Goal: Information Seeking & Learning: Learn about a topic

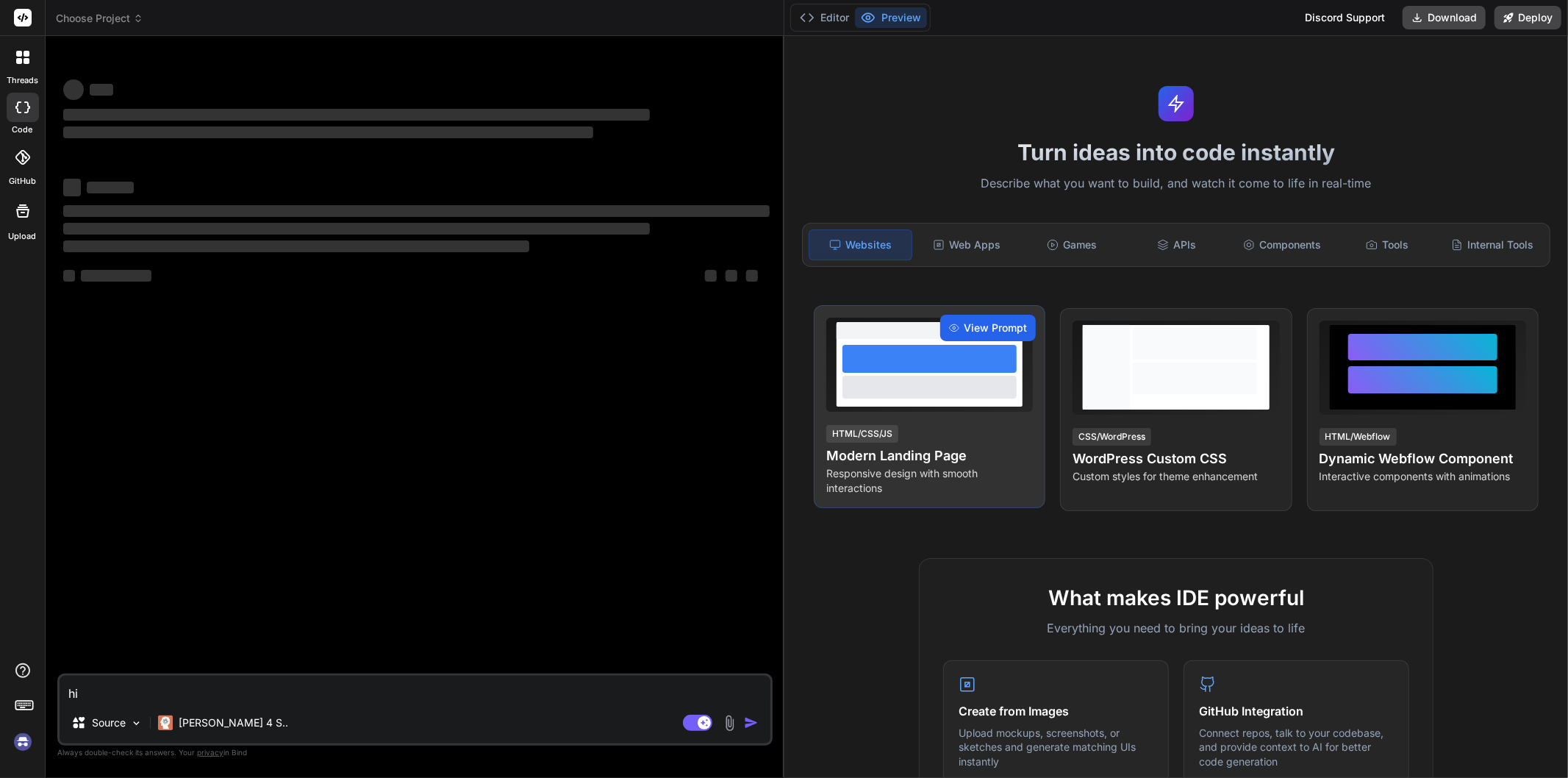
type textarea "x"
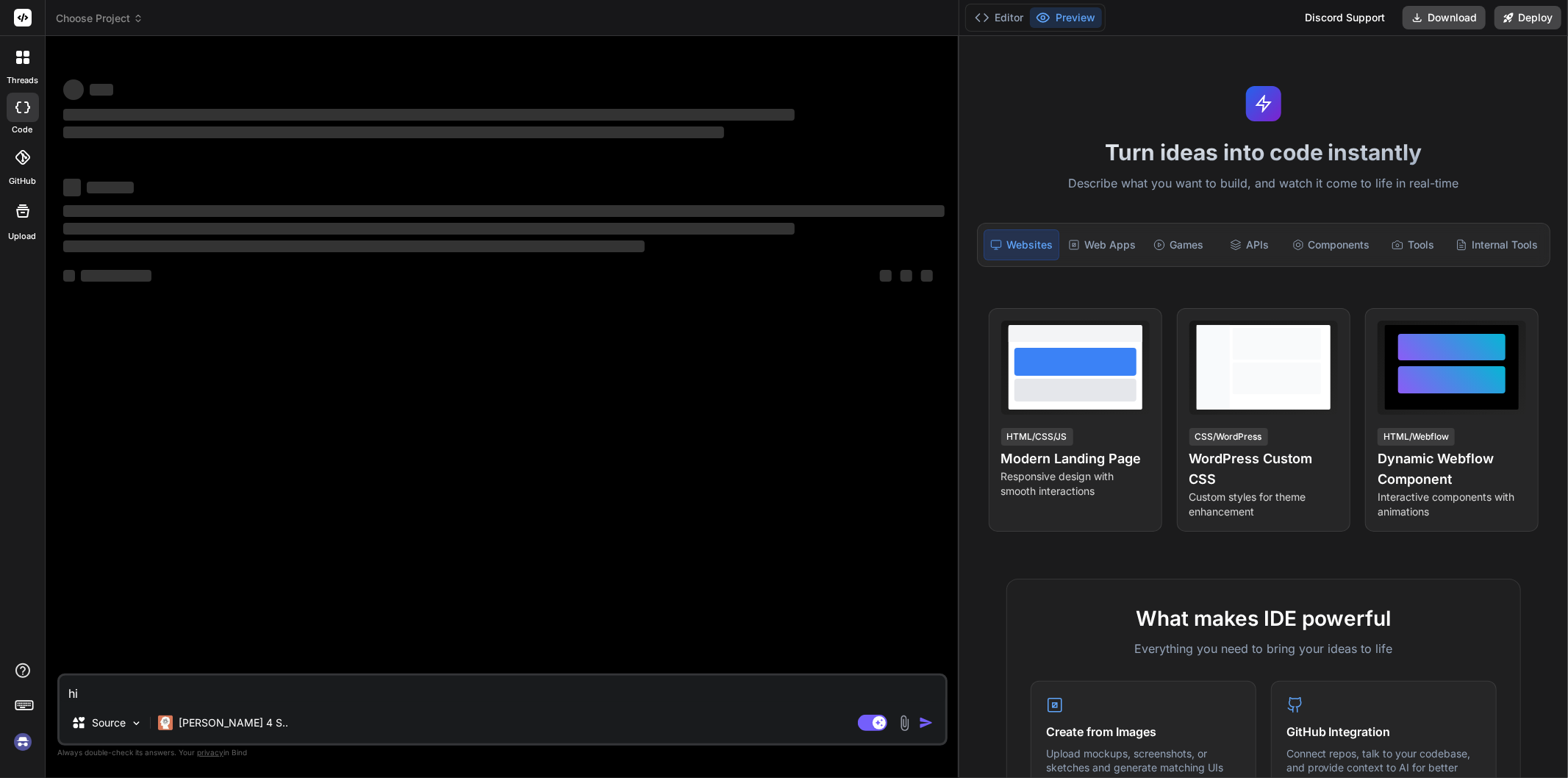
drag, startPoint x: 547, startPoint y: 320, endPoint x: 1567, endPoint y: 292, distance: 1020.4
click at [1567, 292] on div "Choose Project Created with Pixso. Bind AI Web Search Created with Pixso. Code …" at bounding box center [806, 389] width 1522 height 778
click at [420, 699] on textarea "hi" at bounding box center [502, 688] width 886 height 26
type textarea "h"
type textarea "x"
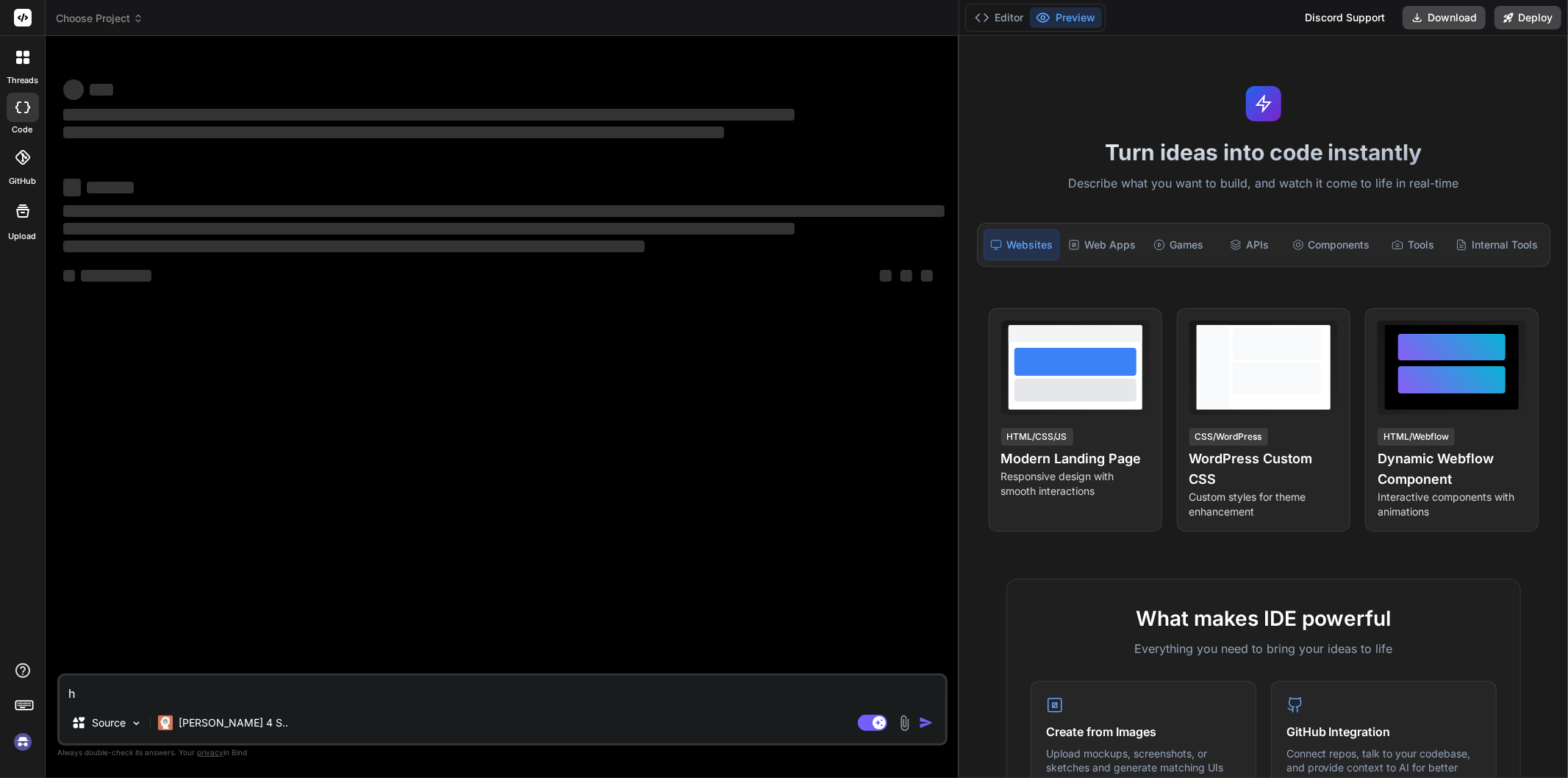
type textarea "x"
type textarea "f"
type textarea "x"
type textarea "fu"
type textarea "x"
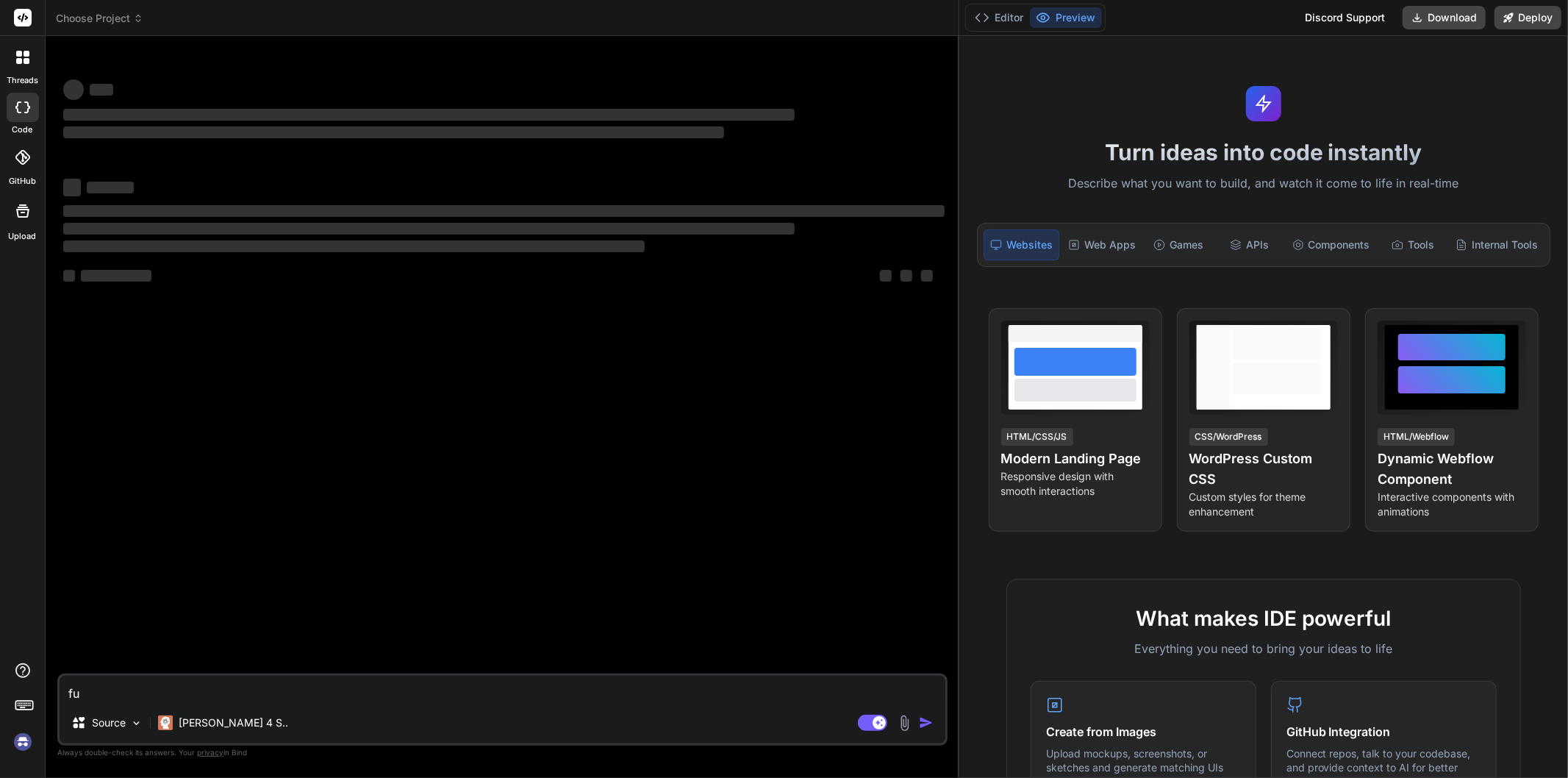
type textarea "fun"
type textarea "x"
type textarea "func"
type textarea "x"
type textarea "funct"
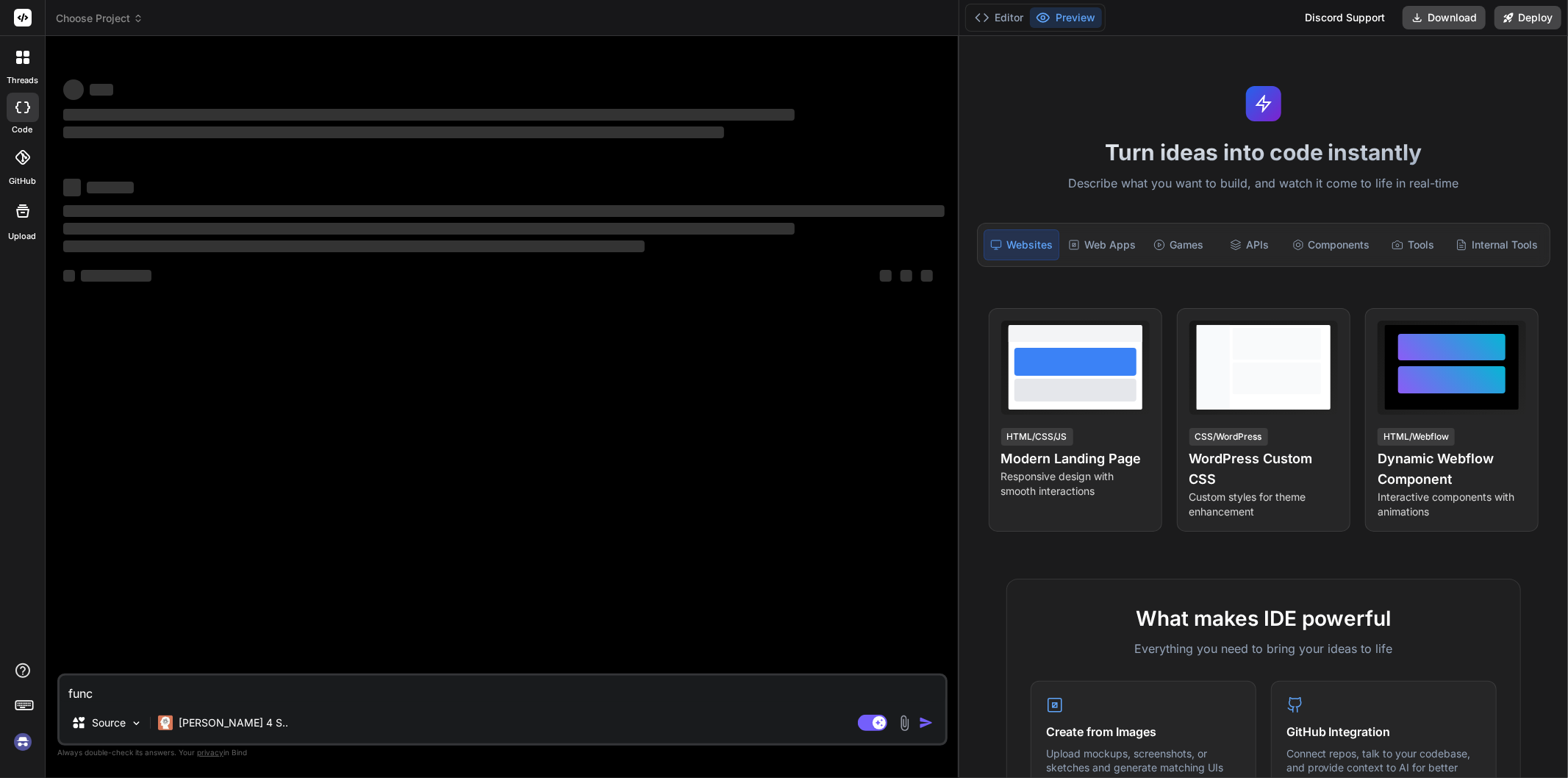
type textarea "x"
type textarea "func"
type textarea "x"
type textarea "fun"
type textarea "x"
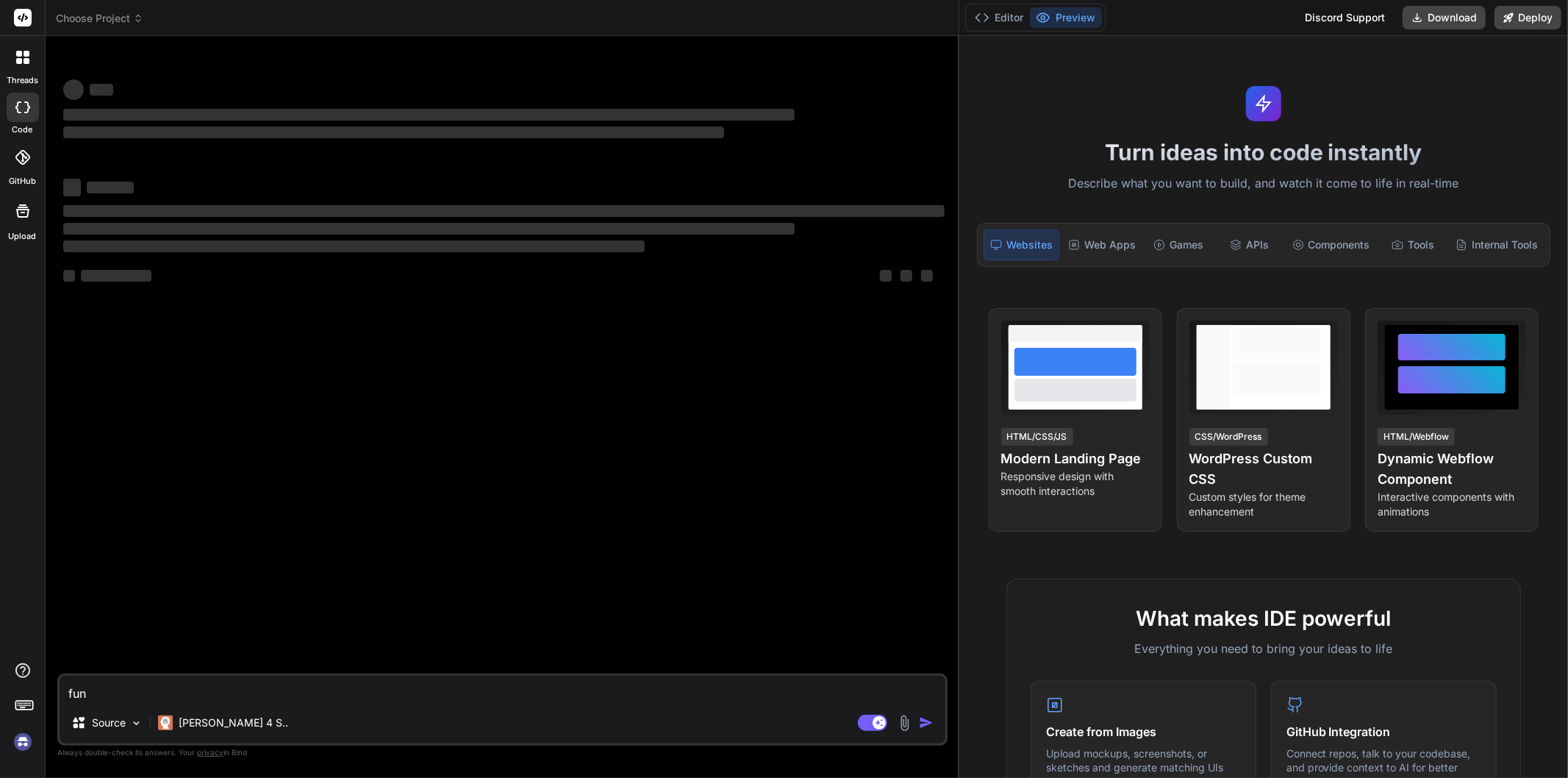
type textarea "fu"
type textarea "x"
type textarea "f"
type textarea "x"
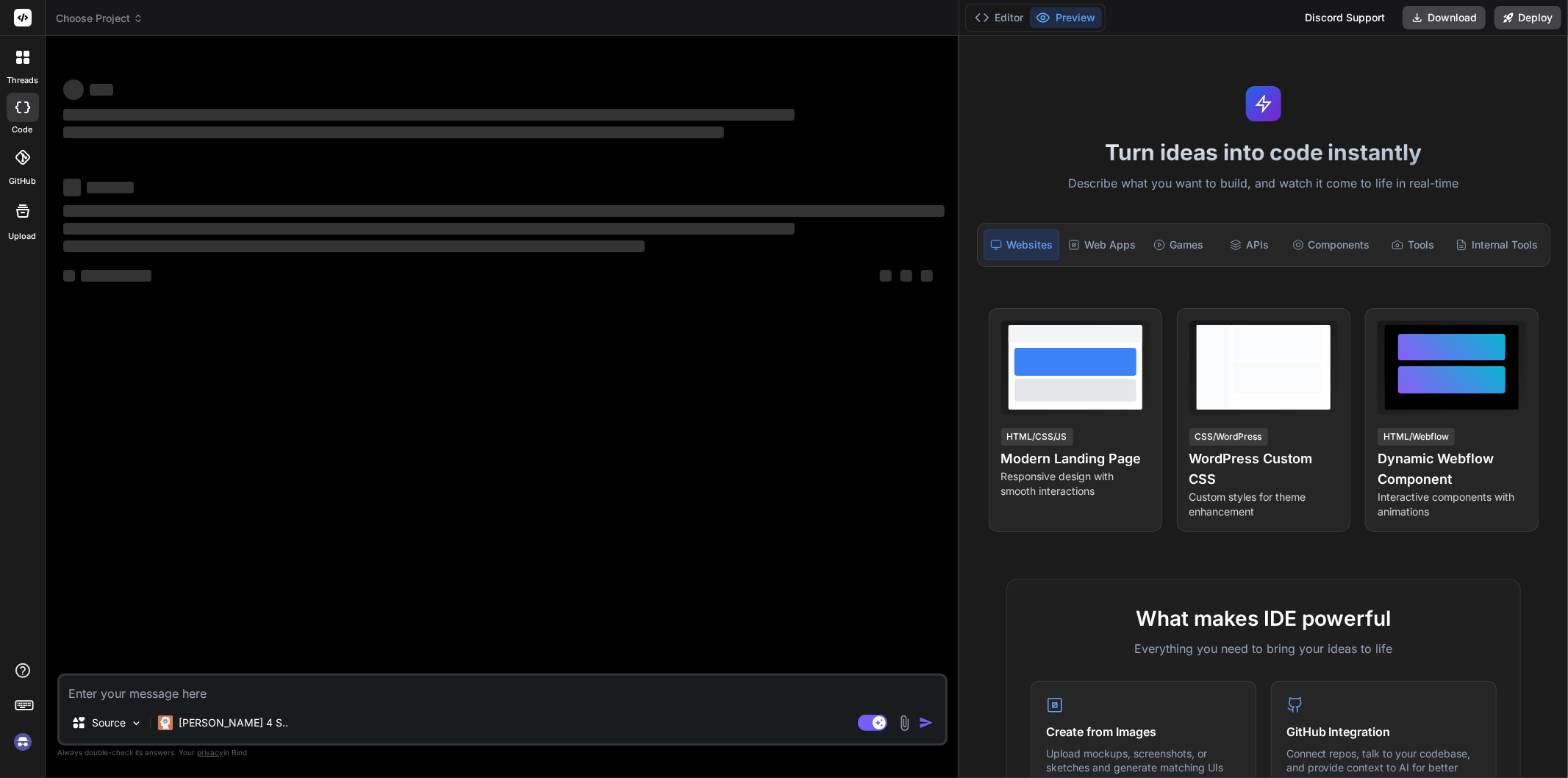
type textarea "f"
type textarea "x"
type textarea "fu"
type textarea "x"
type textarea "fun"
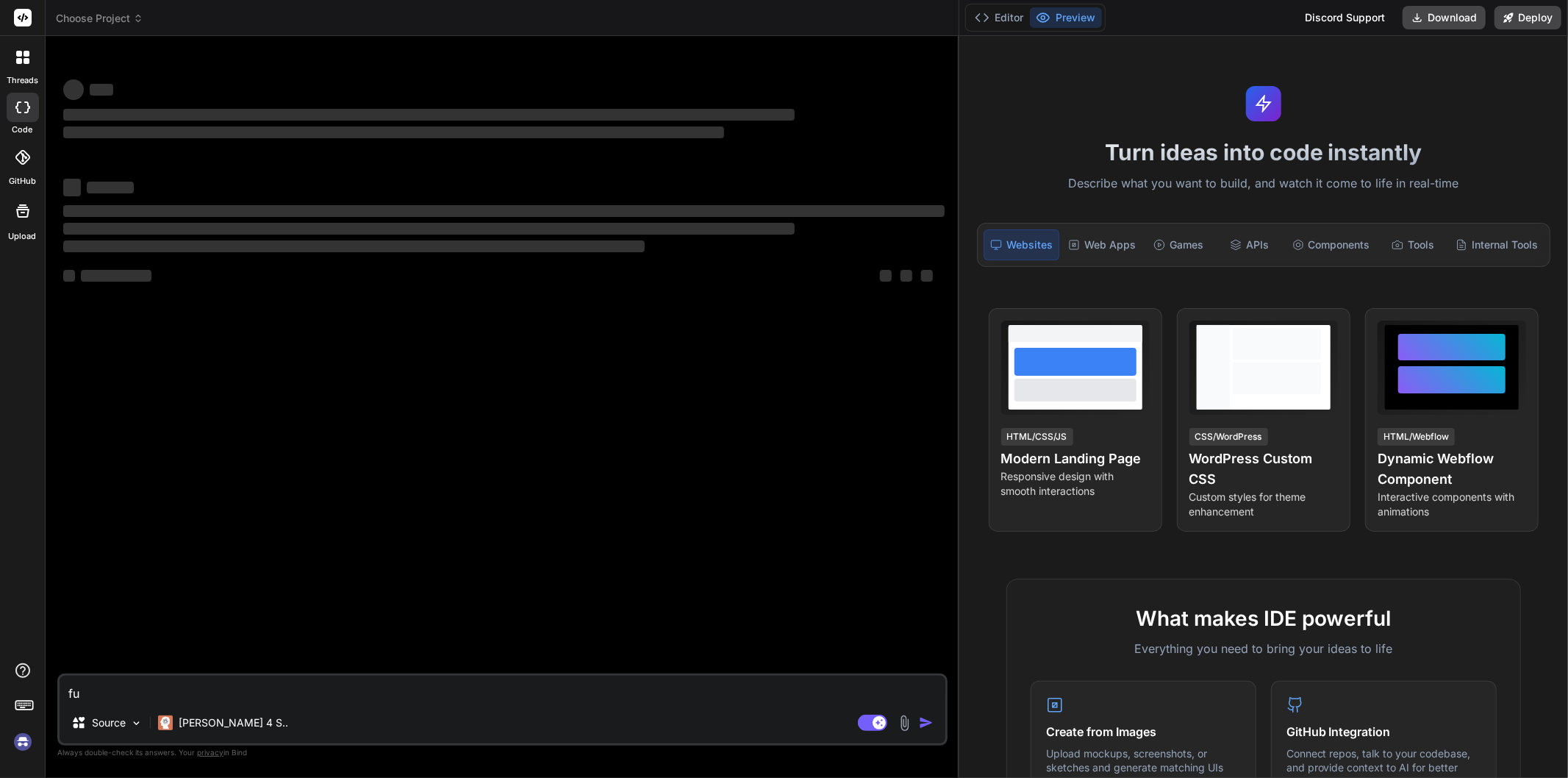
type textarea "x"
type textarea "func"
type textarea "x"
type textarea "fun"
type textarea "x"
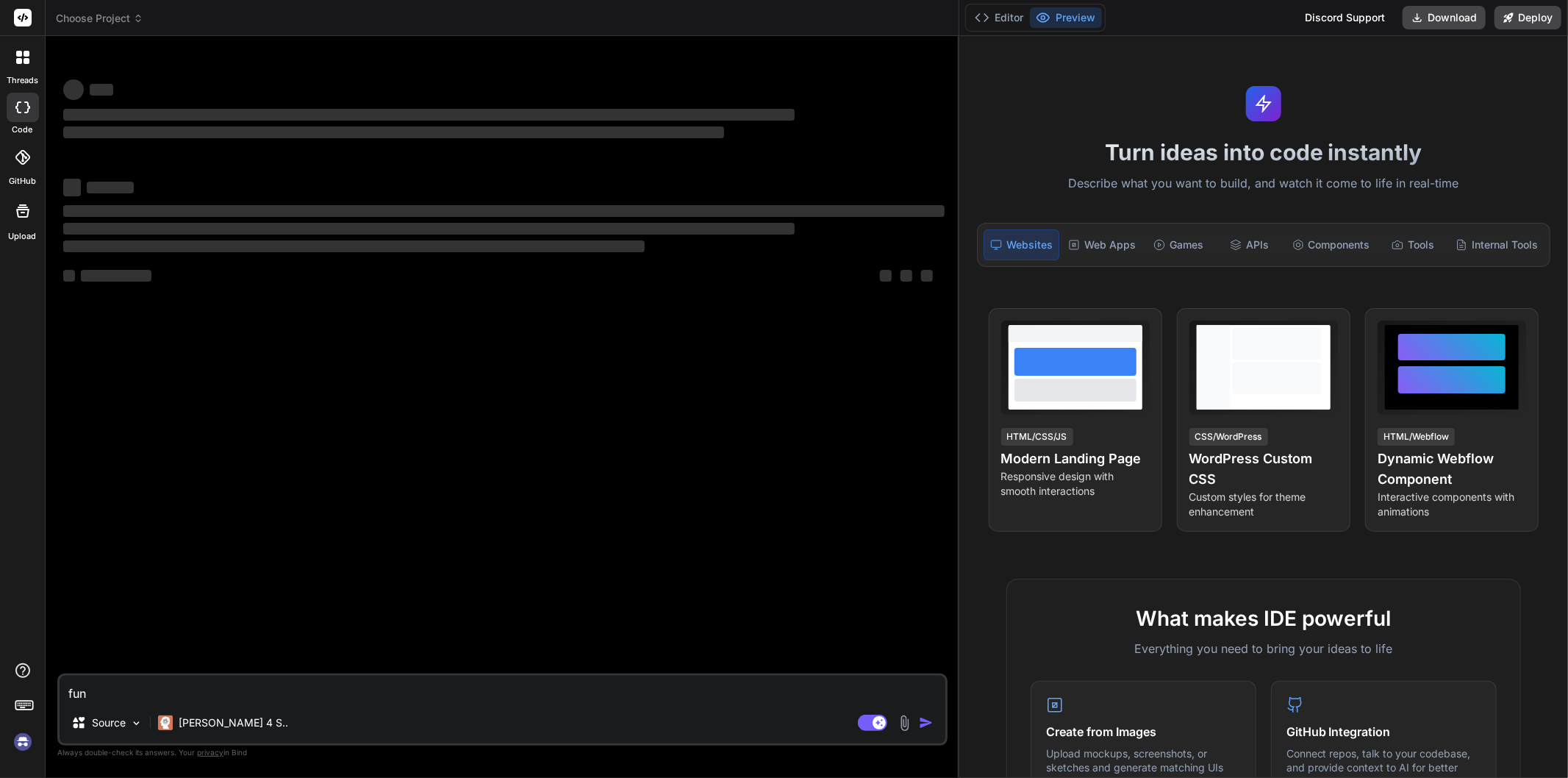
type textarea "fu"
type textarea "x"
type textarea "f"
type textarea "x"
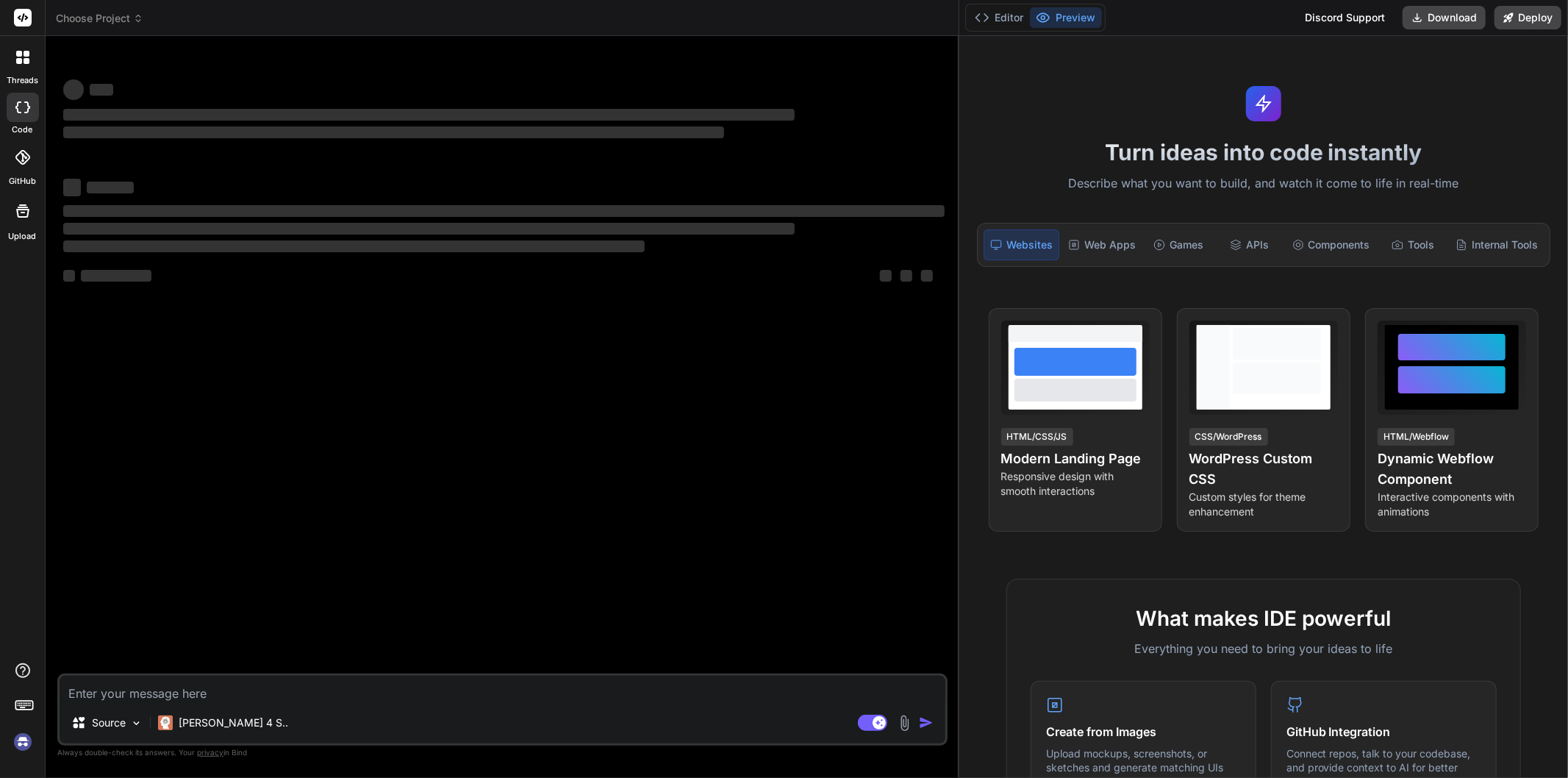
type textarea "h"
type textarea "x"
type textarea "ho"
type textarea "x"
type textarea "how"
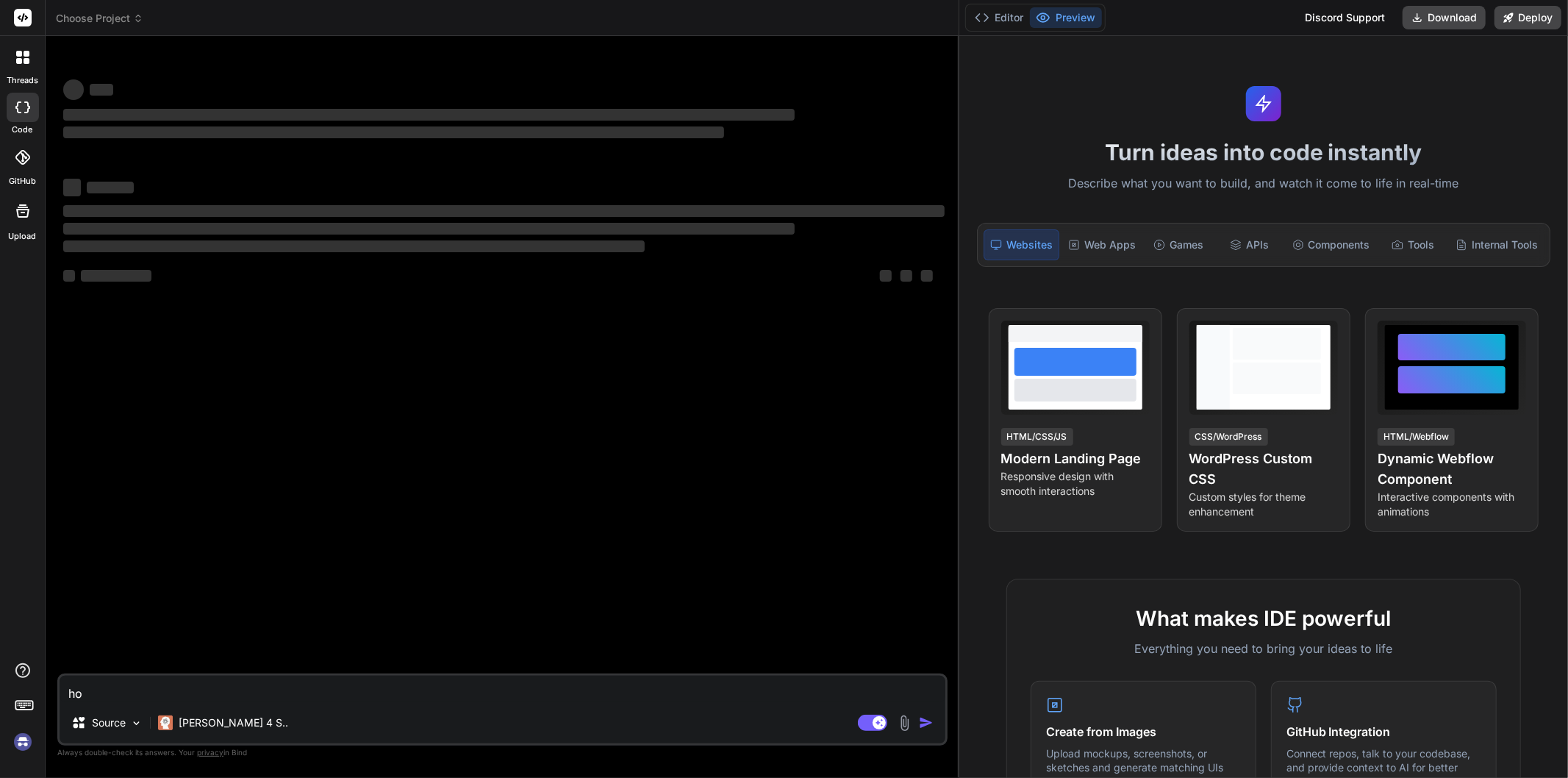
type textarea "x"
type textarea "how"
type textarea "x"
type textarea "how f"
type textarea "x"
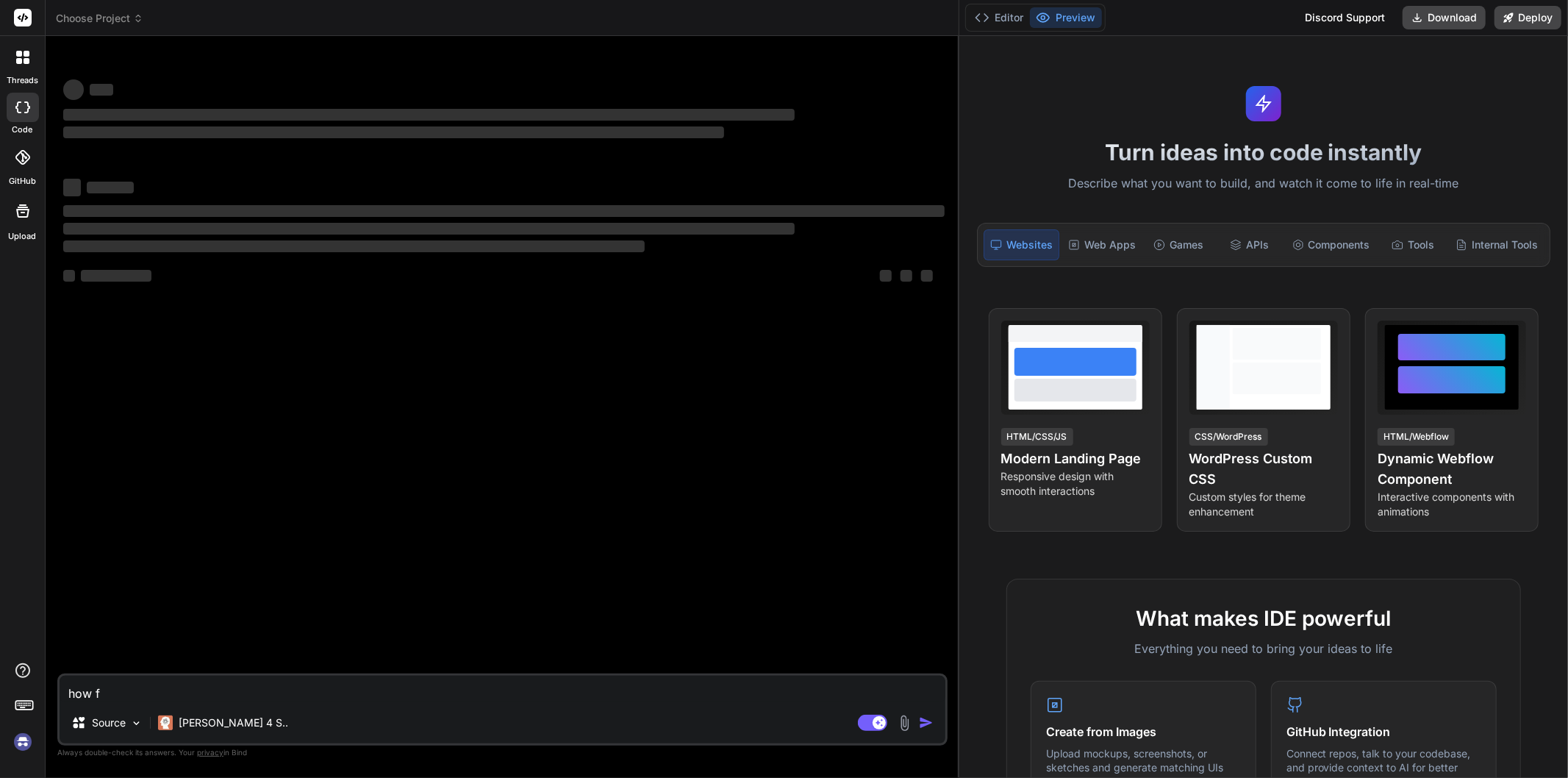
type textarea "how fu"
type textarea "x"
type textarea "how fun"
type textarea "x"
type textarea "how func"
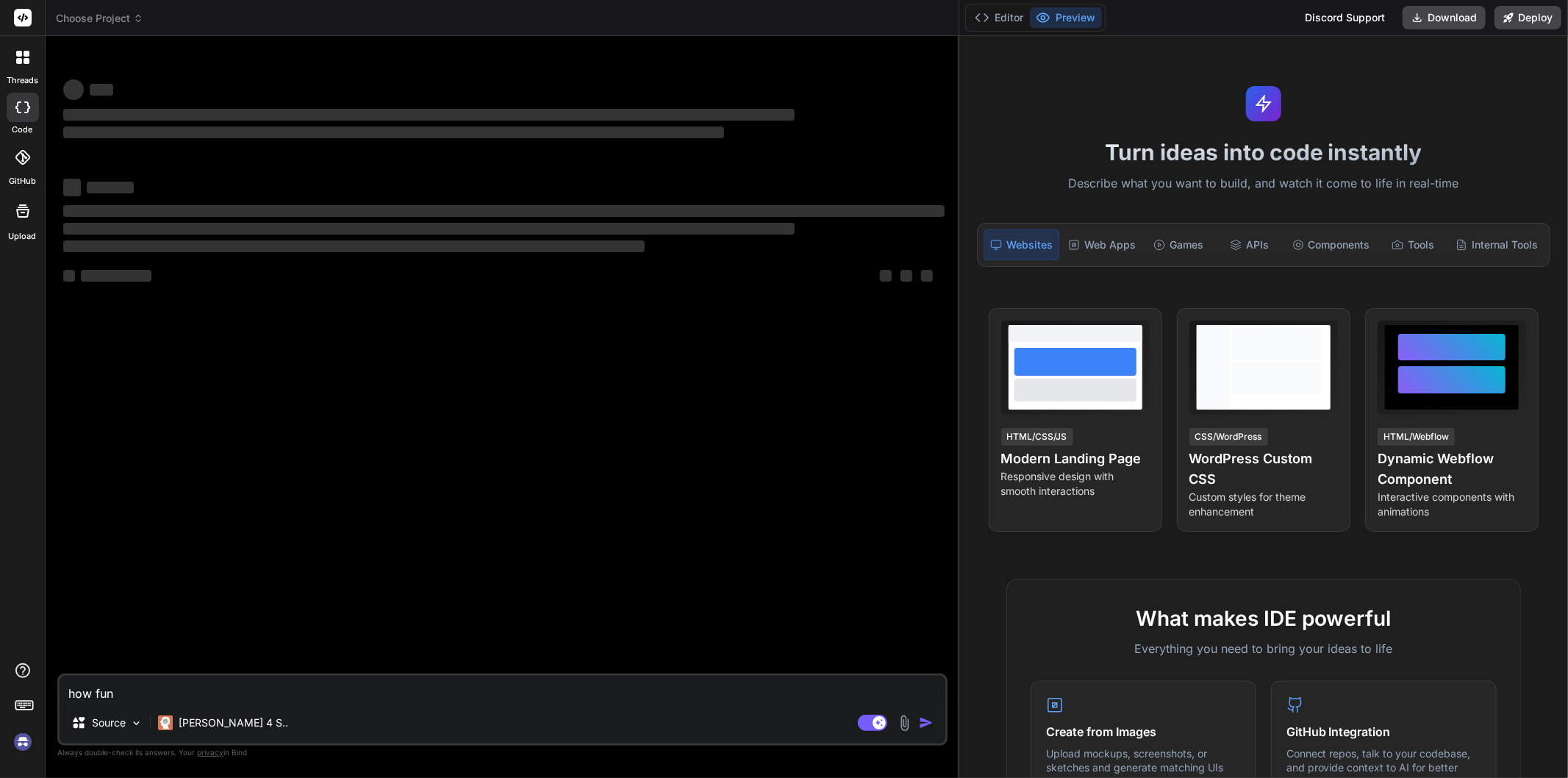
type textarea "x"
type textarea "how funct"
type textarea "x"
type textarea "how functi"
type textarea "x"
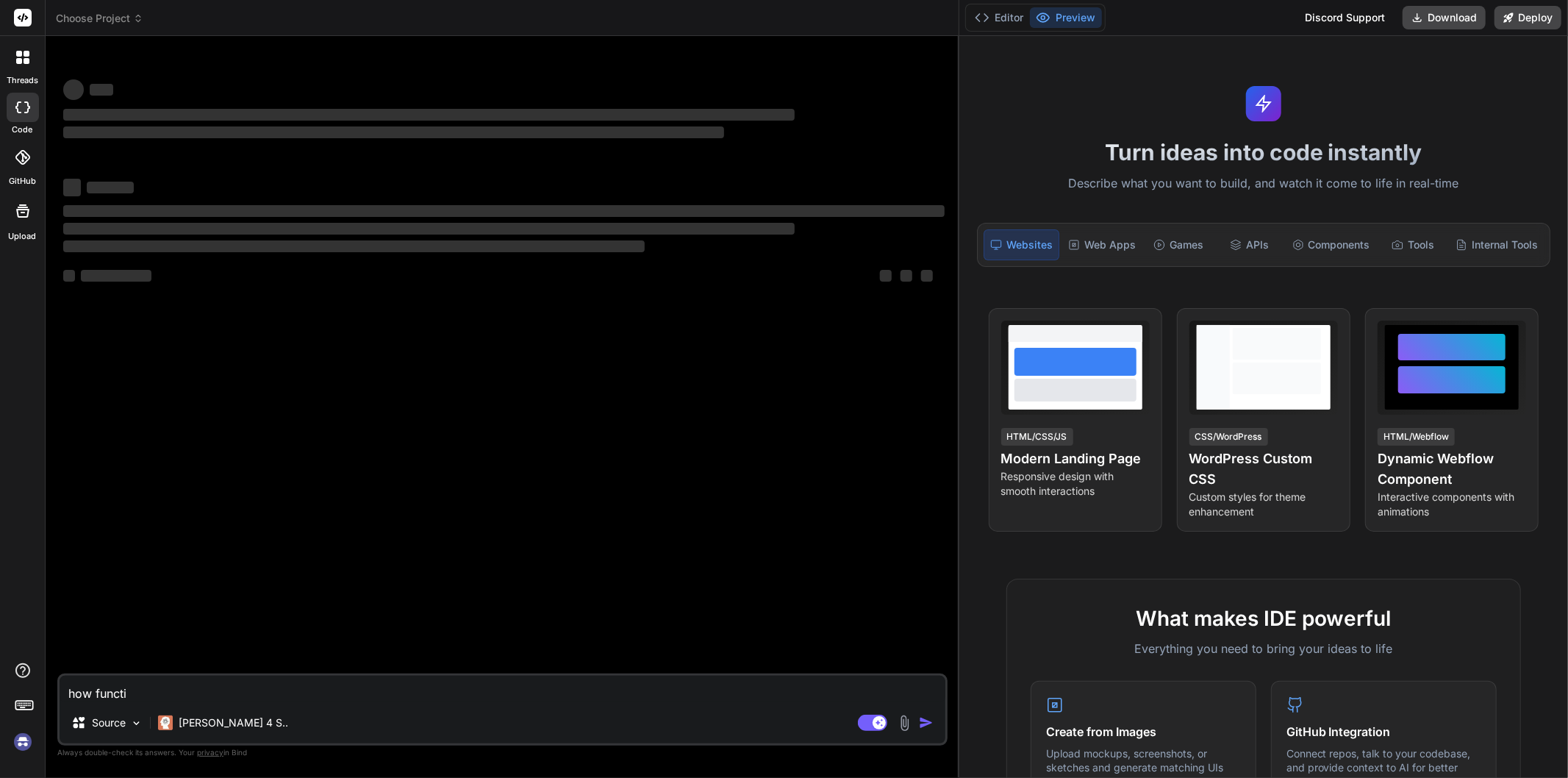
type textarea "how functio"
type textarea "x"
type textarea "how function"
type textarea "x"
type textarea "how function"
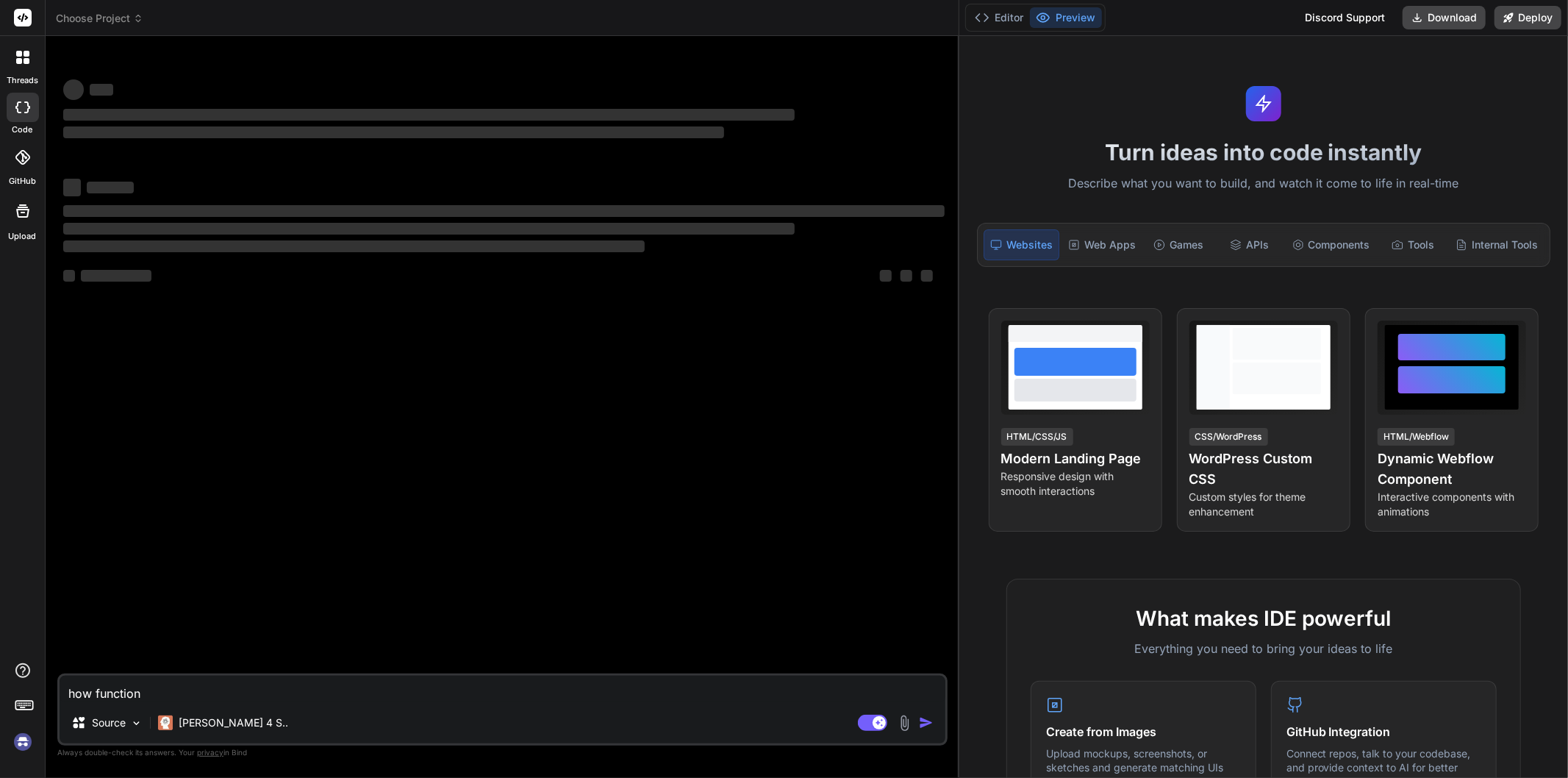
type textarea "x"
type textarea "how function i"
type textarea "x"
type textarea "how function is"
type textarea "x"
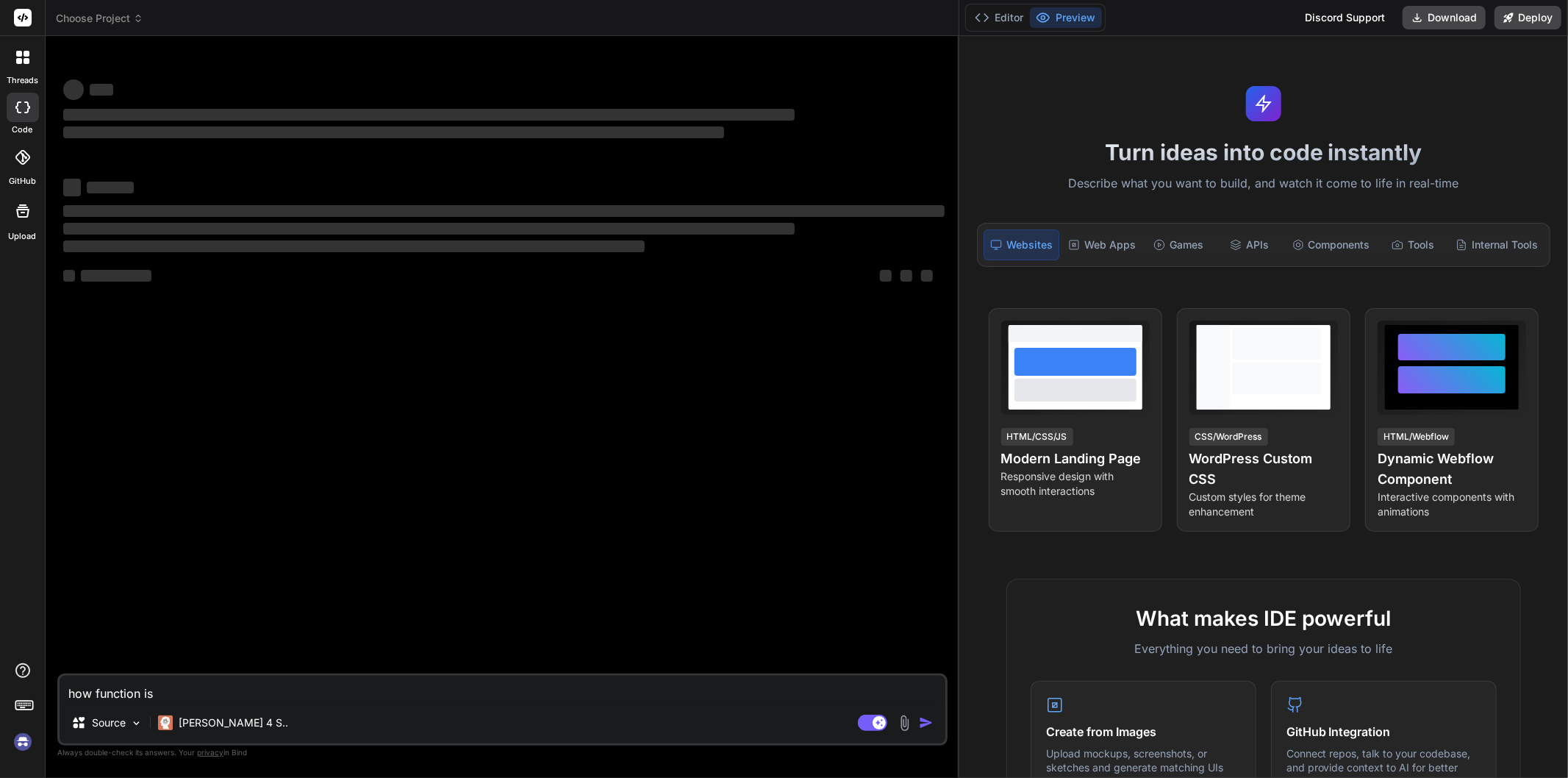
type textarea "how function is"
type textarea "x"
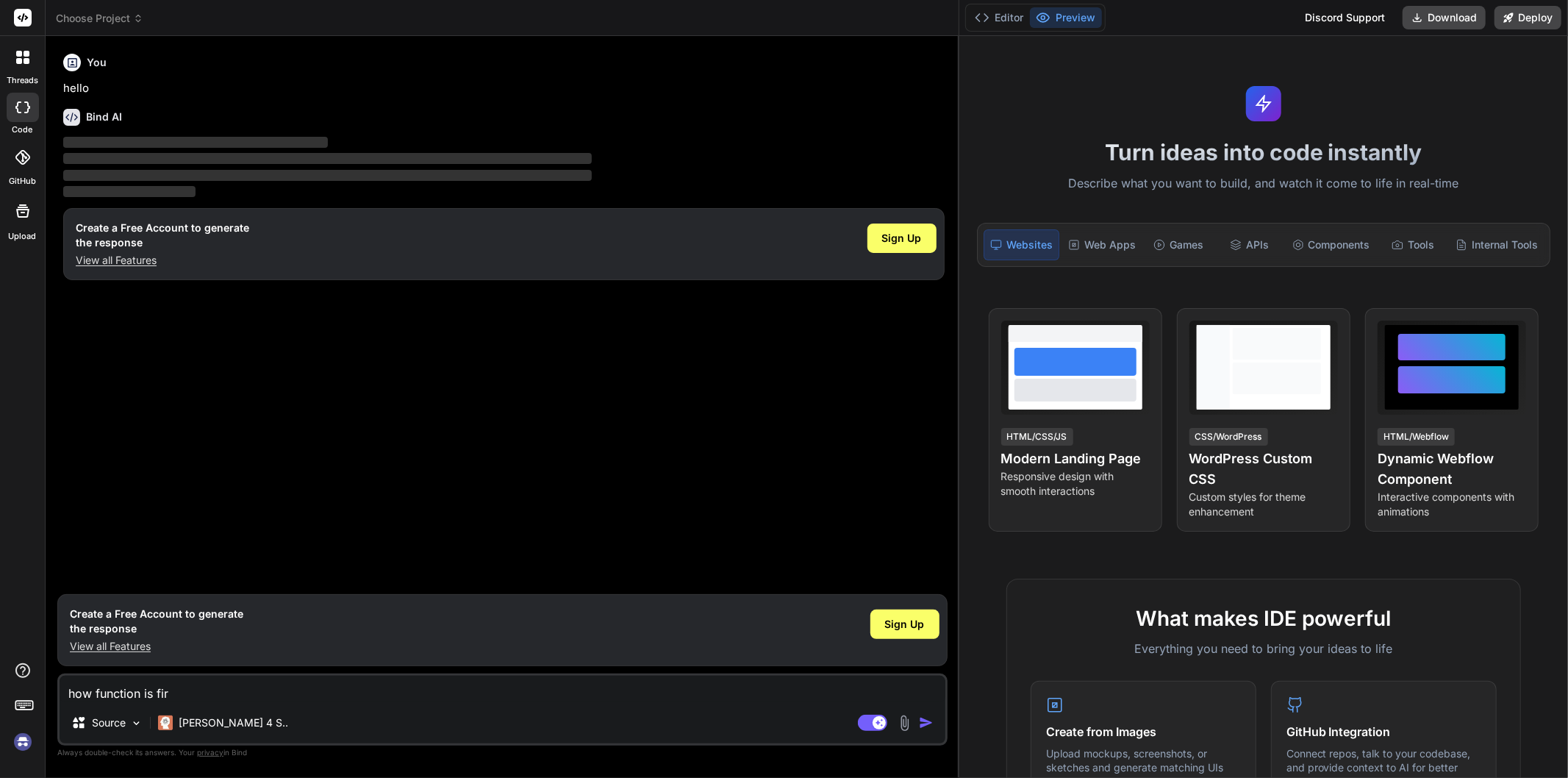
type textarea "how function is firs"
type textarea "x"
type textarea "how function is first"
type textarea "x"
type textarea "how function is first"
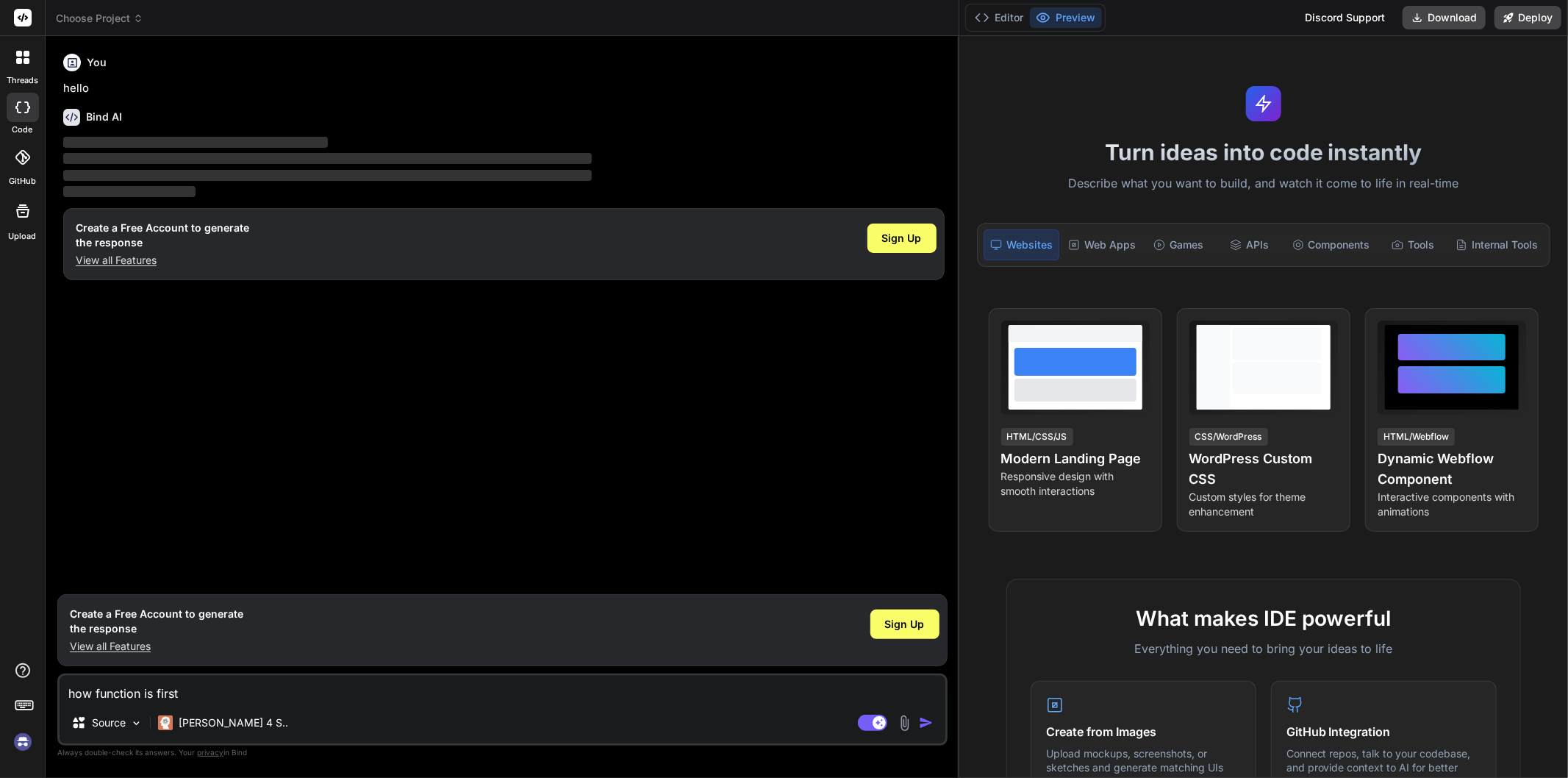
type textarea "x"
type textarea "how function is first c"
type textarea "x"
type textarea "how function is first cl"
type textarea "x"
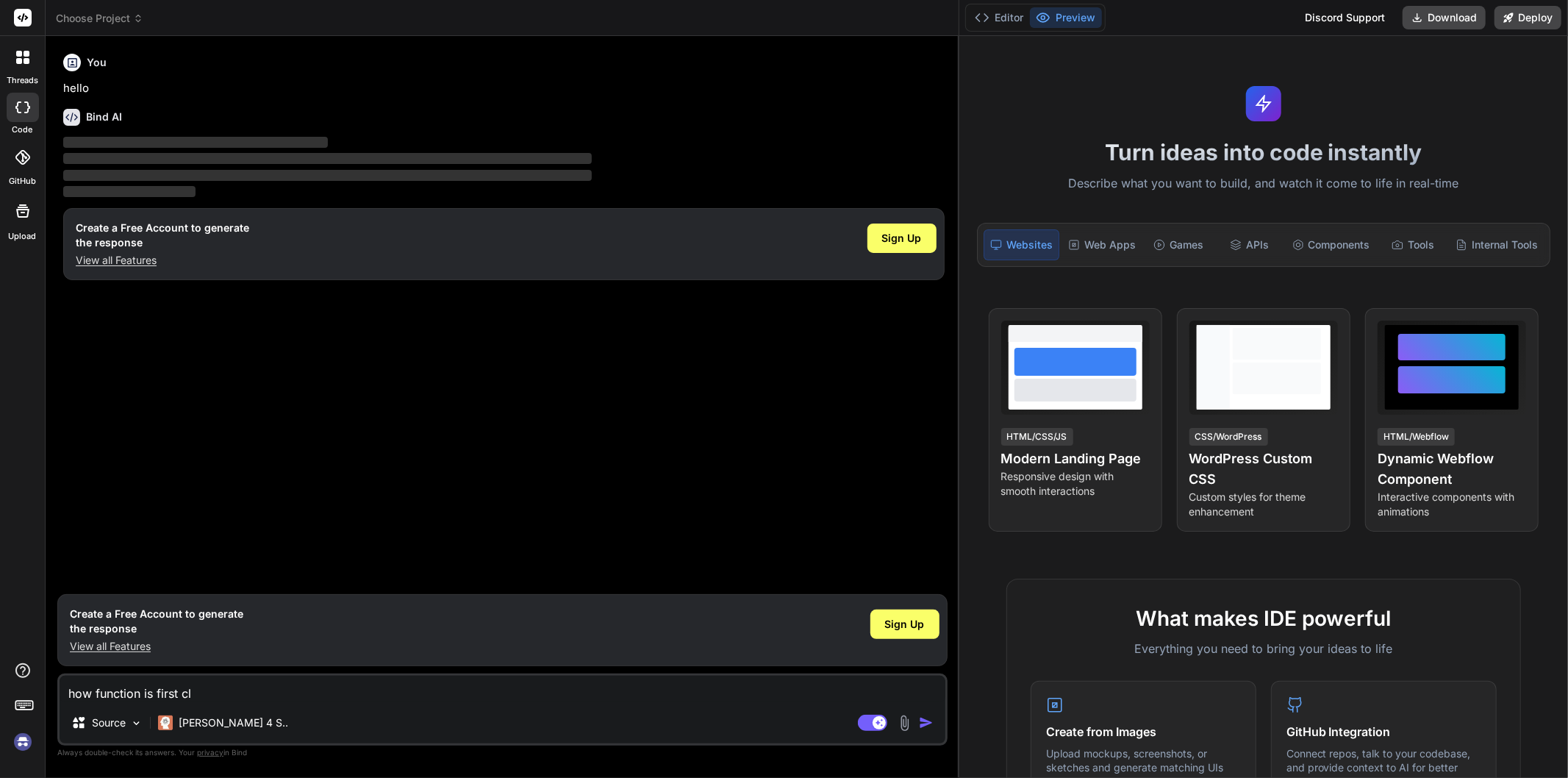
type textarea "how function is first cla"
type textarea "x"
type textarea "how function is first clas"
type textarea "x"
type textarea "how function is first class"
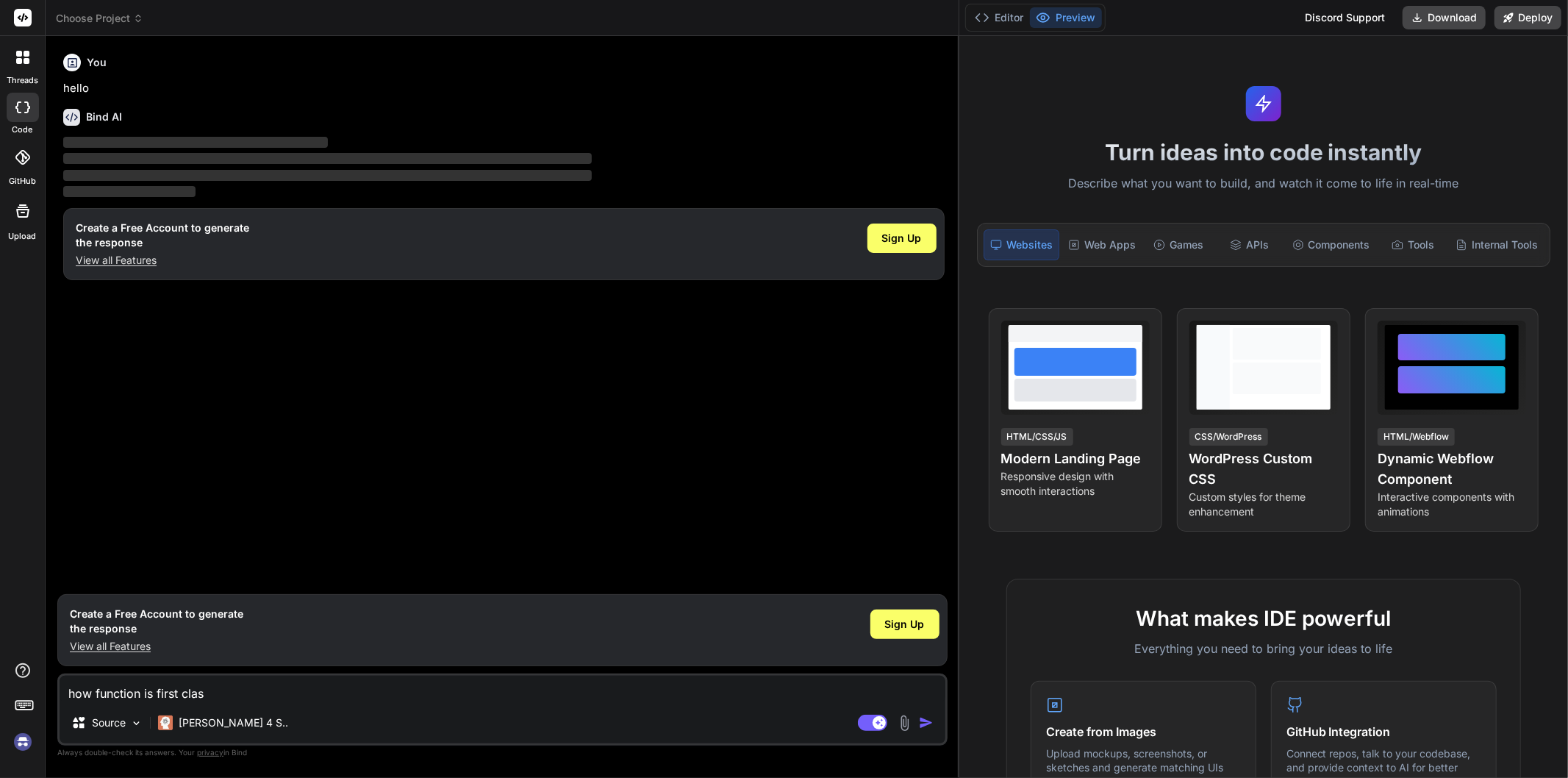
type textarea "x"
type textarea "how function is first class"
type textarea "x"
type textarea "how function is first class c"
type textarea "x"
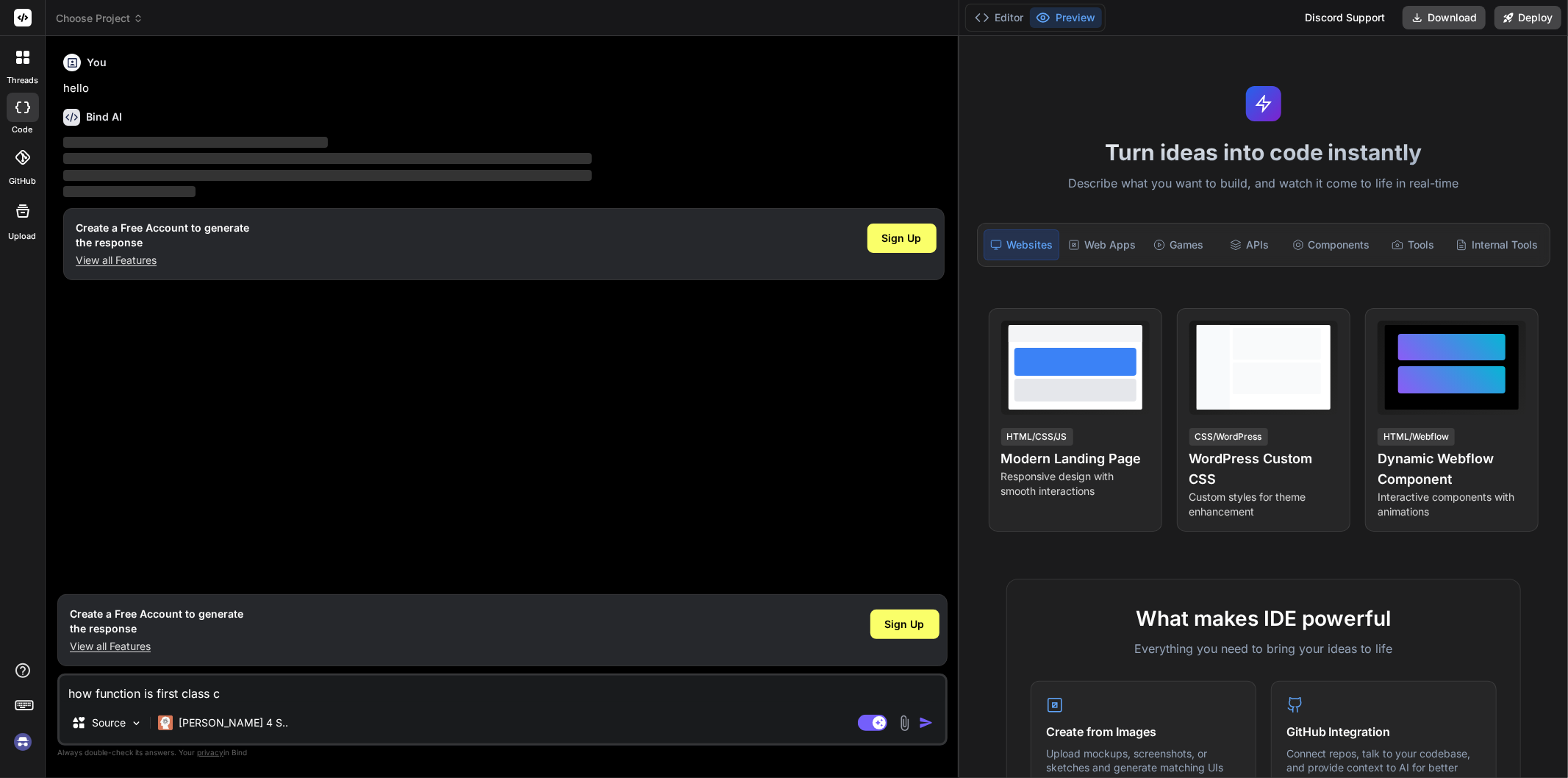
type textarea "how function is first class ci"
type textarea "x"
type textarea "how function is first class cit"
type textarea "x"
type textarea "how function is first class citi"
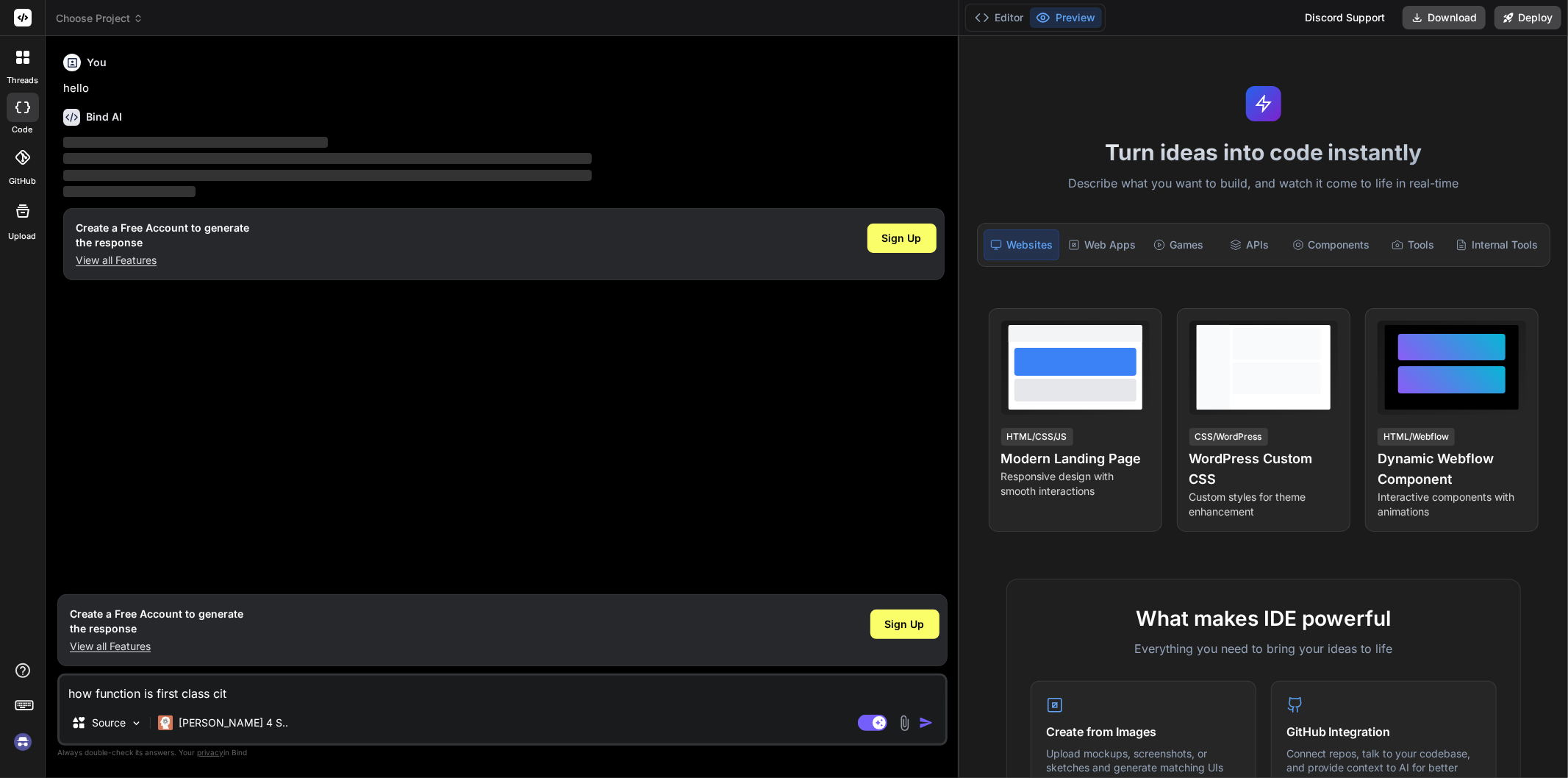
type textarea "x"
type textarea "how function is first class citiz"
type textarea "x"
type textarea "how function is first class citize"
type textarea "x"
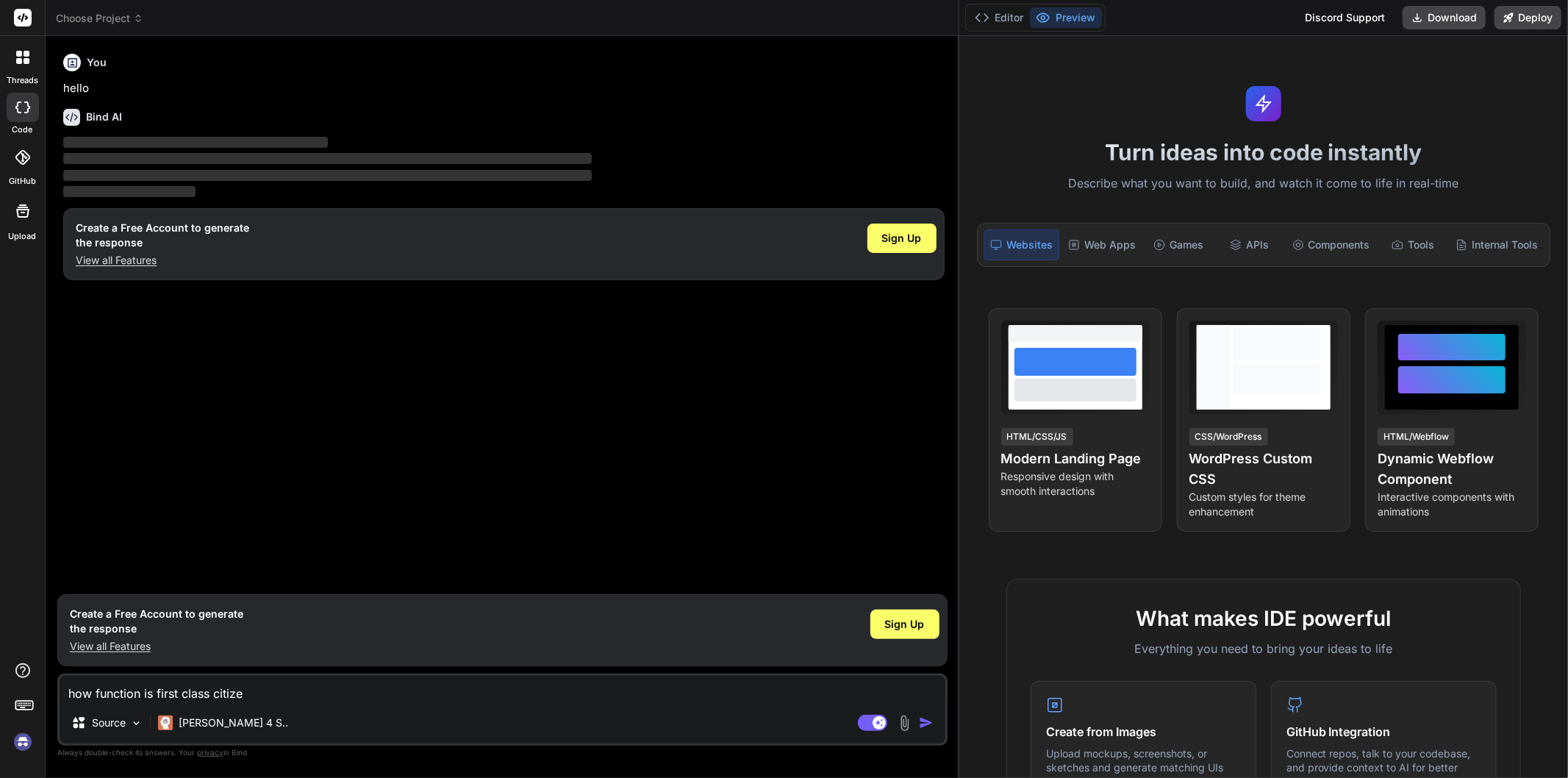
type textarea "how function is first class citizen"
type textarea "x"
type textarea "how function is first class citizen"
type textarea "x"
type textarea "how function is first class citizen ?"
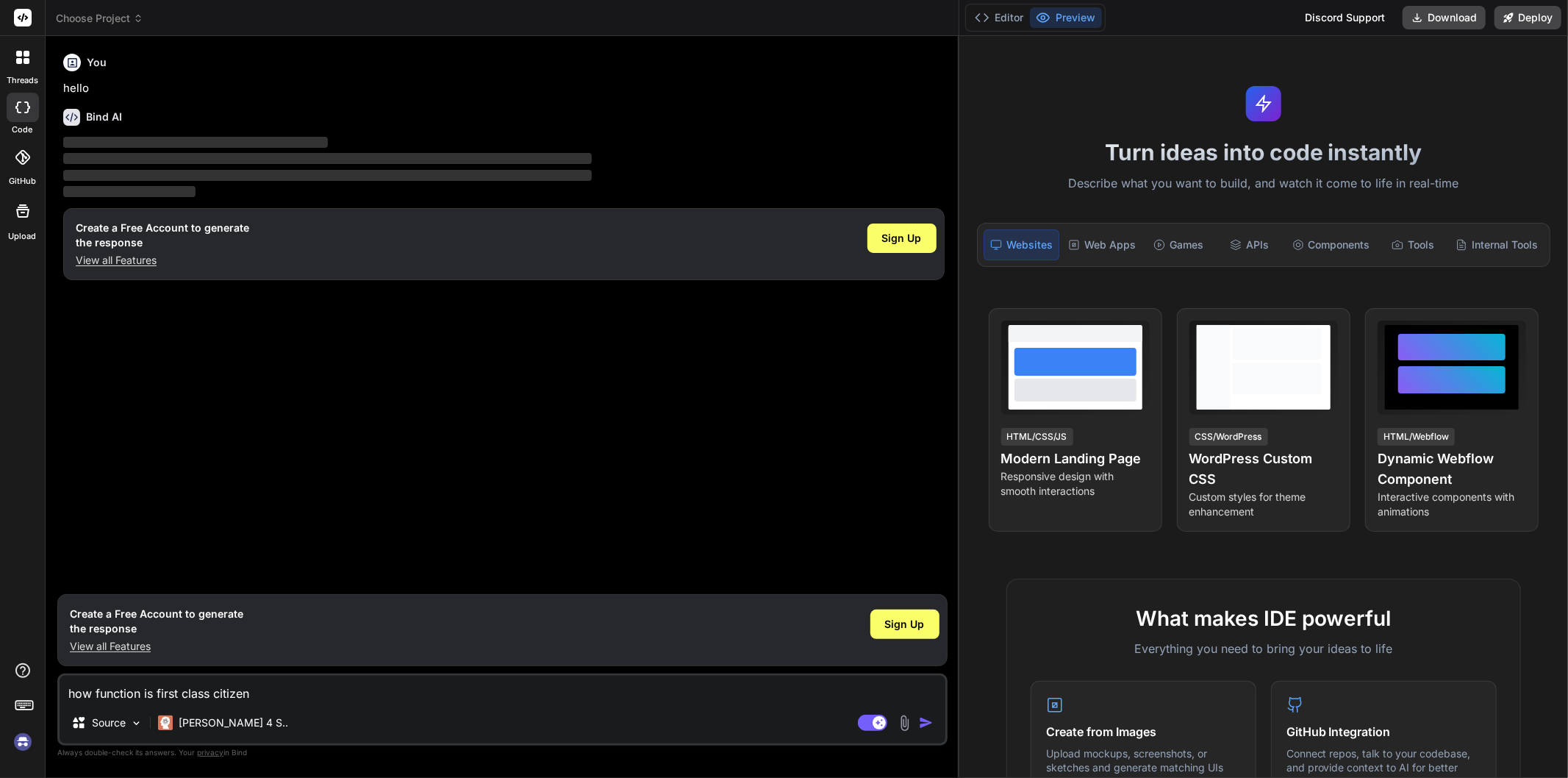
type textarea "x"
type textarea "how function is first class citizen ?"
click at [907, 629] on span "Sign Up" at bounding box center [905, 624] width 40 height 15
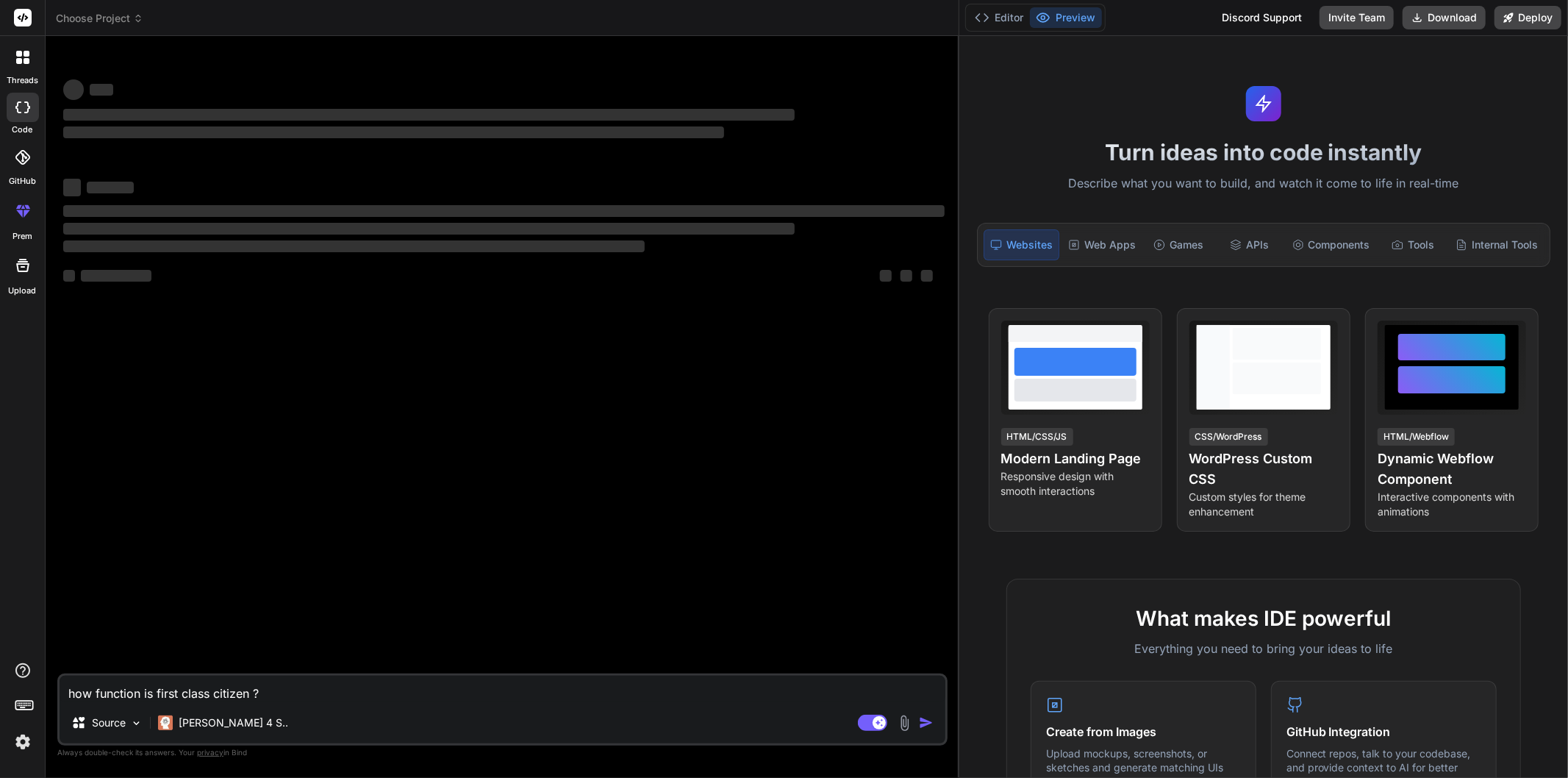
type textarea "x"
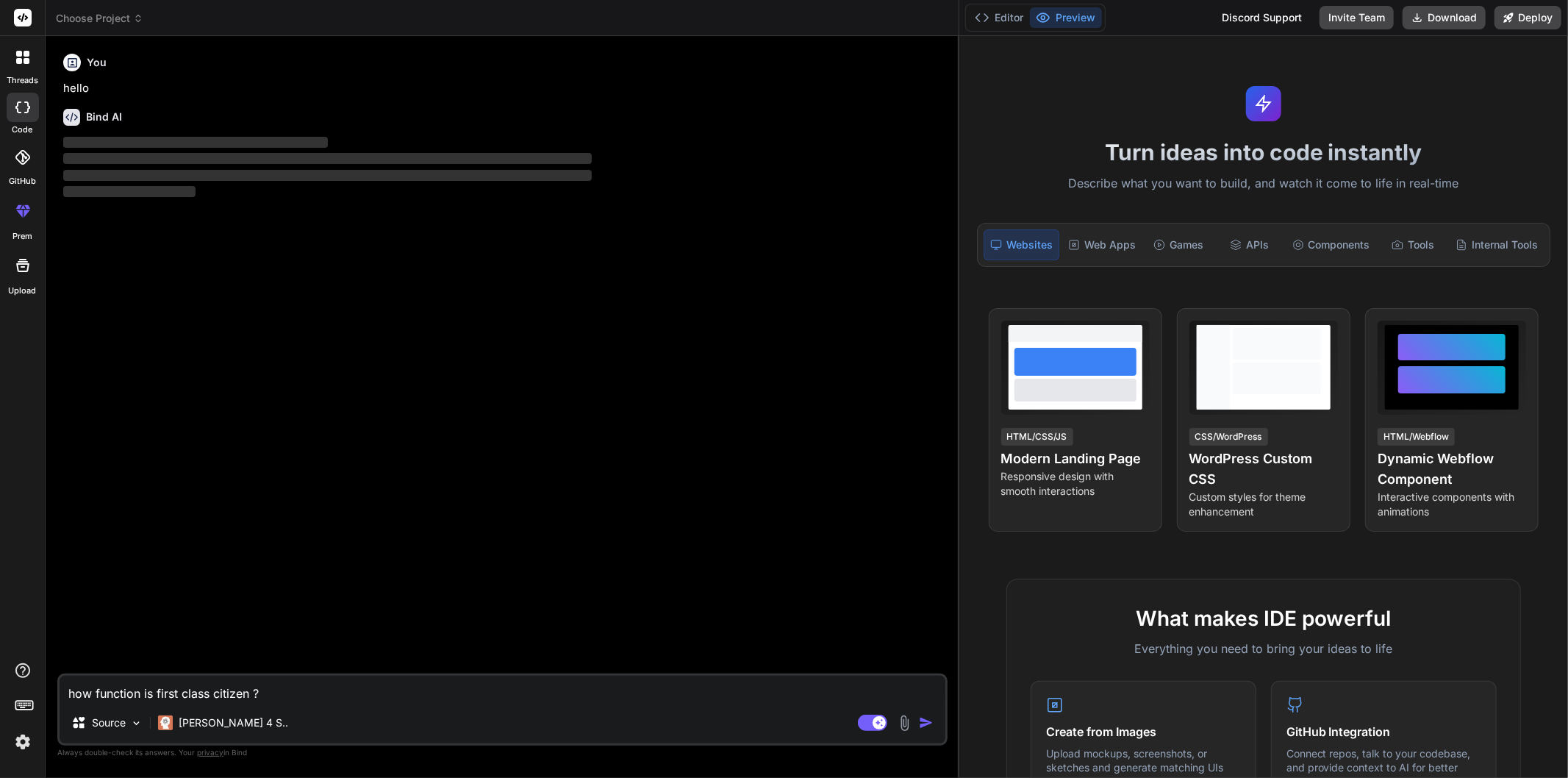
click at [337, 691] on textarea "how function is first class citizen ?" at bounding box center [502, 688] width 886 height 26
click at [917, 723] on div "Agent Mode. When this toggle is activated, AI automatically makes decisions, re…" at bounding box center [897, 723] width 85 height 18
click at [923, 724] on img "button" at bounding box center [926, 723] width 15 height 15
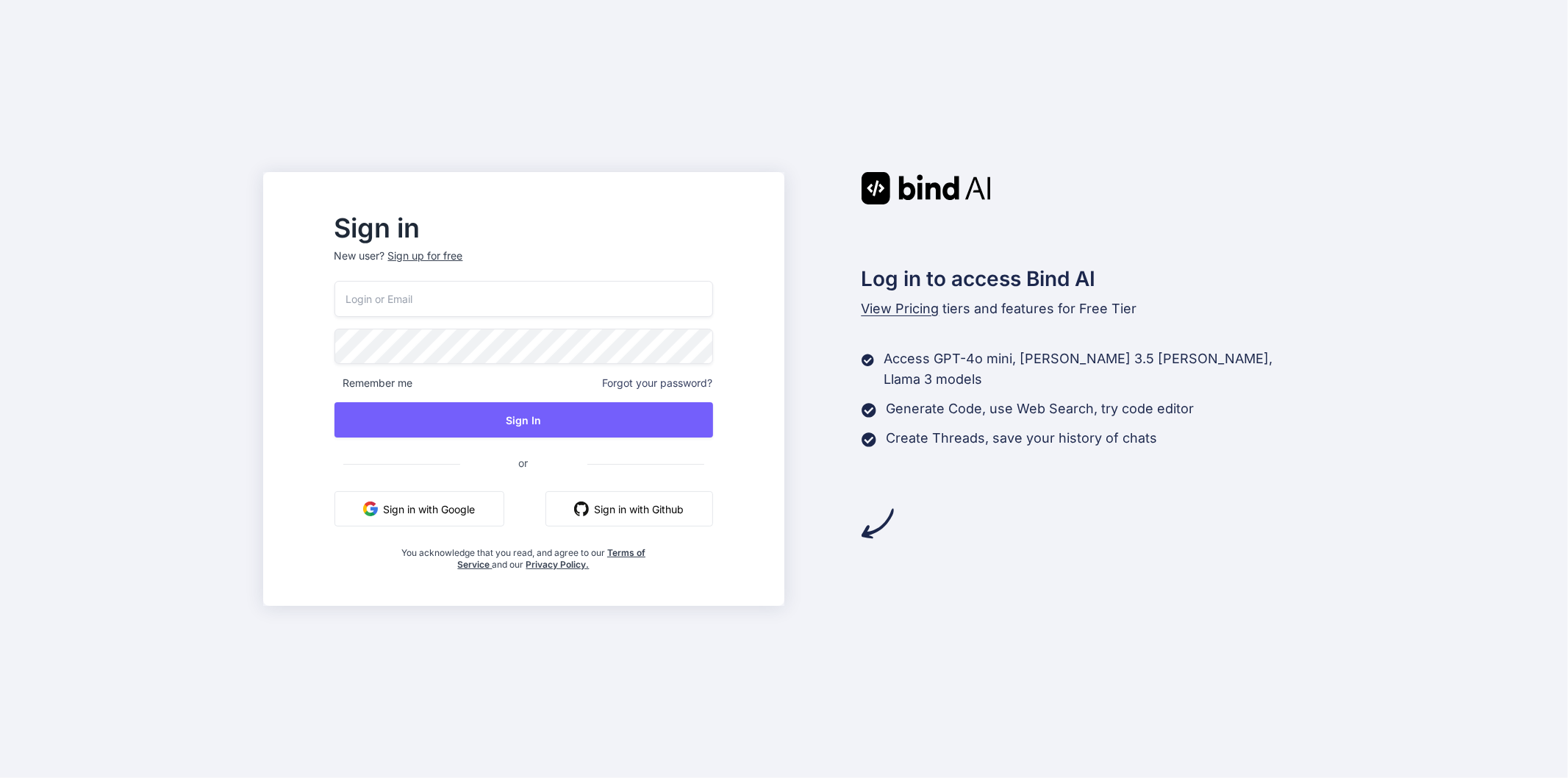
click at [537, 297] on input "email" at bounding box center [523, 299] width 379 height 36
click at [615, 228] on h2 "Sign in" at bounding box center [523, 227] width 379 height 23
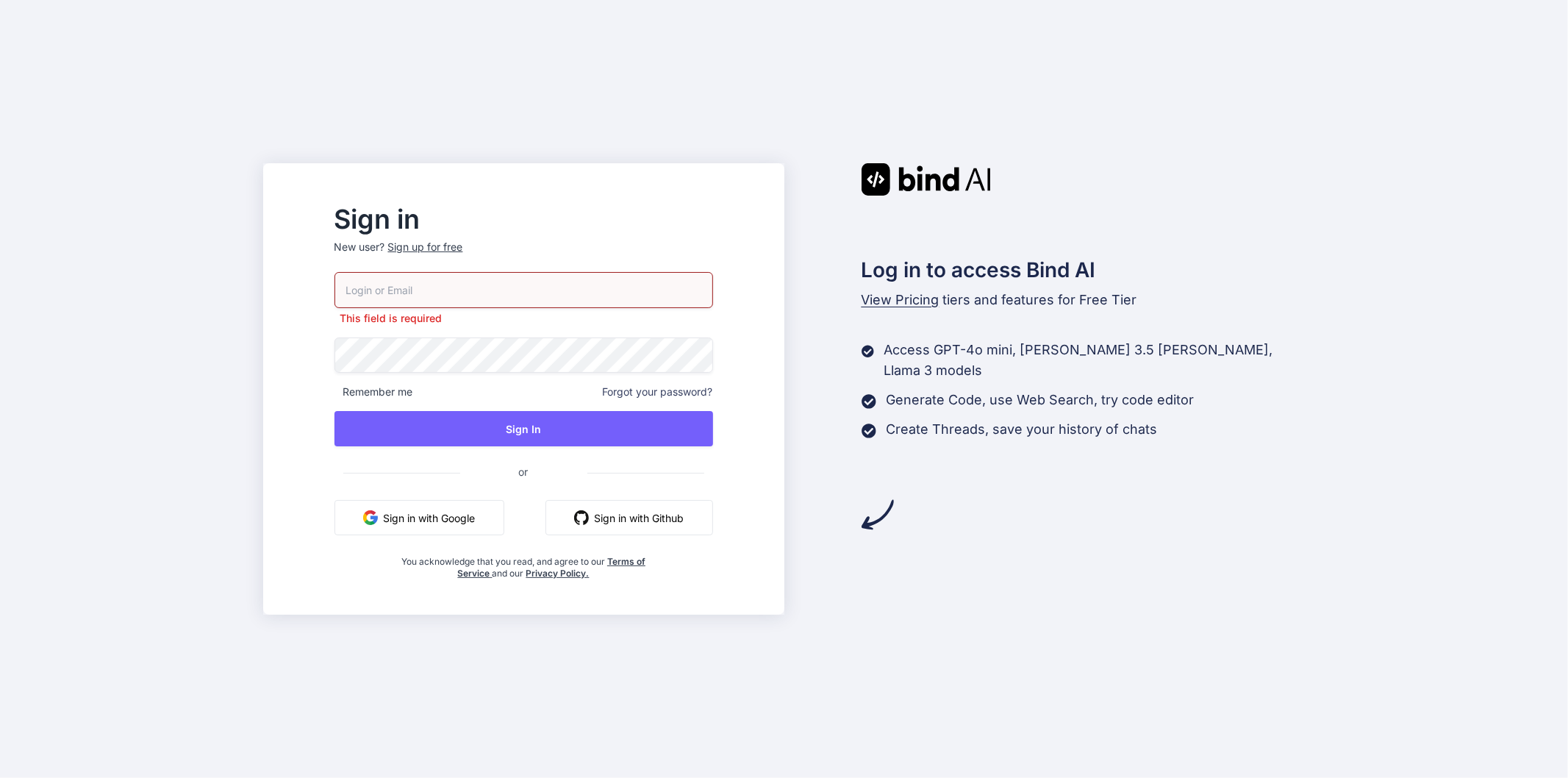
click at [1314, 229] on div "Sign in New user? Sign up for free This field is required Remember me Forgot yo…" at bounding box center [784, 389] width 1568 height 778
click at [509, 110] on div "Sign in New user? Sign up for free This field is required Remember me Forgot yo…" at bounding box center [784, 389] width 1568 height 778
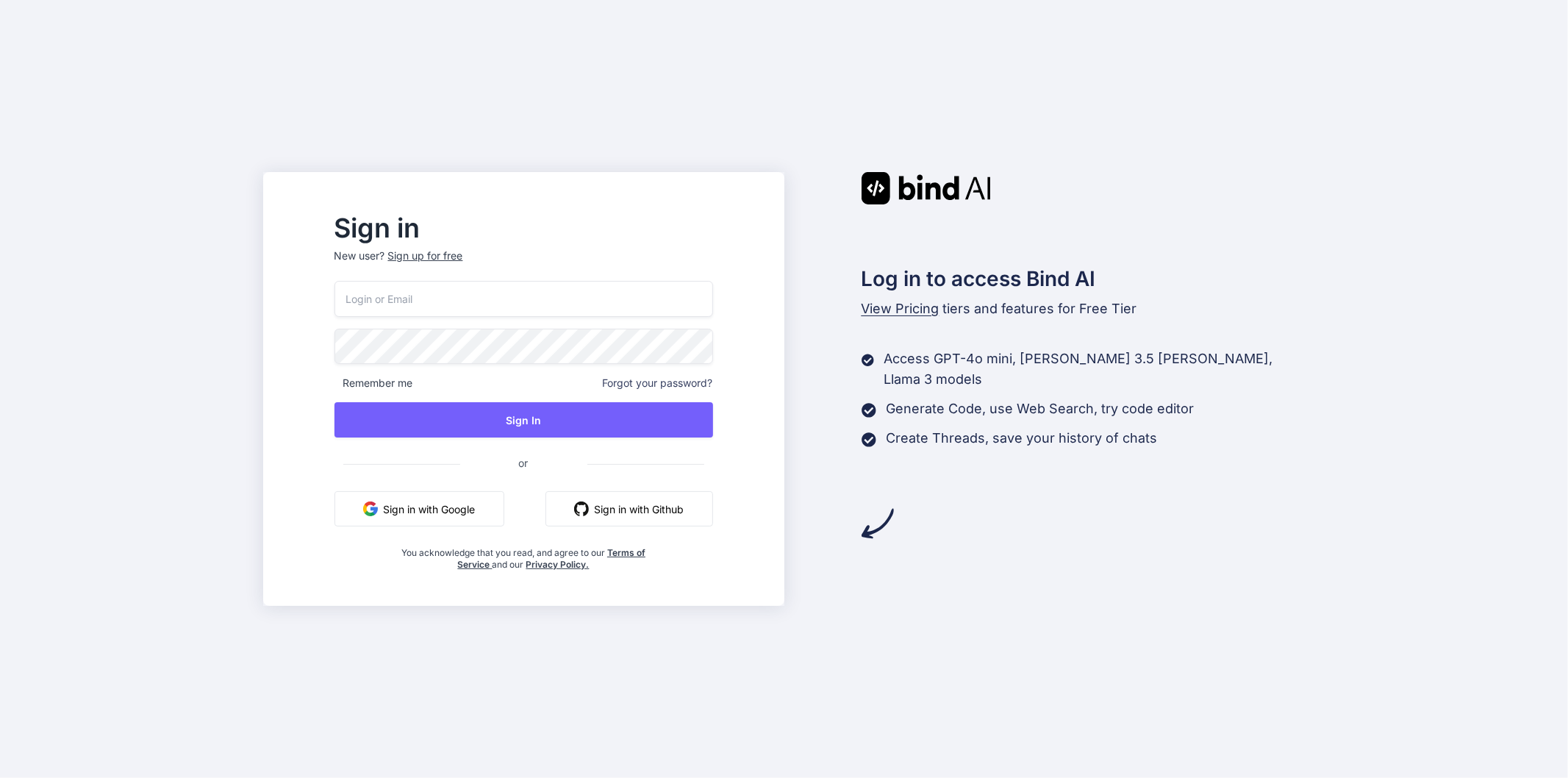
click at [516, 304] on input "email" at bounding box center [523, 299] width 379 height 36
click at [490, 309] on input "email" at bounding box center [523, 299] width 379 height 36
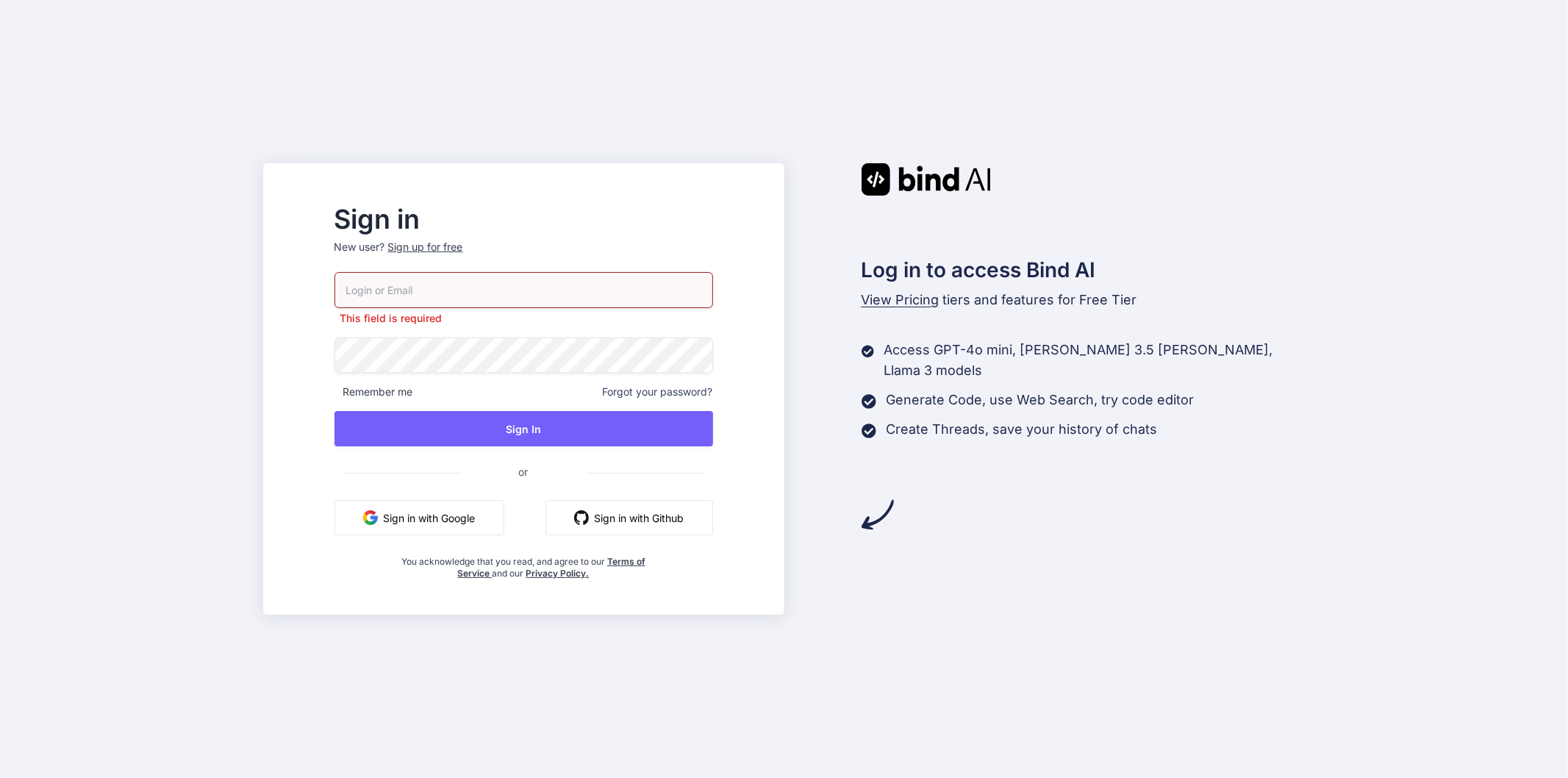
click at [477, 274] on input "email" at bounding box center [523, 290] width 379 height 36
paste input "jsjs@yopmail.com"
type input "jsjs@yopmail.com"
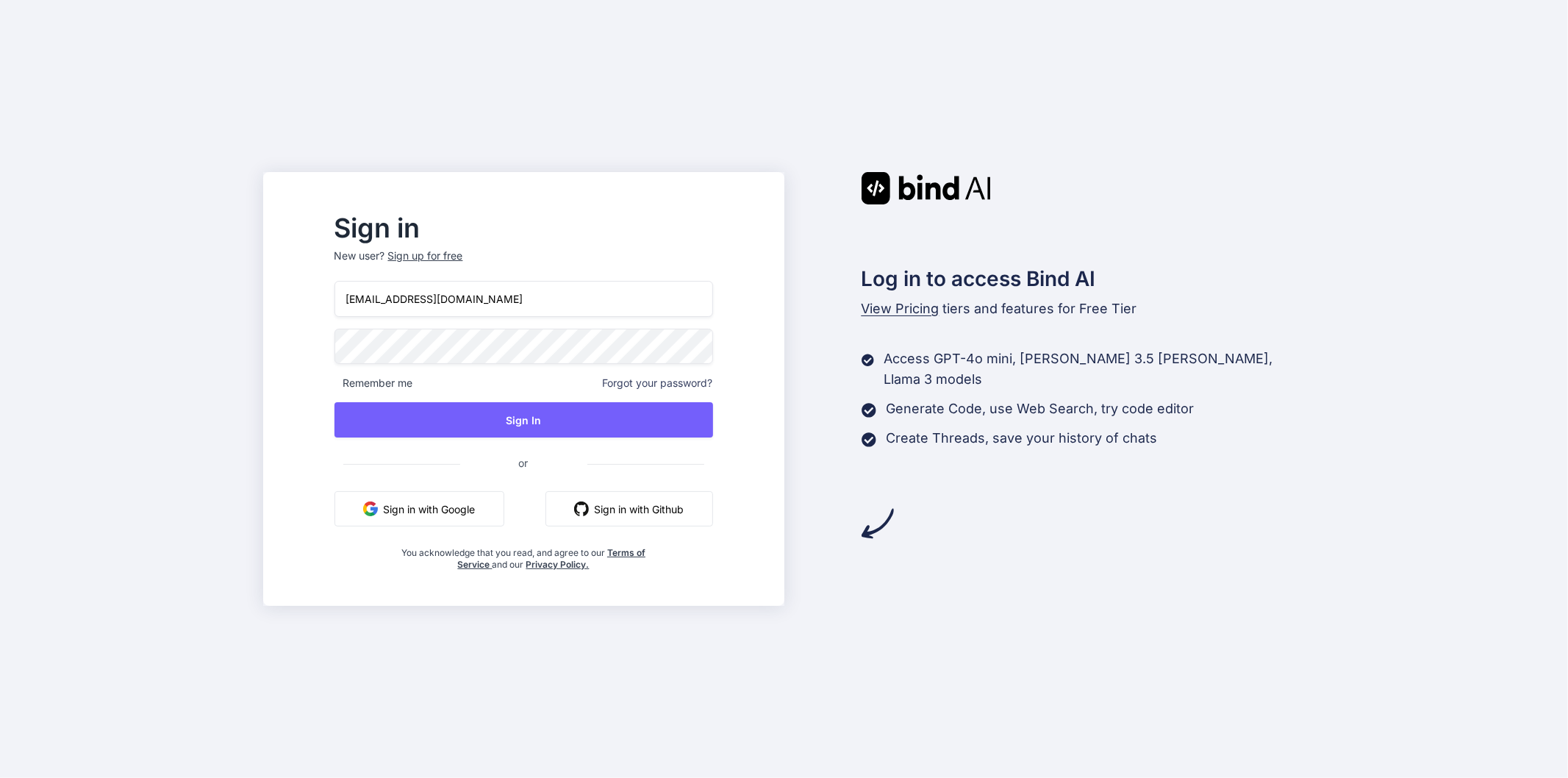
click at [660, 380] on div "jsjs@yopmail.com Remember me Forgot your password? Sign In or Sign in with Goog…" at bounding box center [523, 426] width 379 height 290
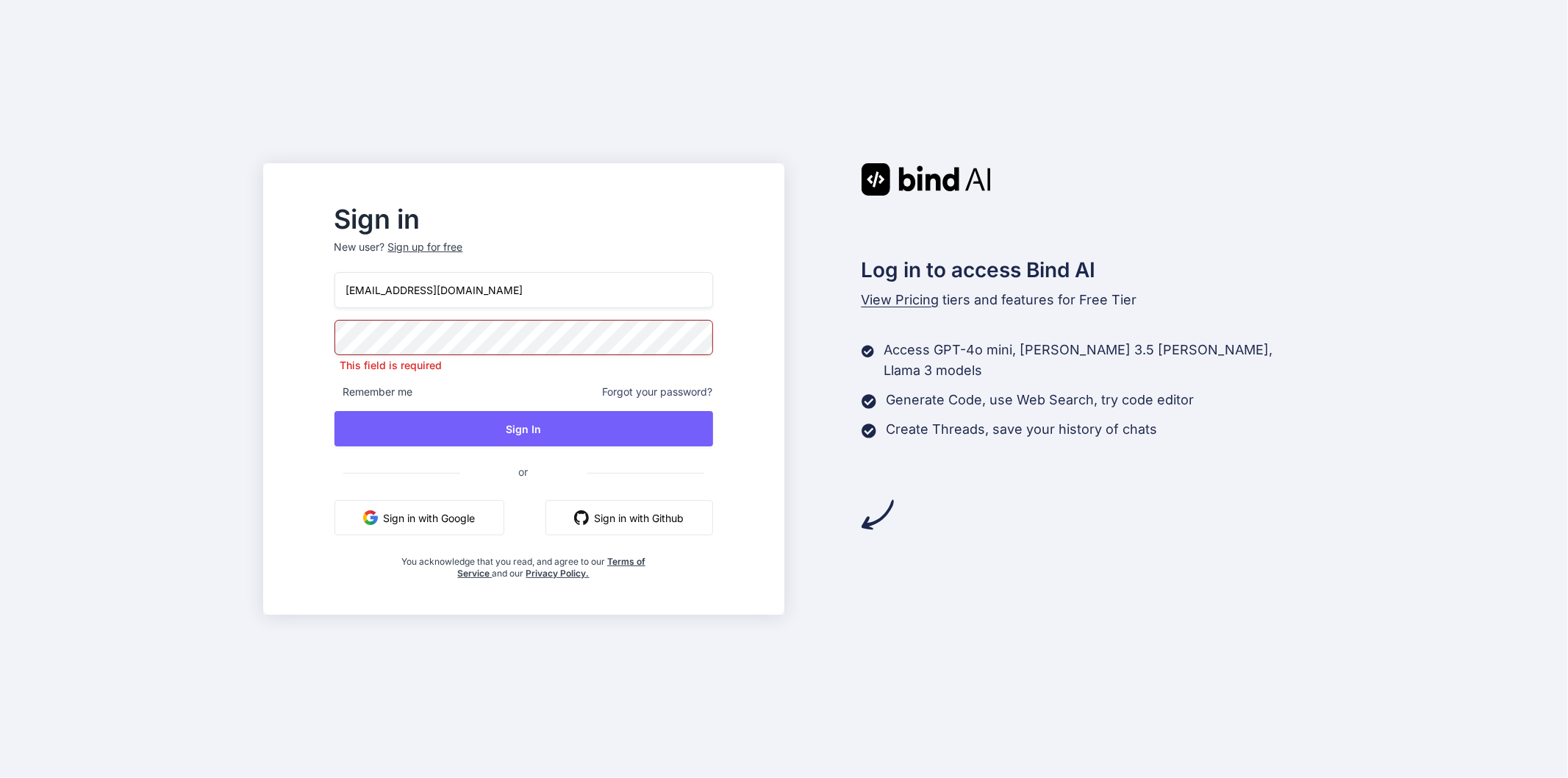
click at [666, 393] on span "Forgot your password?" at bounding box center [657, 392] width 110 height 15
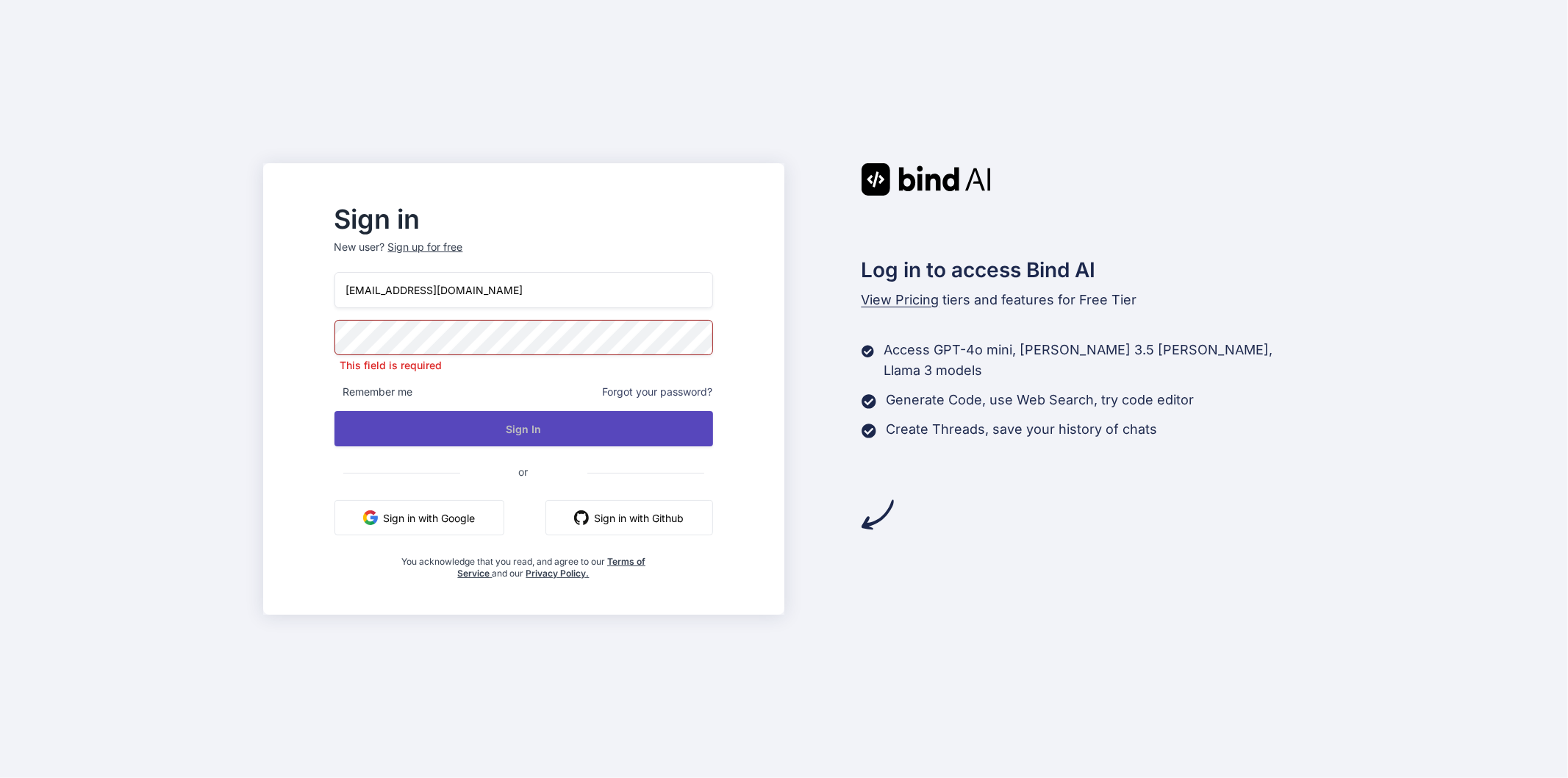
click at [663, 424] on button "Sign In" at bounding box center [523, 428] width 379 height 35
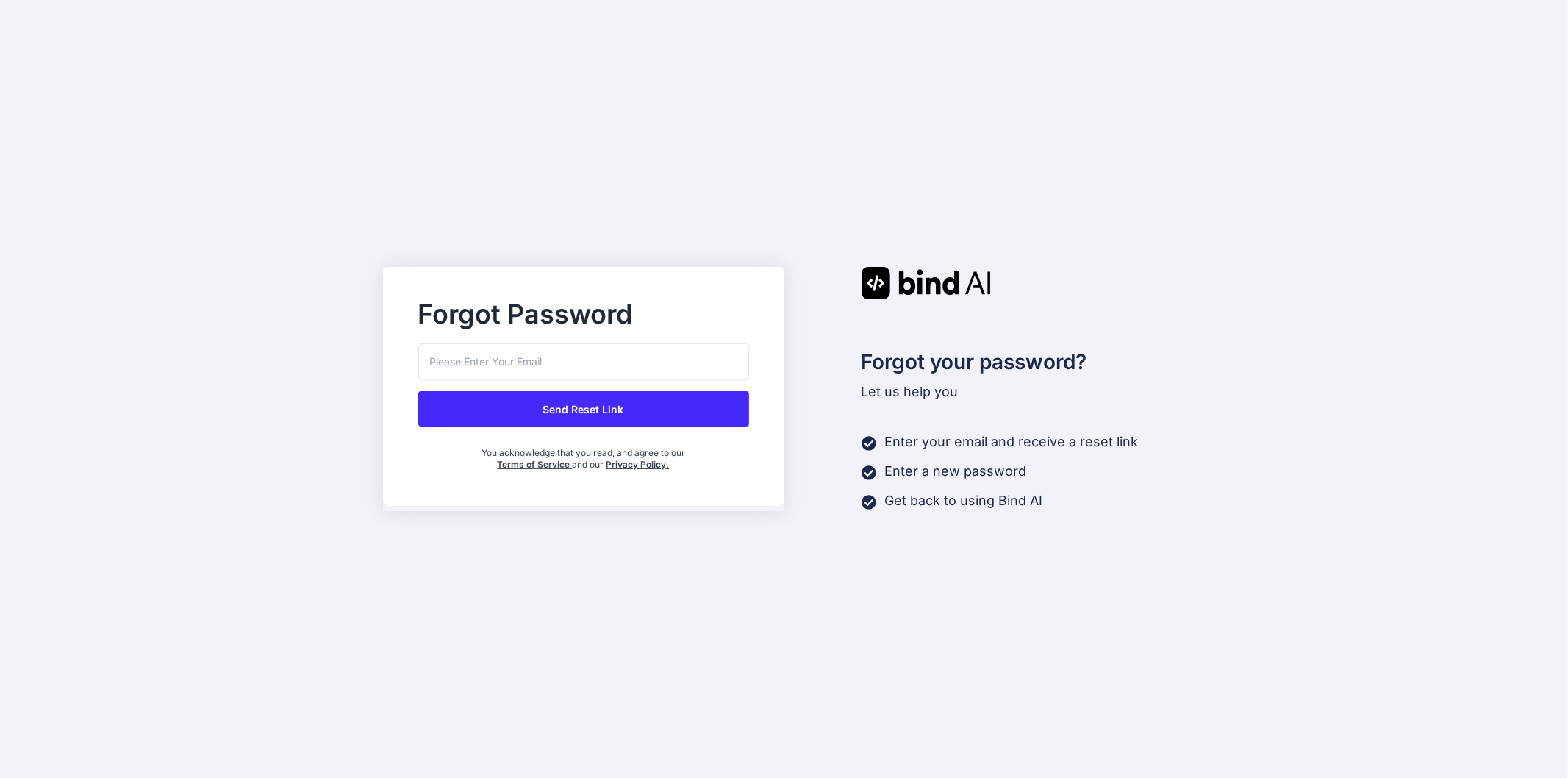
click at [607, 355] on input "email" at bounding box center [583, 361] width 331 height 36
paste input "jsjs@yopmail.com"
type input "jsjs@yopmail.com"
click at [592, 414] on button "Send Reset Link" at bounding box center [583, 408] width 331 height 35
click at [582, 414] on button "Send Reset Link" at bounding box center [583, 408] width 331 height 35
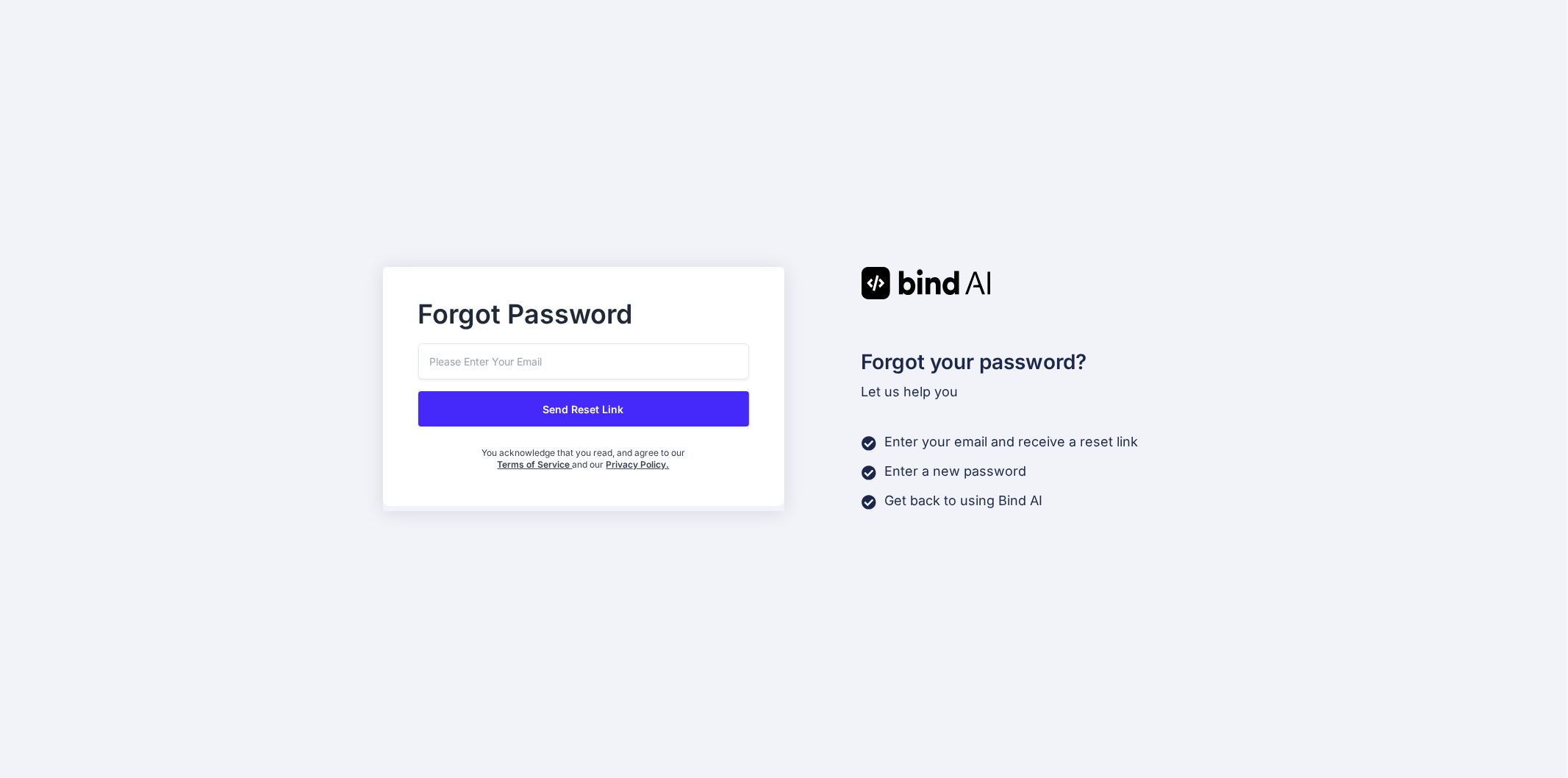
click at [563, 412] on button "Send Reset Link" at bounding box center [583, 408] width 331 height 35
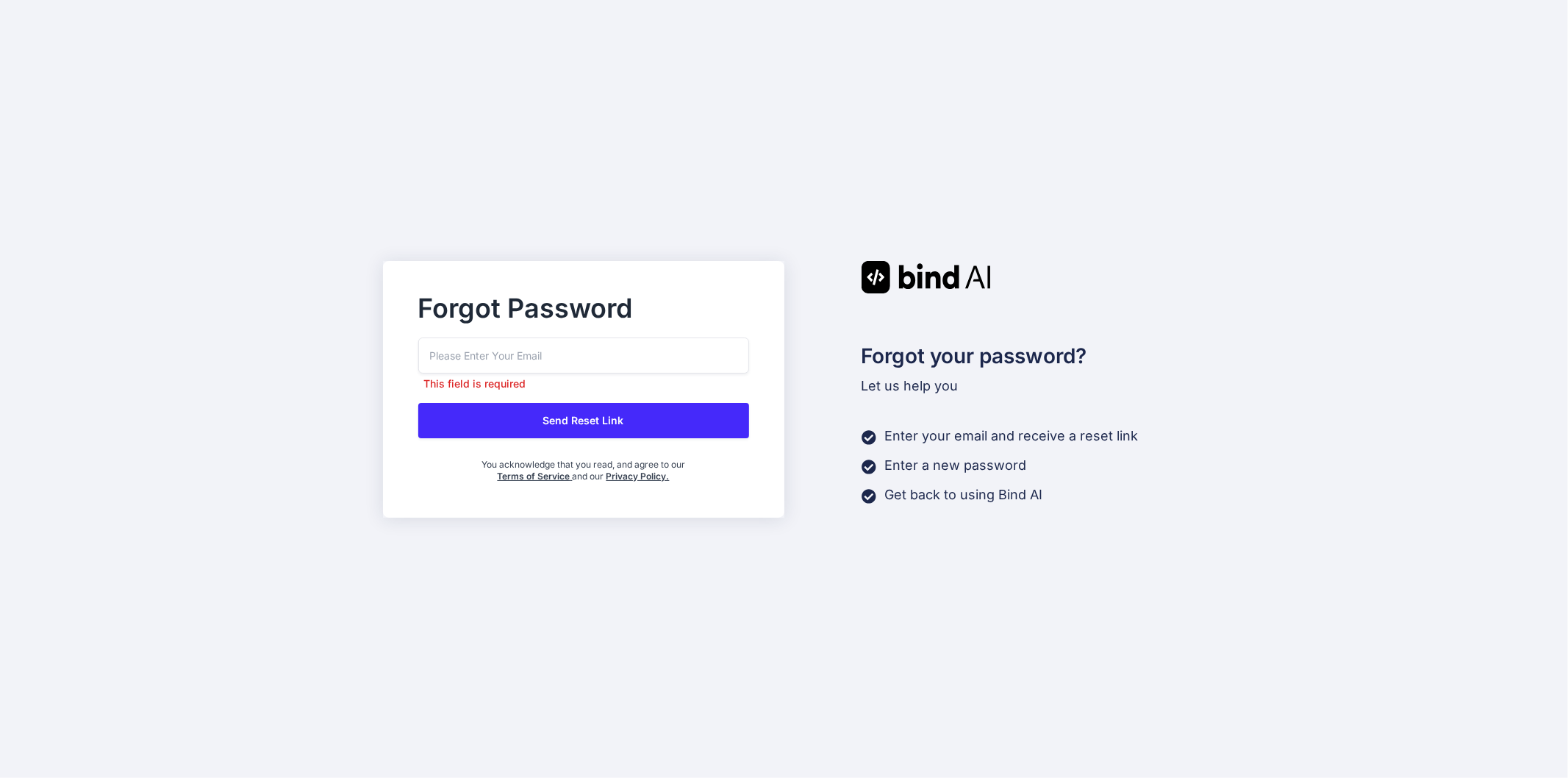
click at [563, 412] on button "Send Reset Link" at bounding box center [583, 420] width 331 height 35
click at [715, 203] on div "Forgot Password This field is required Send Reset Link You acknowledge that you…" at bounding box center [784, 389] width 1568 height 778
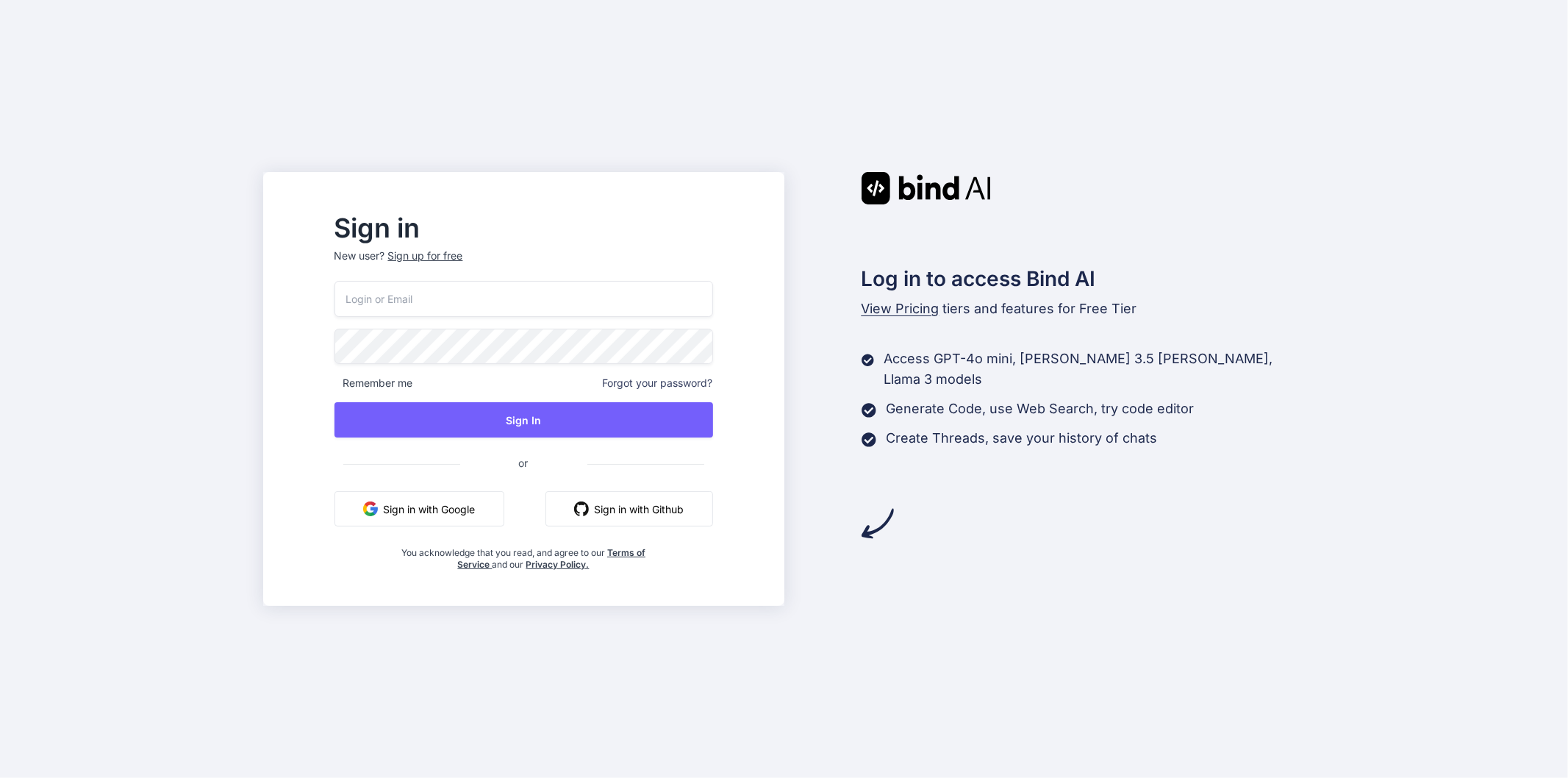
click at [459, 256] on div "Sign up for free" at bounding box center [426, 256] width 75 height 15
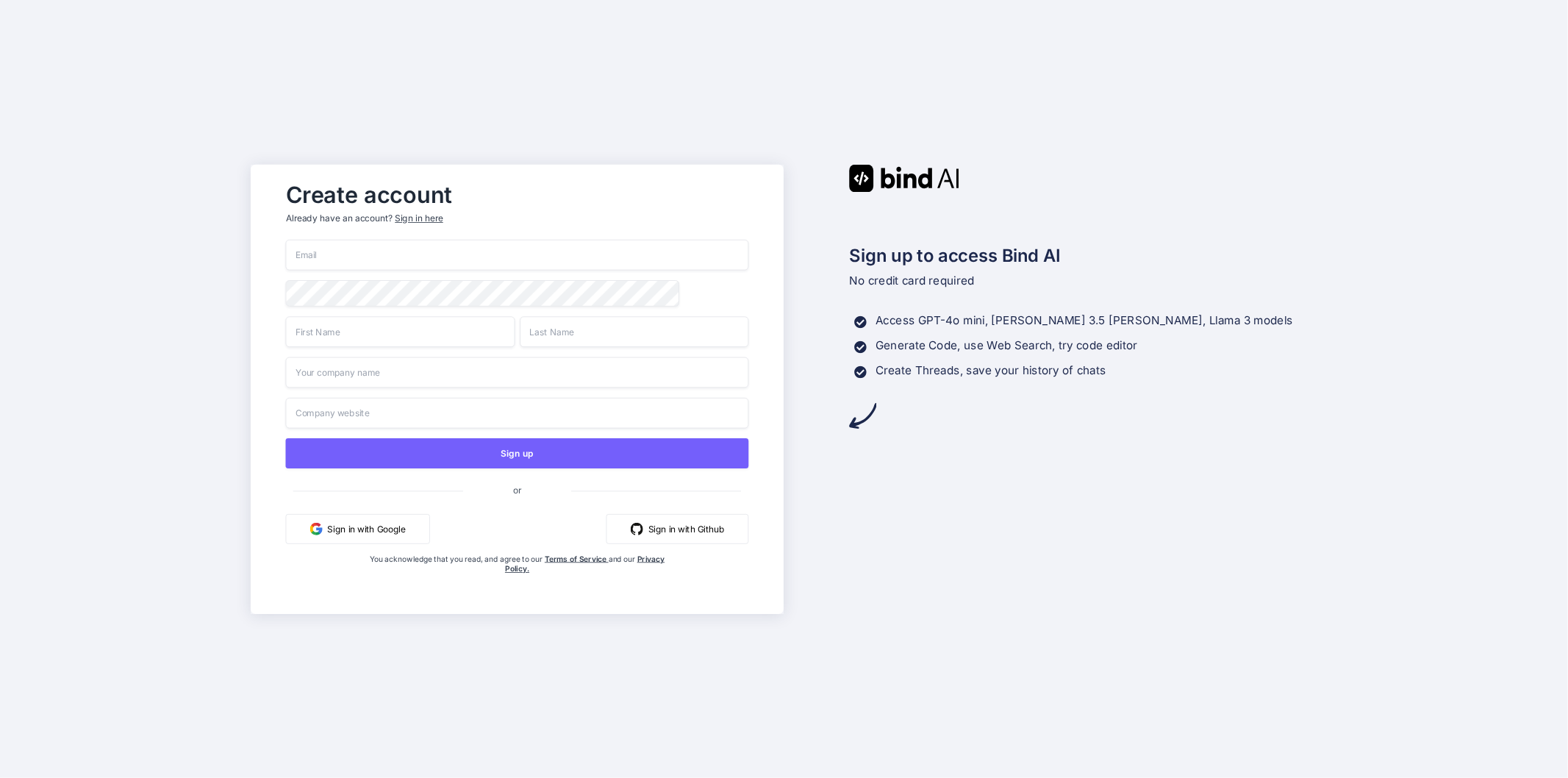
click at [415, 259] on input "email" at bounding box center [518, 255] width 463 height 31
paste input "jsjs@yopmail.com"
type input "jsjs@yopmail.com"
click at [398, 328] on input "text" at bounding box center [401, 331] width 229 height 31
type input "abc"
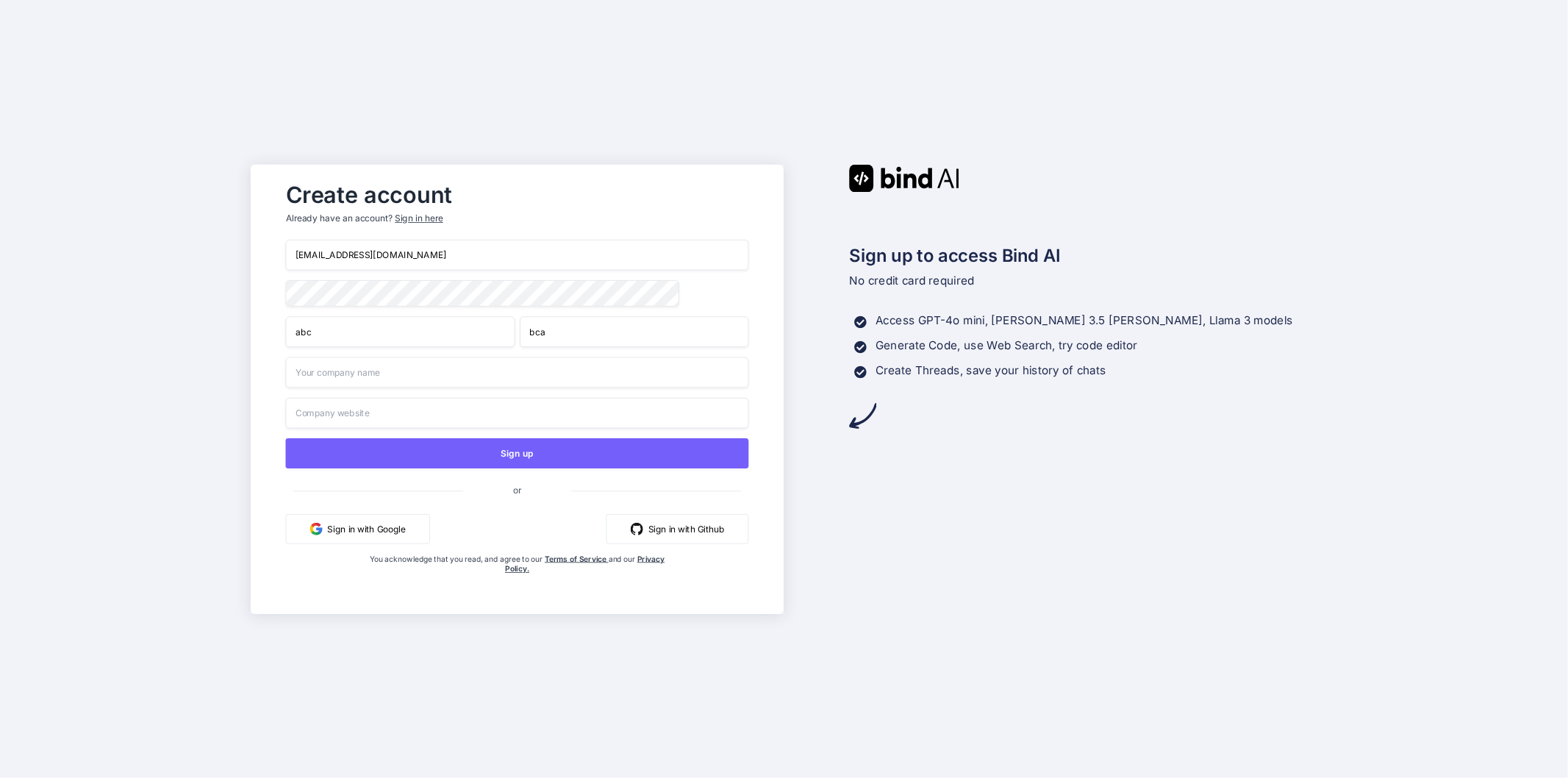
type input "bca"
type input "abc"
type input "a"
type input "abc"
click at [501, 450] on button "Sign up" at bounding box center [518, 453] width 463 height 30
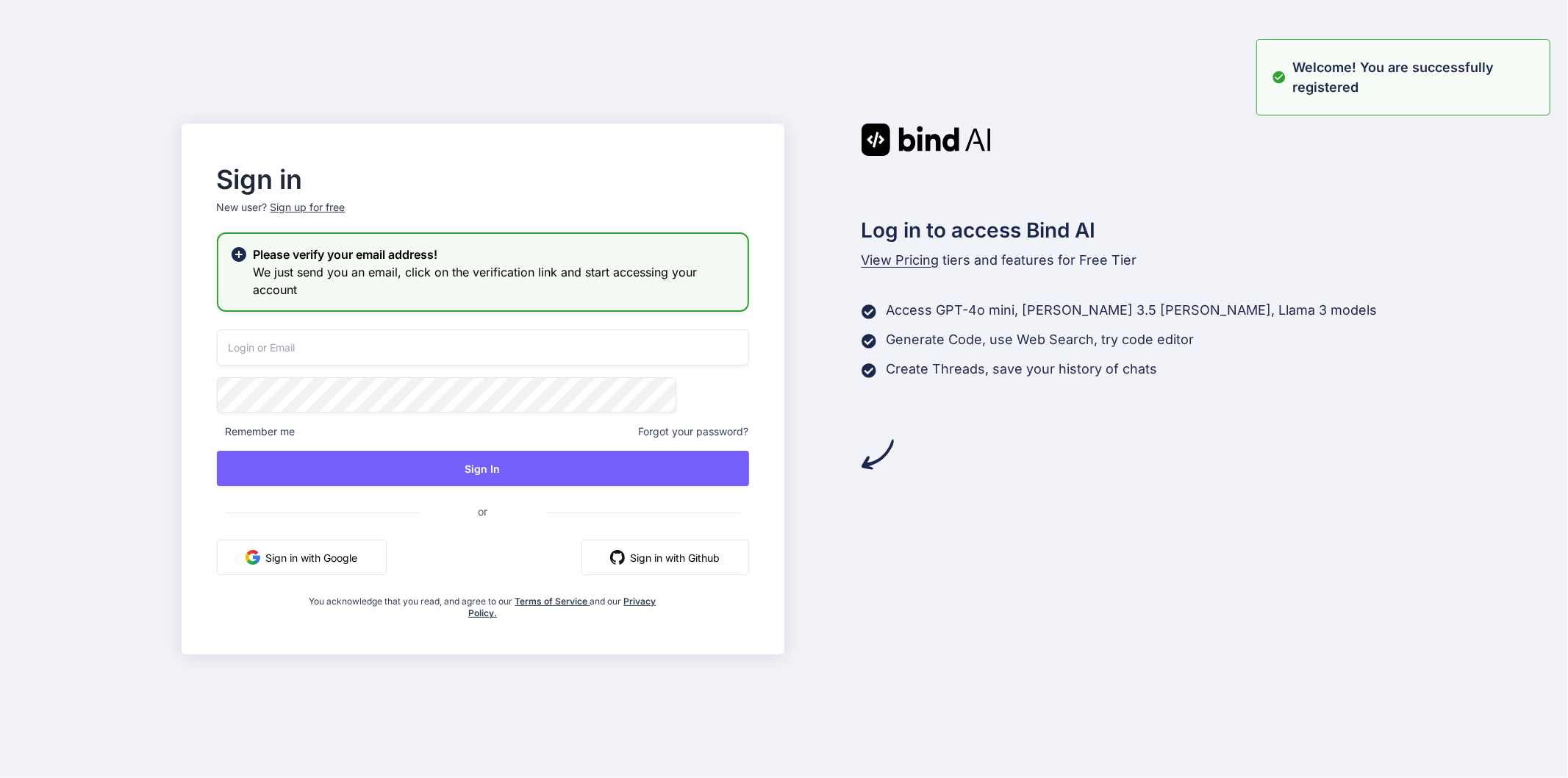
click at [449, 339] on input "email" at bounding box center [483, 347] width 532 height 36
paste input "jsjs@yopmail.com"
type input "jsjs@yopmail.com"
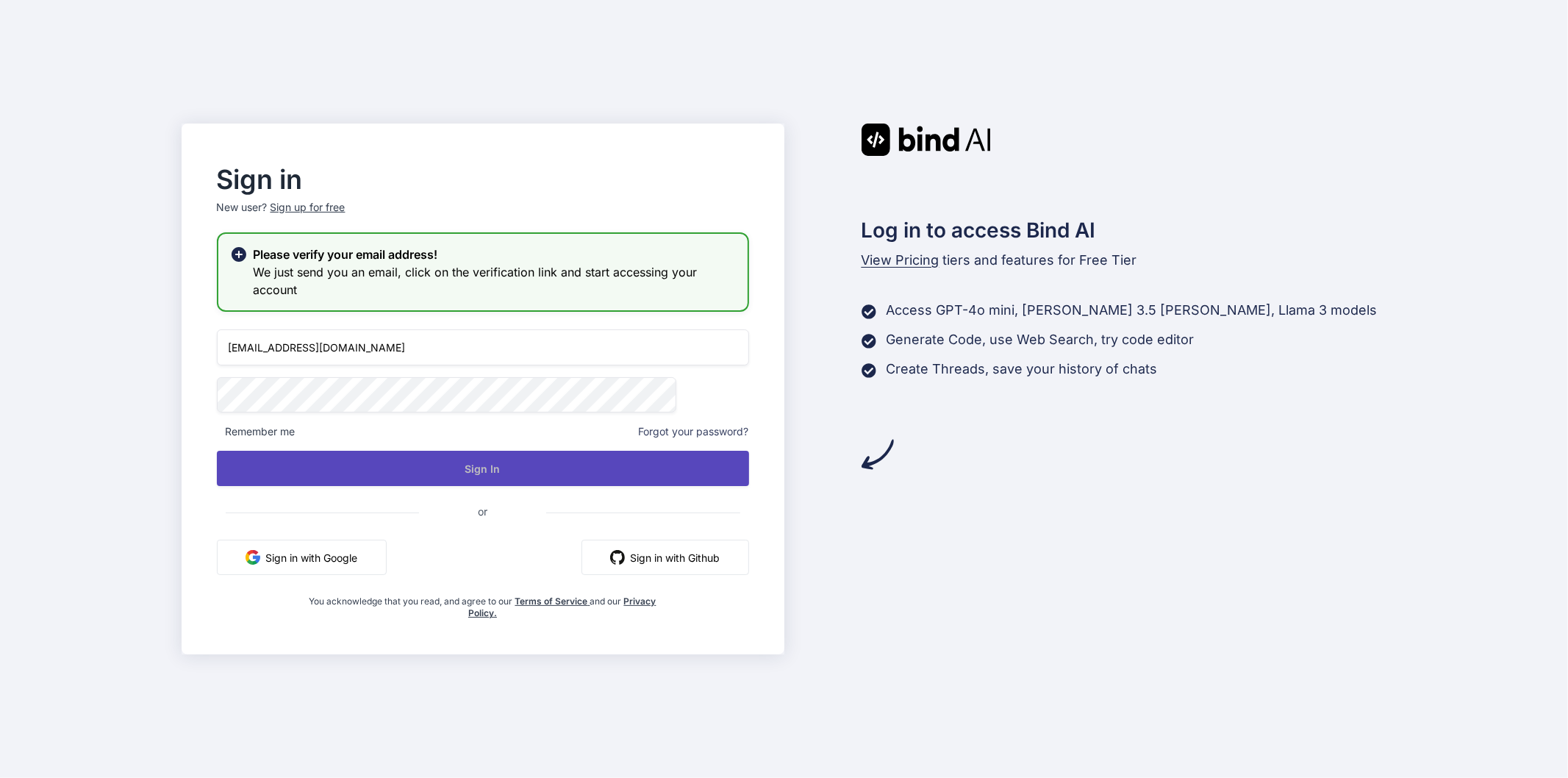
click at [464, 468] on button "Sign In" at bounding box center [483, 468] width 532 height 35
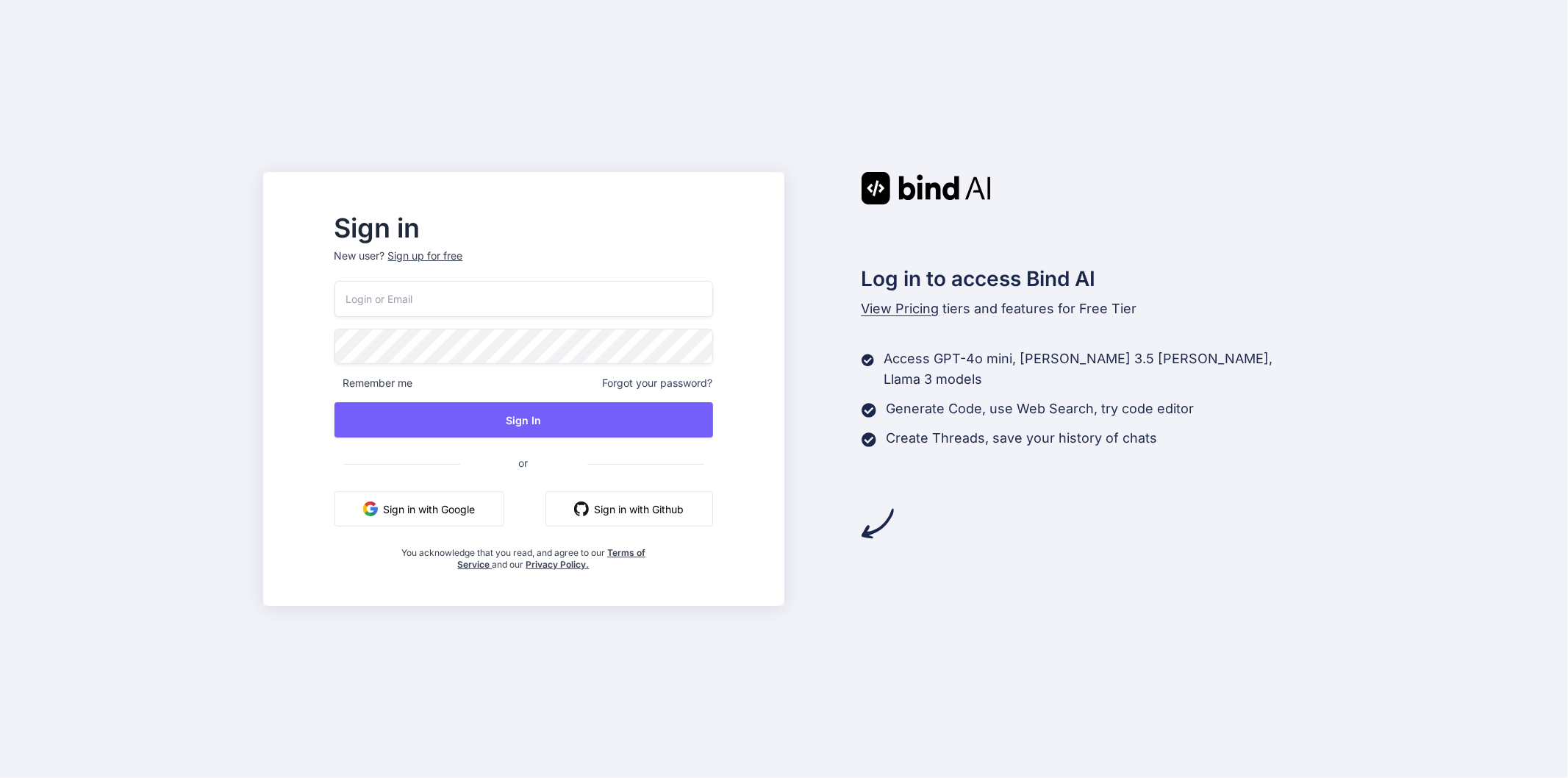
click at [498, 298] on input "email" at bounding box center [523, 299] width 379 height 36
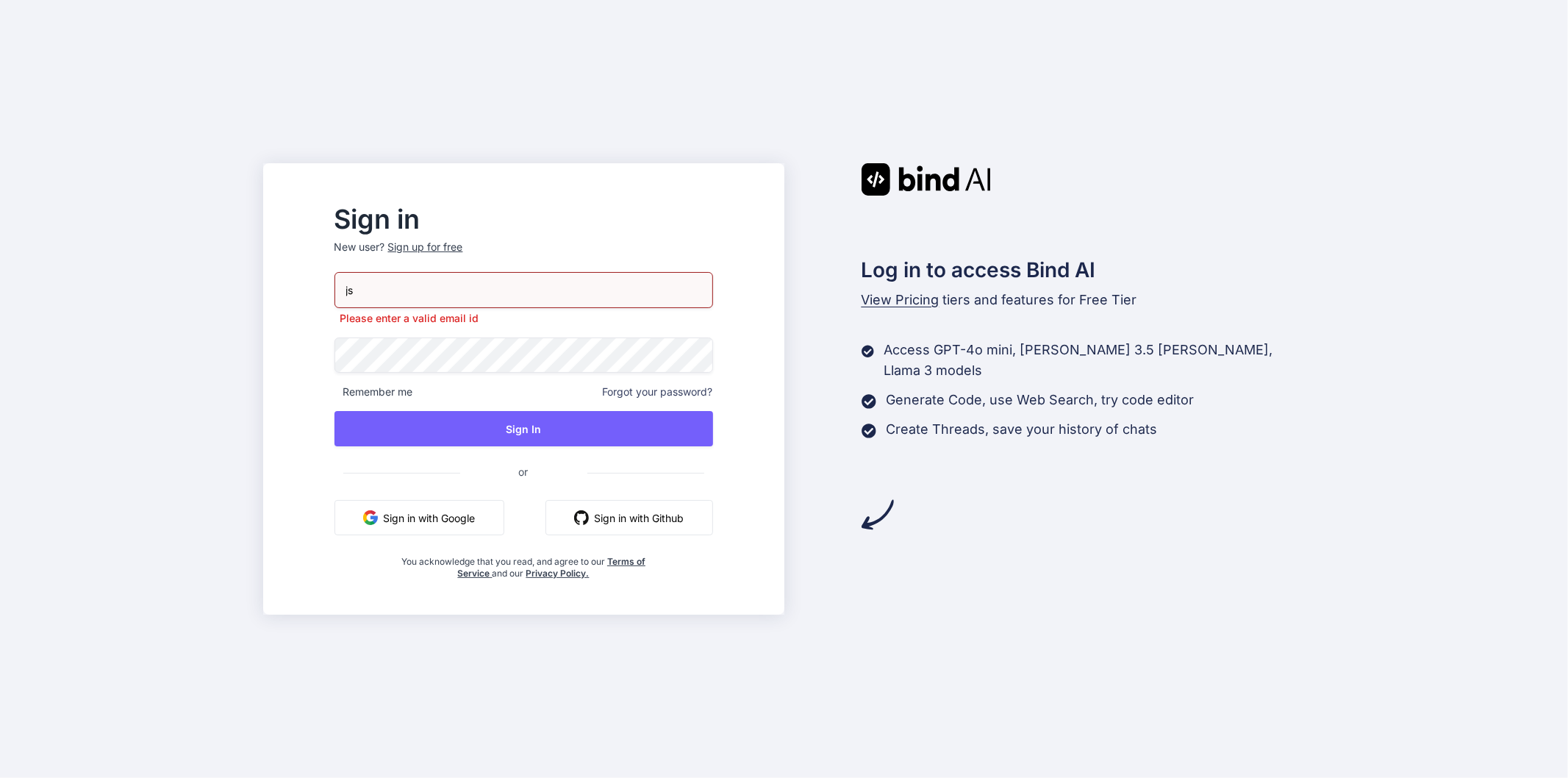
click at [423, 295] on input "js" at bounding box center [523, 290] width 379 height 36
drag, startPoint x: 423, startPoint y: 295, endPoint x: 342, endPoint y: 298, distance: 81.1
click at [342, 298] on div "Sign in New user? Sign up for free js Please enter a valid email id Remember me…" at bounding box center [523, 389] width 521 height 452
paste input "js@yopmail.com"
type input "jsjs@yopmail.com"
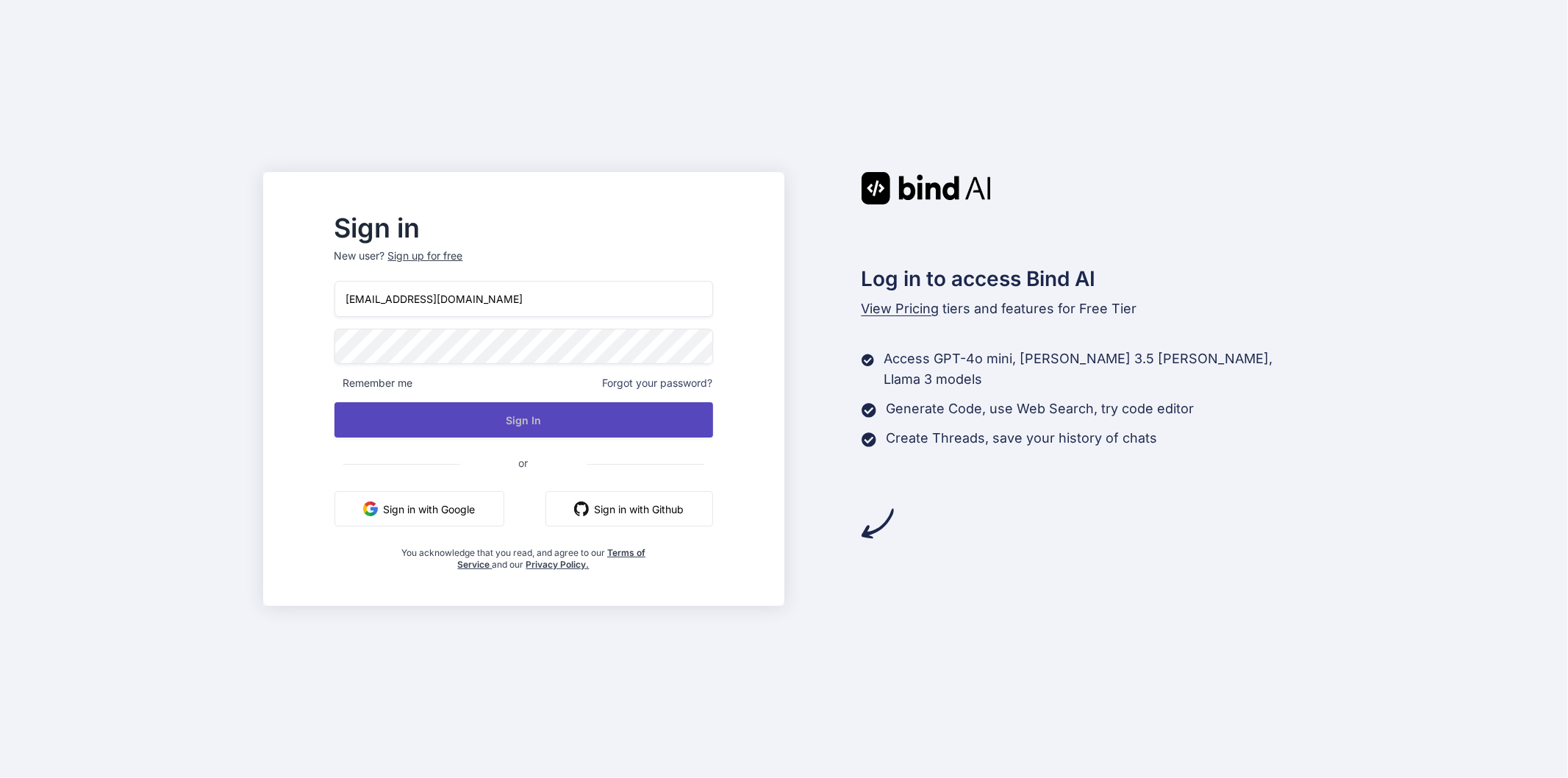
click at [595, 421] on button "Sign In" at bounding box center [523, 419] width 379 height 35
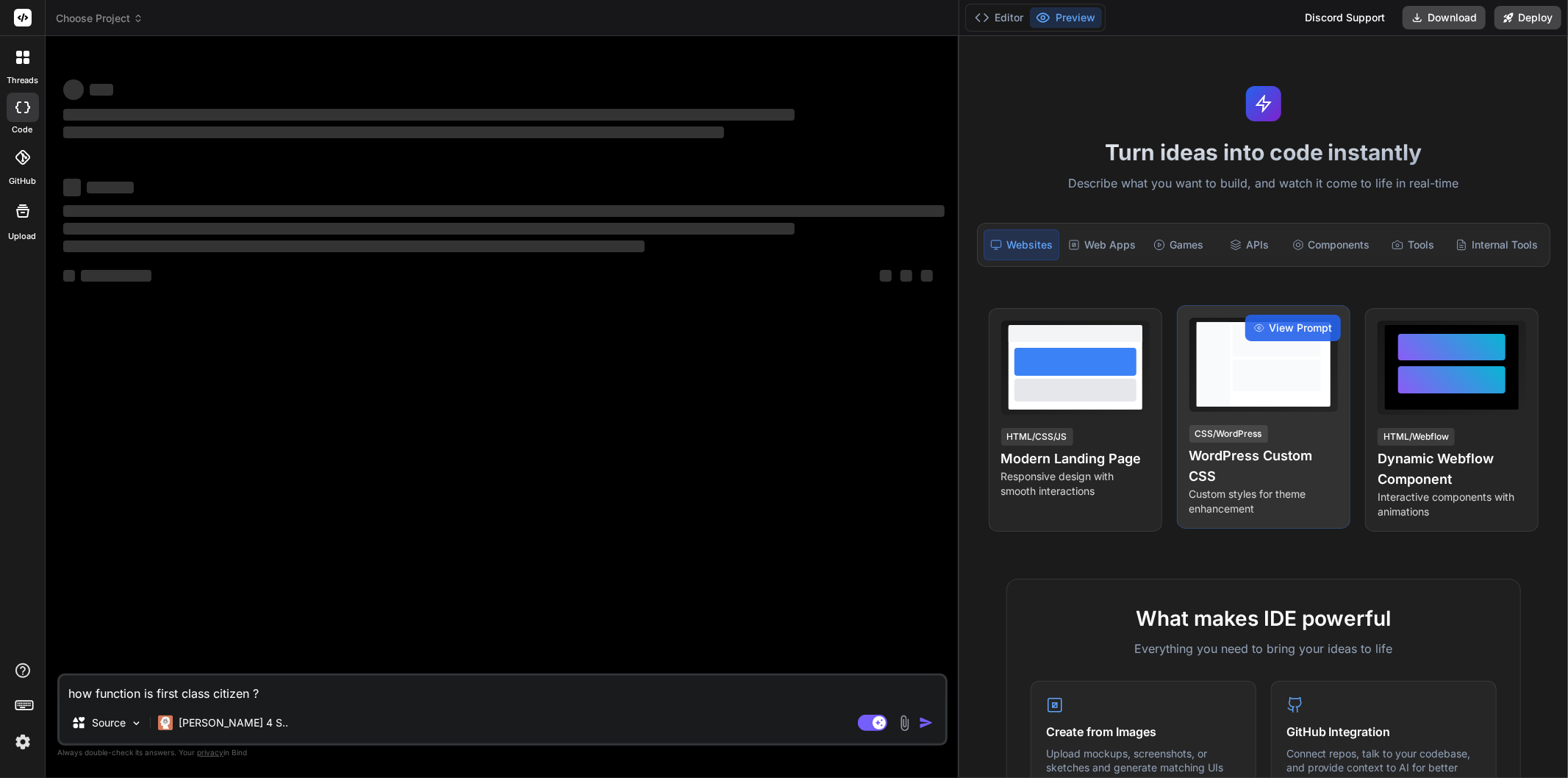
drag, startPoint x: 547, startPoint y: 296, endPoint x: 1215, endPoint y: 319, distance: 668.4
click at [1215, 319] on div "Choose Project Created with Pixso. Bind AI Web Search Created with Pixso. Code …" at bounding box center [806, 389] width 1522 height 778
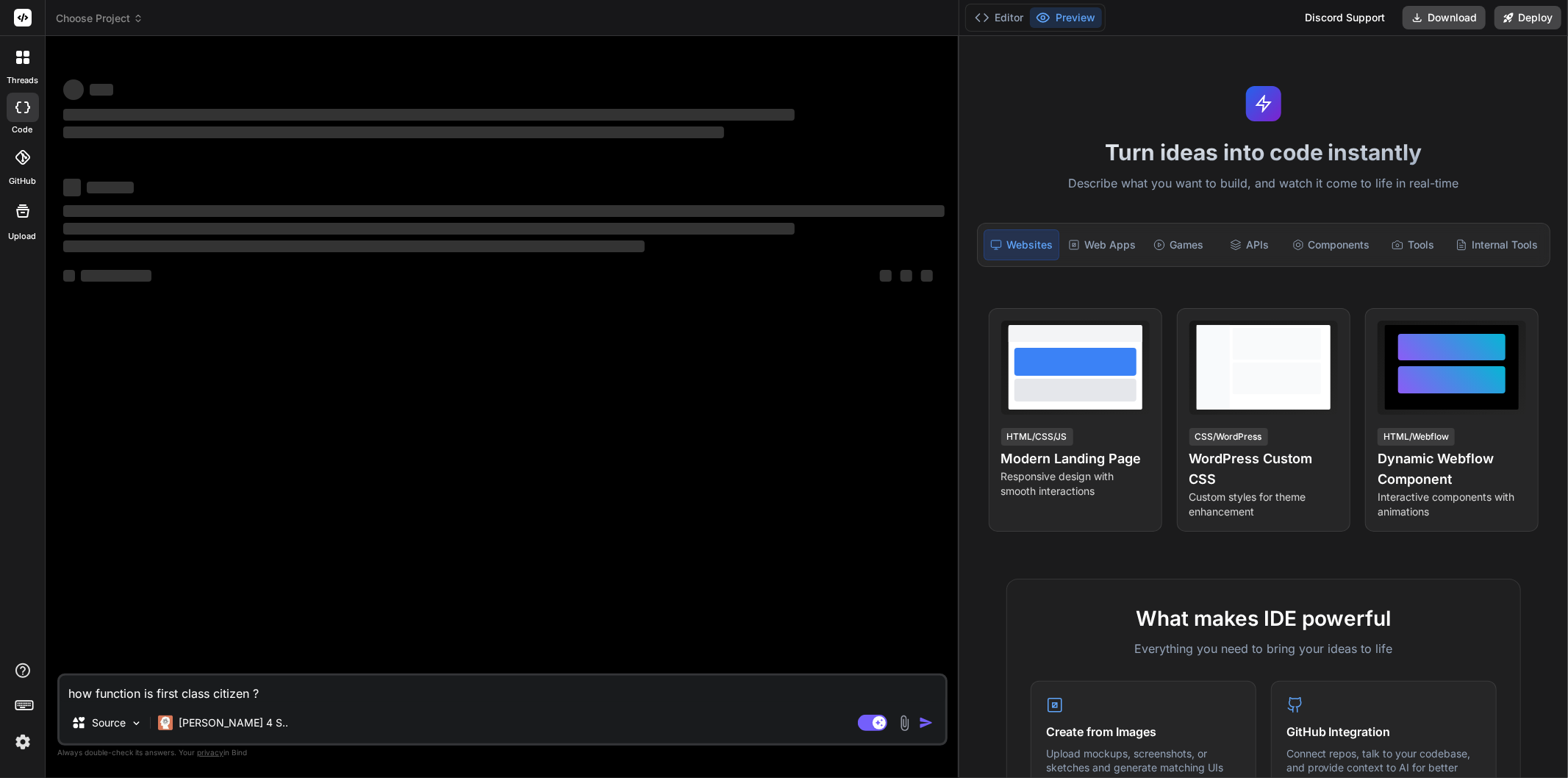
type textarea "x"
drag, startPoint x: 547, startPoint y: 520, endPoint x: 1567, endPoint y: 480, distance: 1020.8
click at [1567, 480] on div "Choose Project Created with Pixso. Bind AI Web Search Created with Pixso. Code …" at bounding box center [806, 389] width 1522 height 778
click at [23, 67] on div at bounding box center [22, 57] width 31 height 31
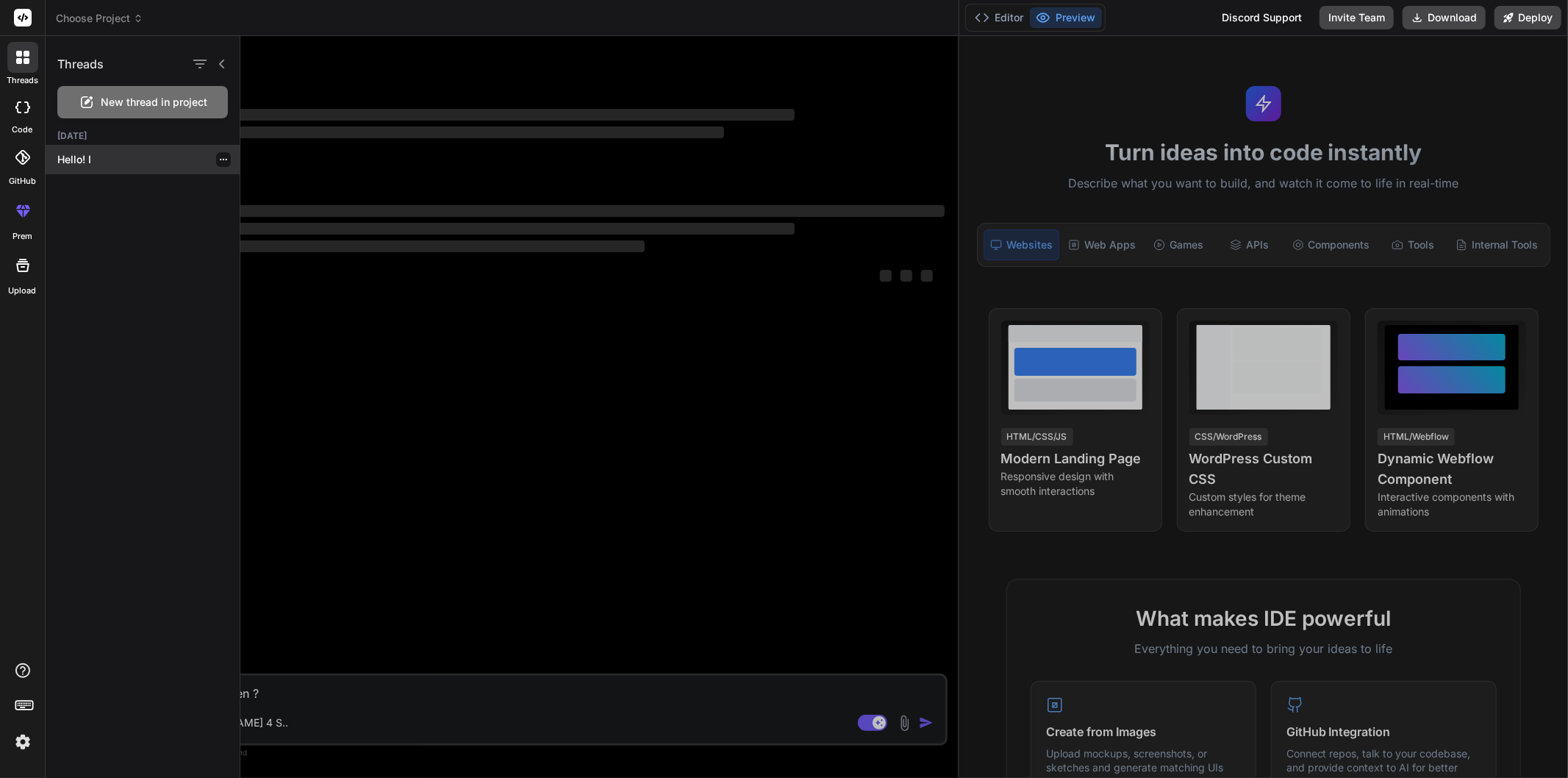
click at [86, 147] on div "Hello! I" at bounding box center [142, 159] width 194 height 29
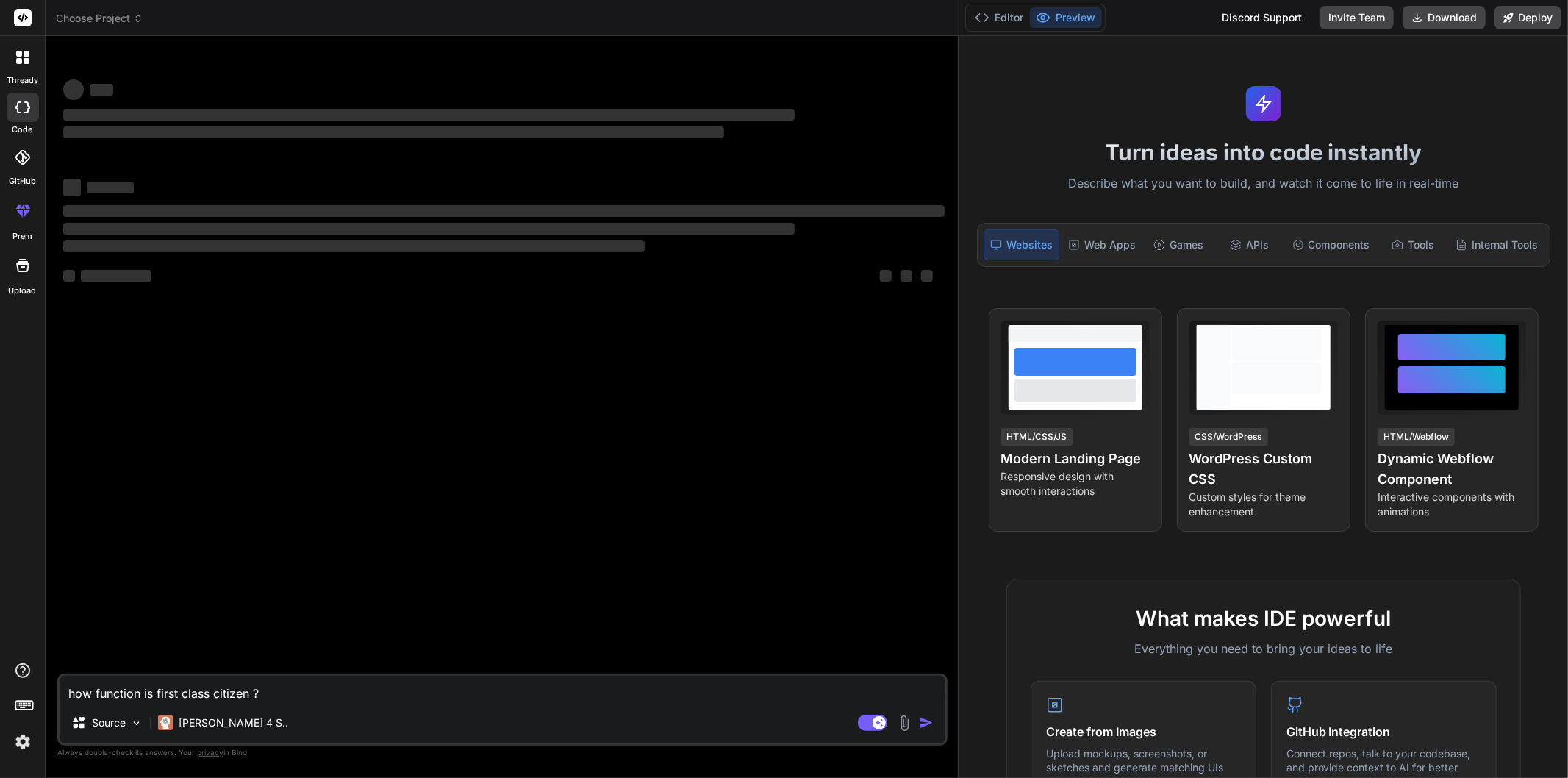
type textarea "x"
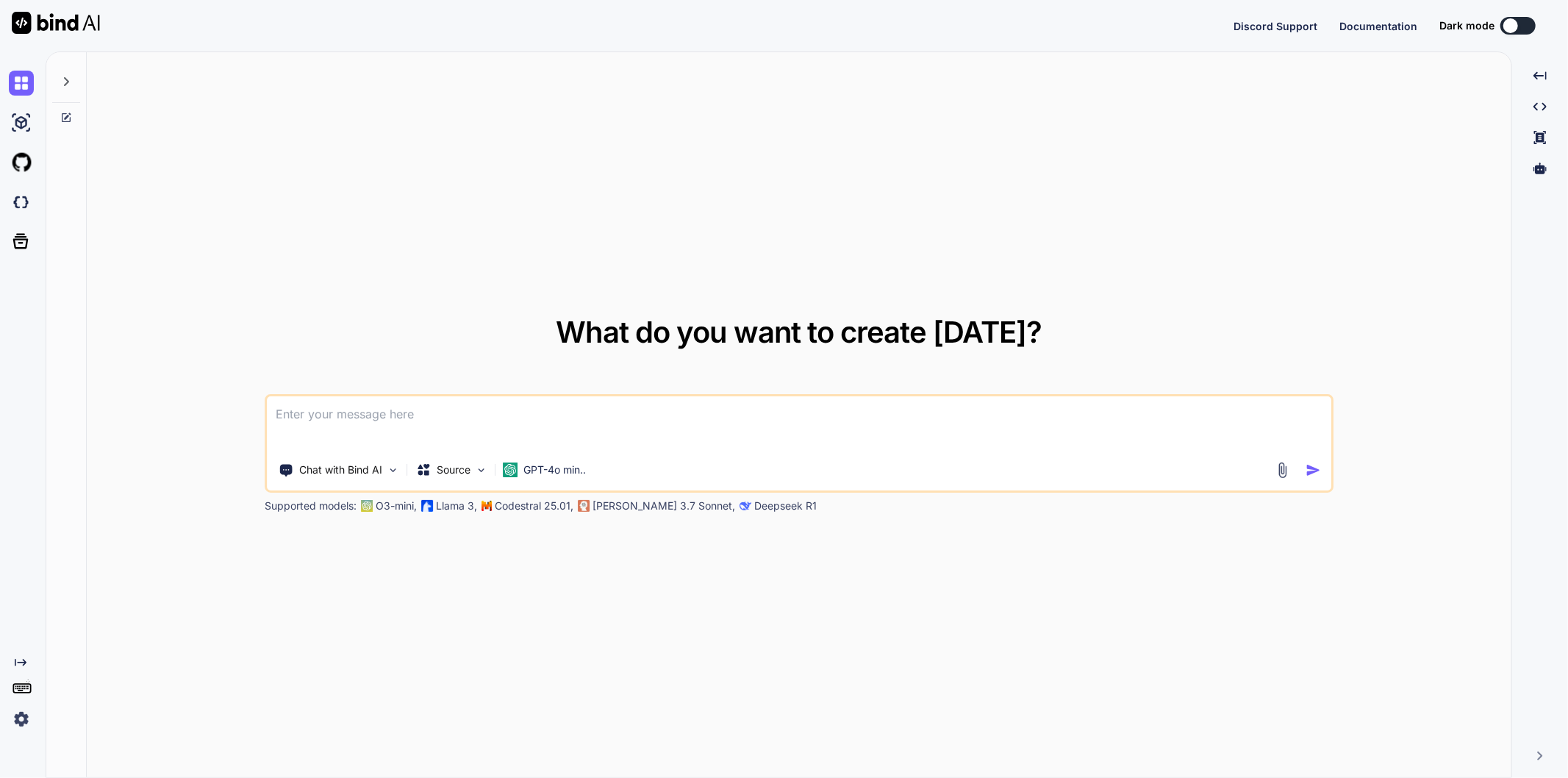
click at [458, 423] on textarea at bounding box center [799, 423] width 1064 height 55
type textarea "x"
type textarea "h"
type textarea "x"
type textarea "hi"
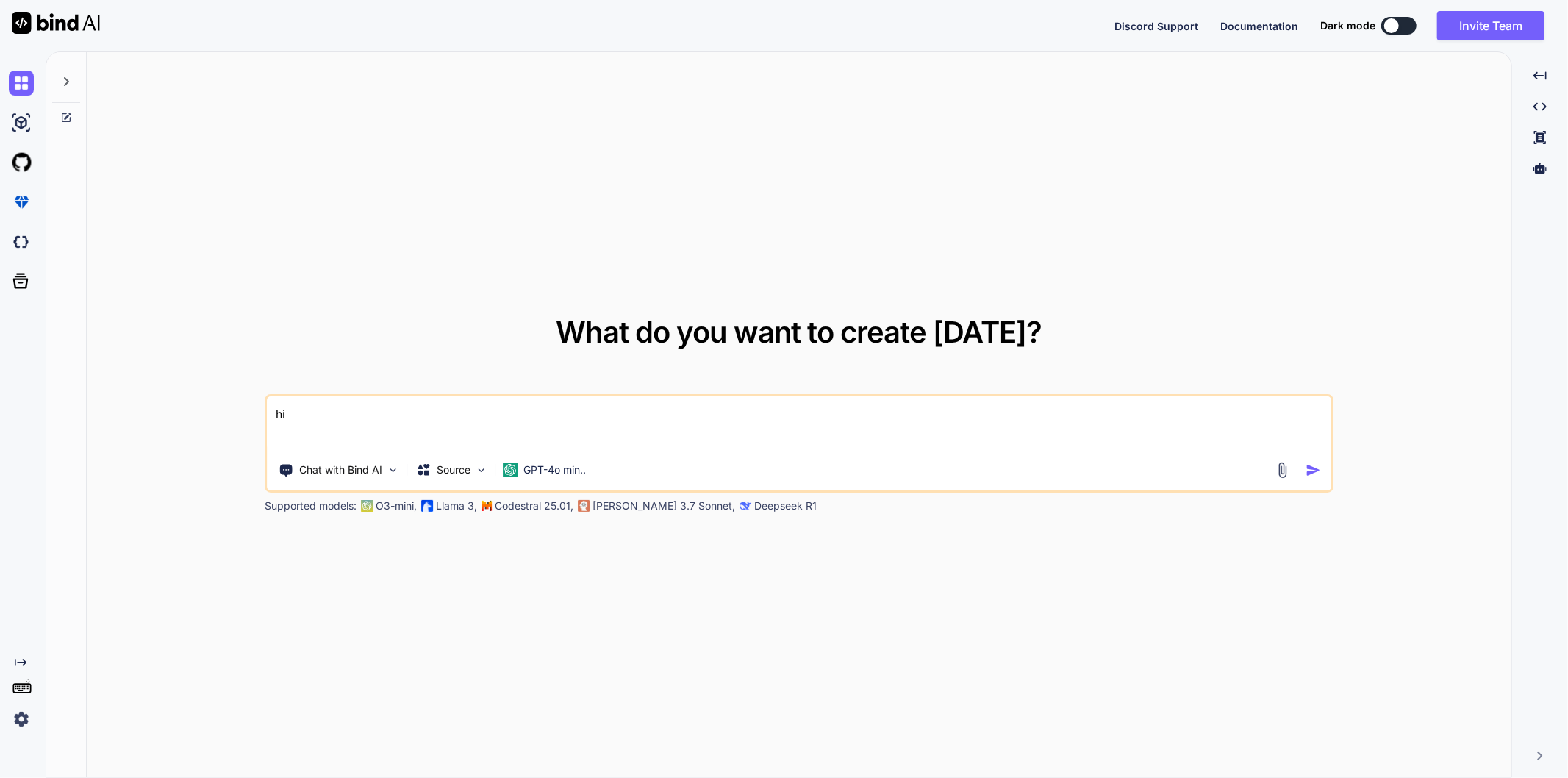
type textarea "x"
type textarea "hi"
click at [1306, 469] on img "button" at bounding box center [1313, 470] width 16 height 16
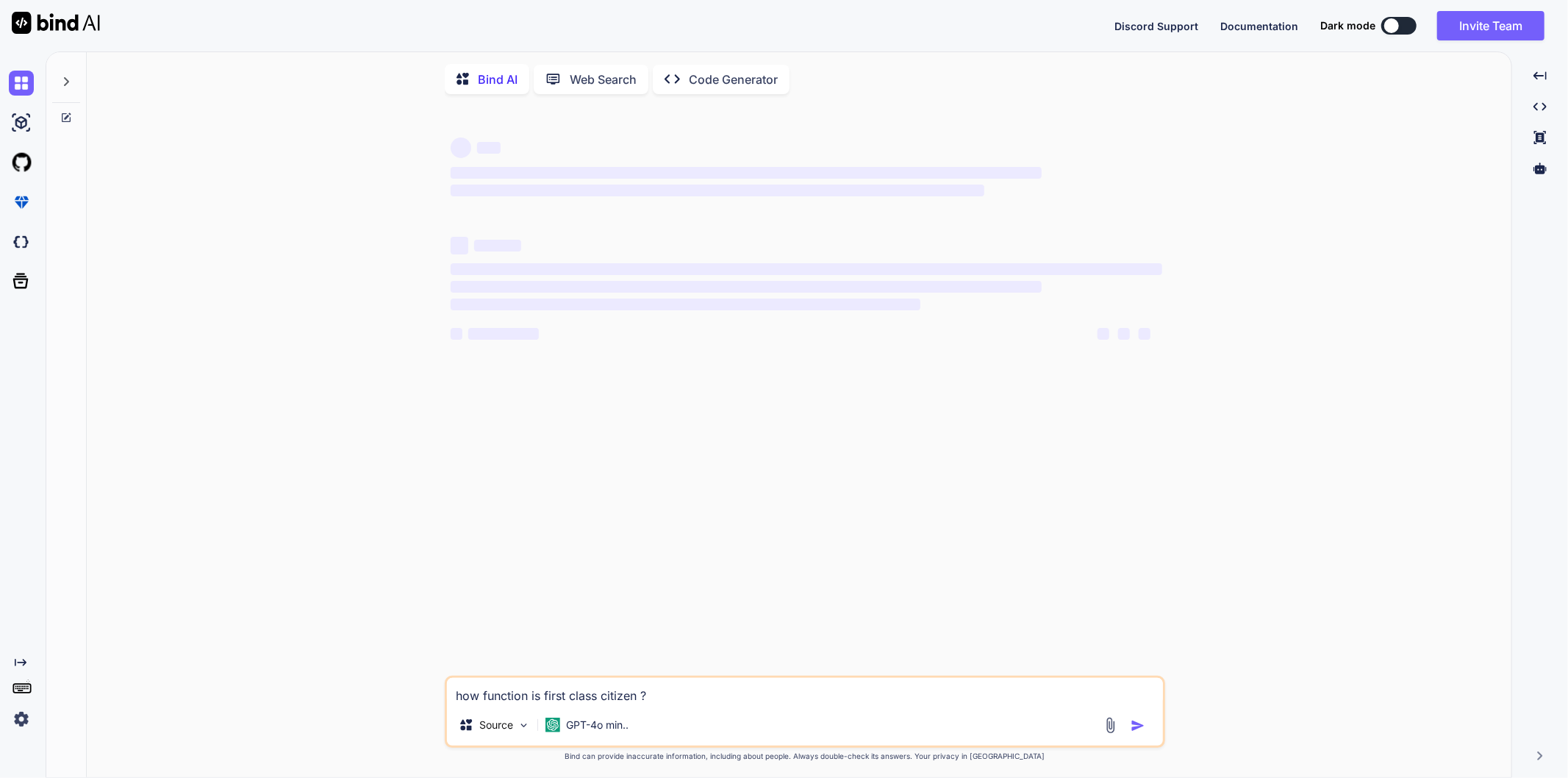
click at [1306, 471] on div "‌ ‌ ‌ ‌ ‌ ‌ ‌ ‌ ‌ ‌ ‌ ‌ ‌ ‌ how function is first class citizen ? Source GPT-4o…" at bounding box center [804, 442] width 1413 height 673
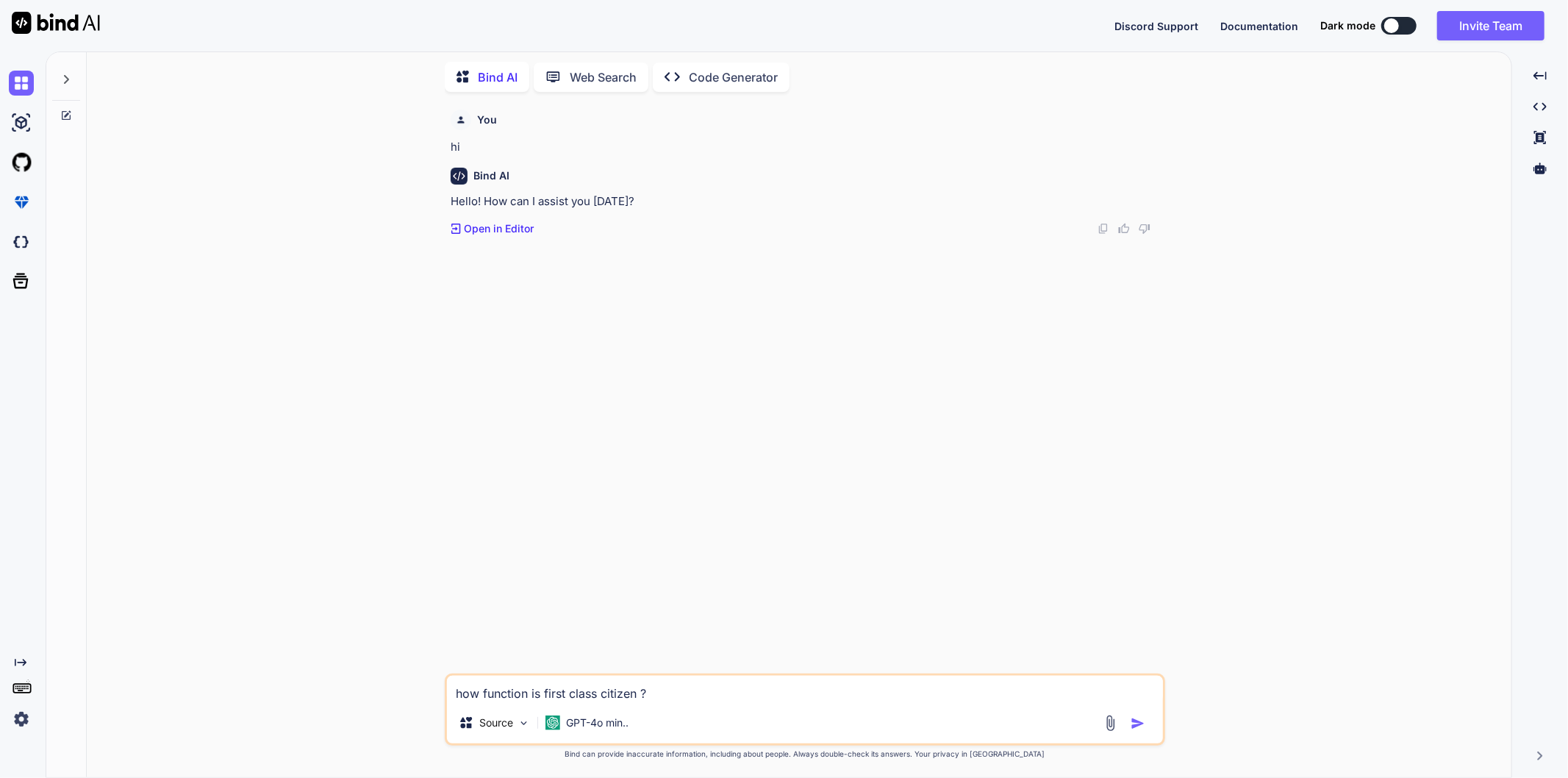
click at [1130, 723] on img "button" at bounding box center [1138, 723] width 15 height 15
type textarea "x"
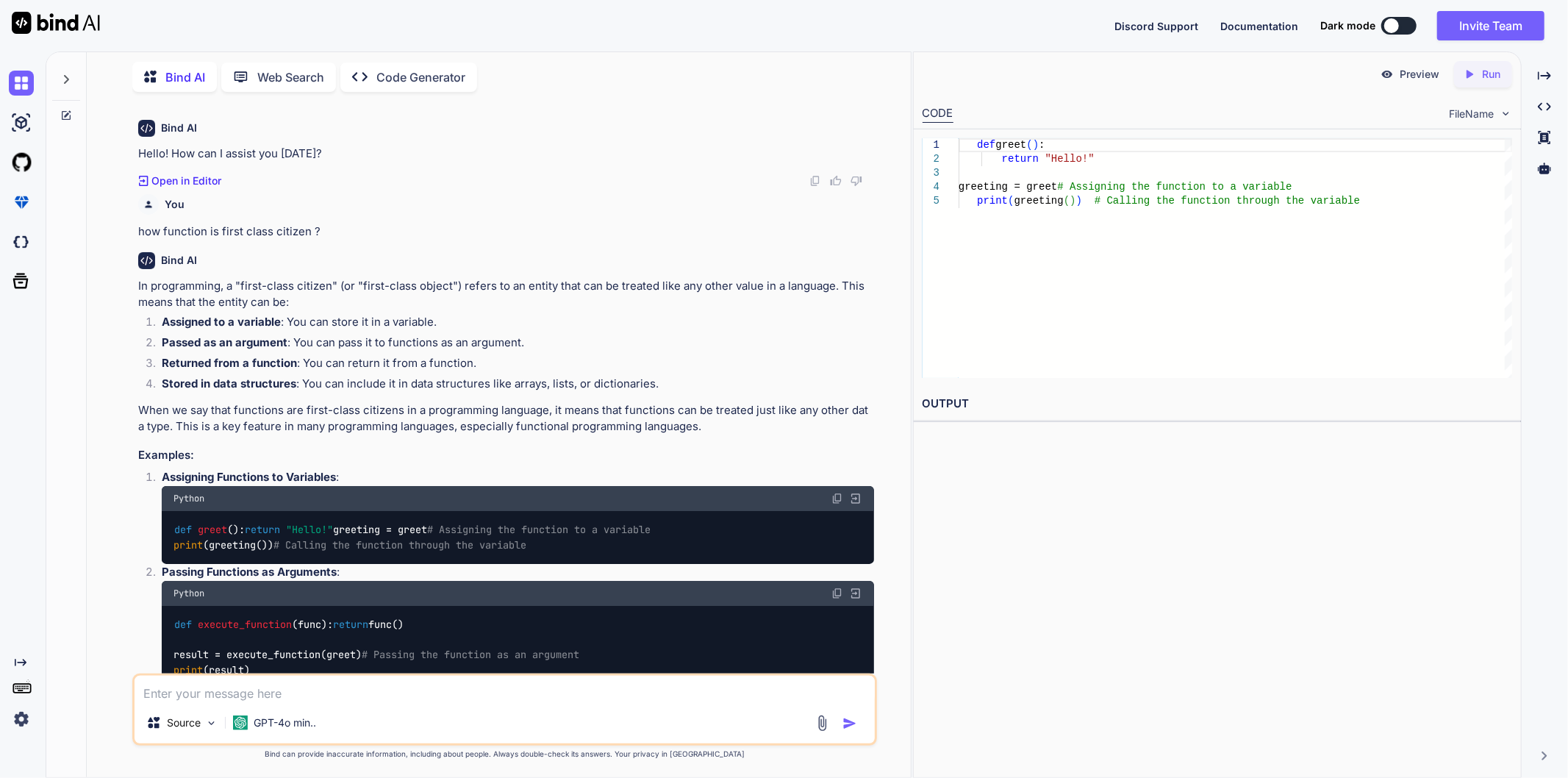
scroll to position [0, 0]
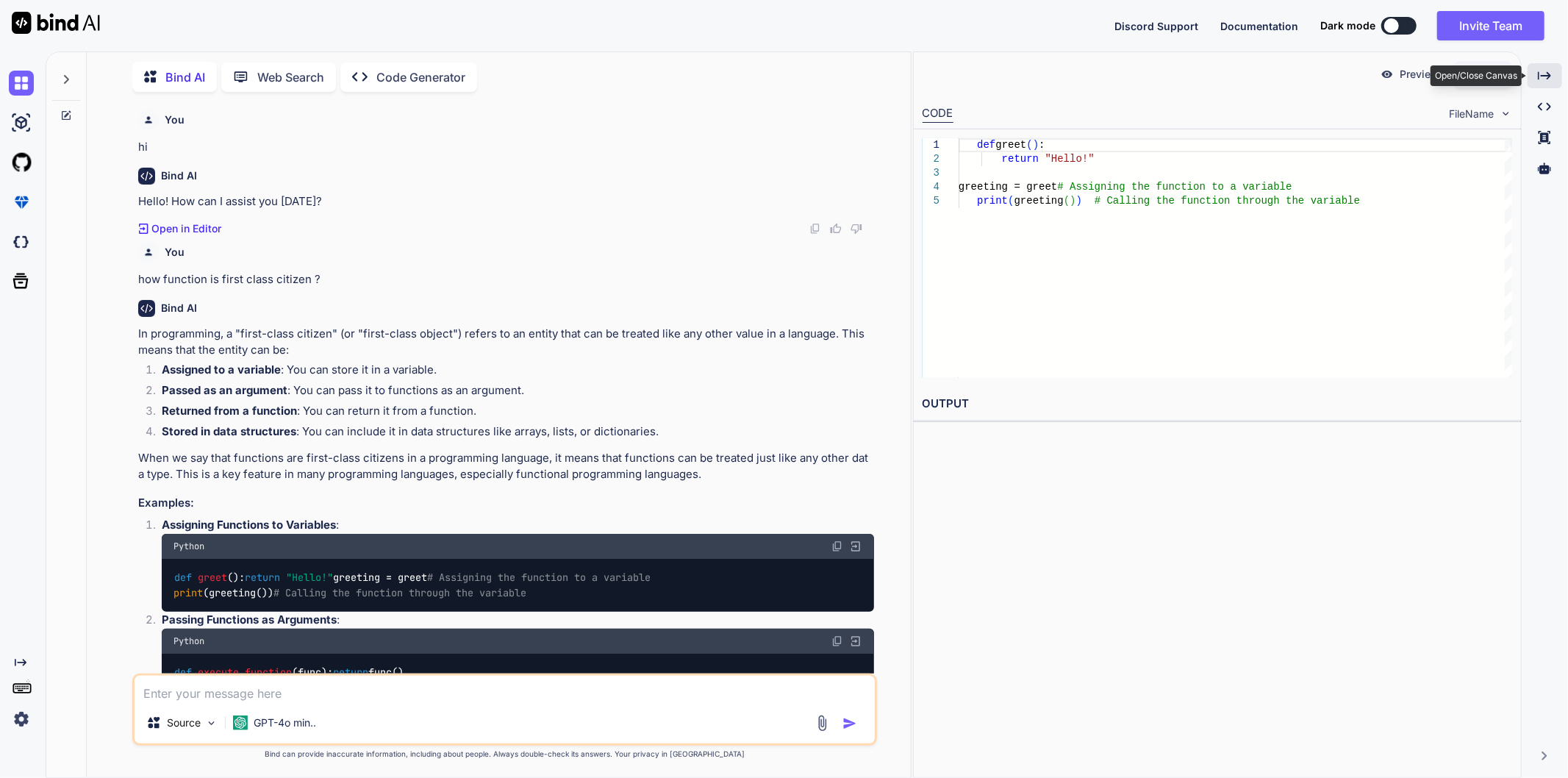
click at [1542, 77] on icon "Created with Pixso." at bounding box center [1545, 76] width 13 height 13
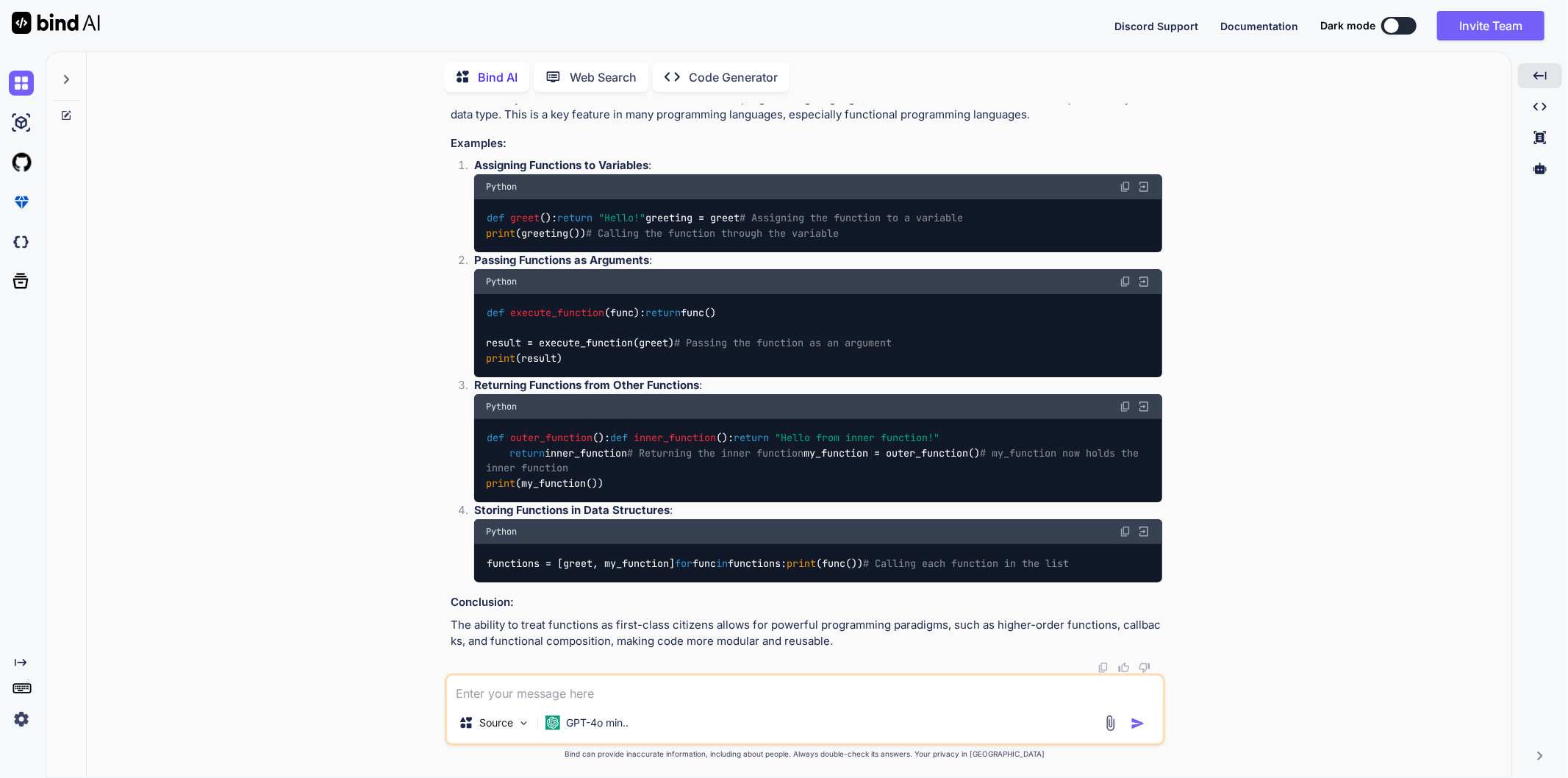
scroll to position [491, 0]
click at [623, 679] on textarea at bounding box center [804, 688] width 716 height 26
type textarea "what is helper function in javascript ?"
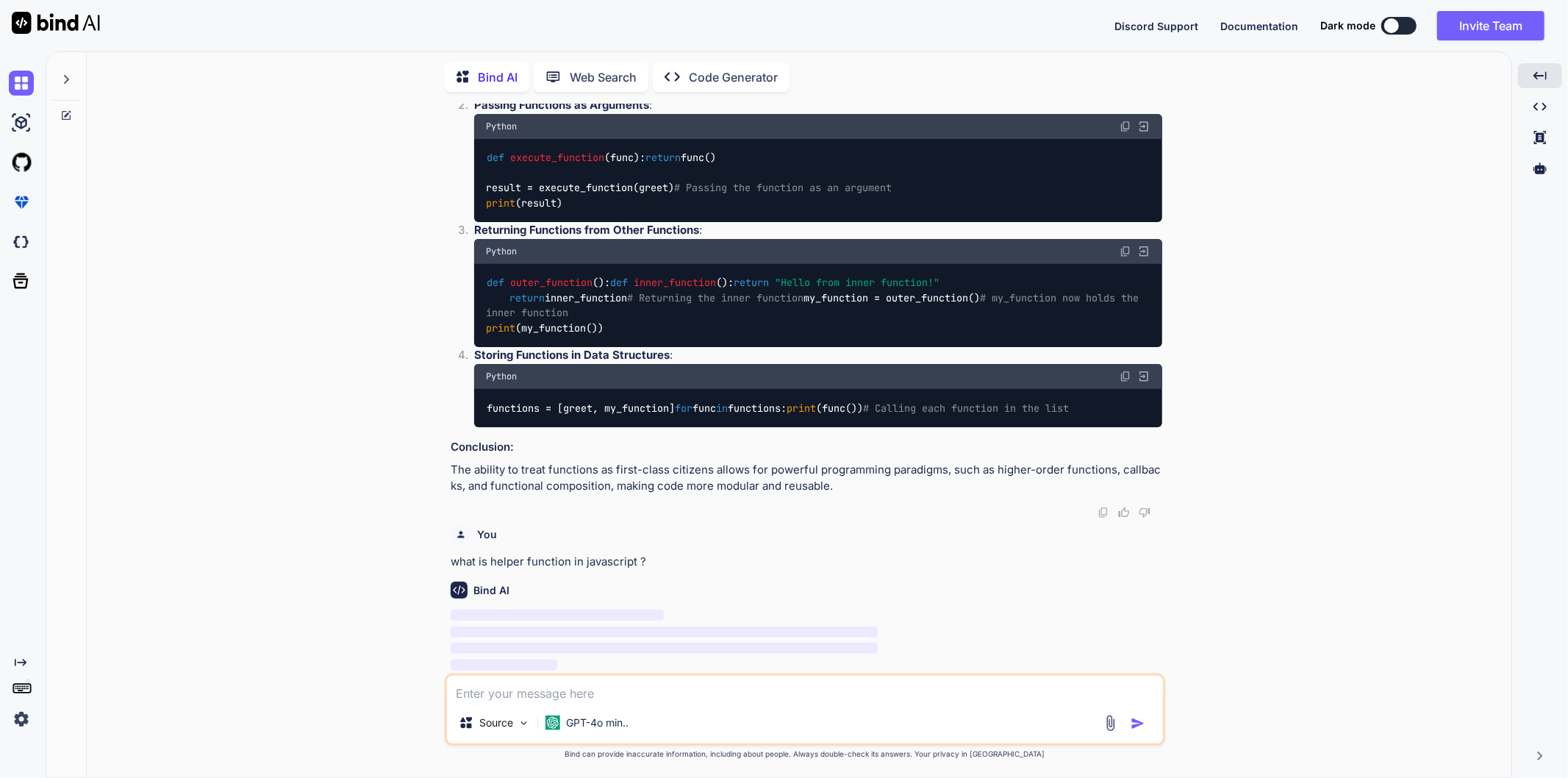
scroll to position [647, 0]
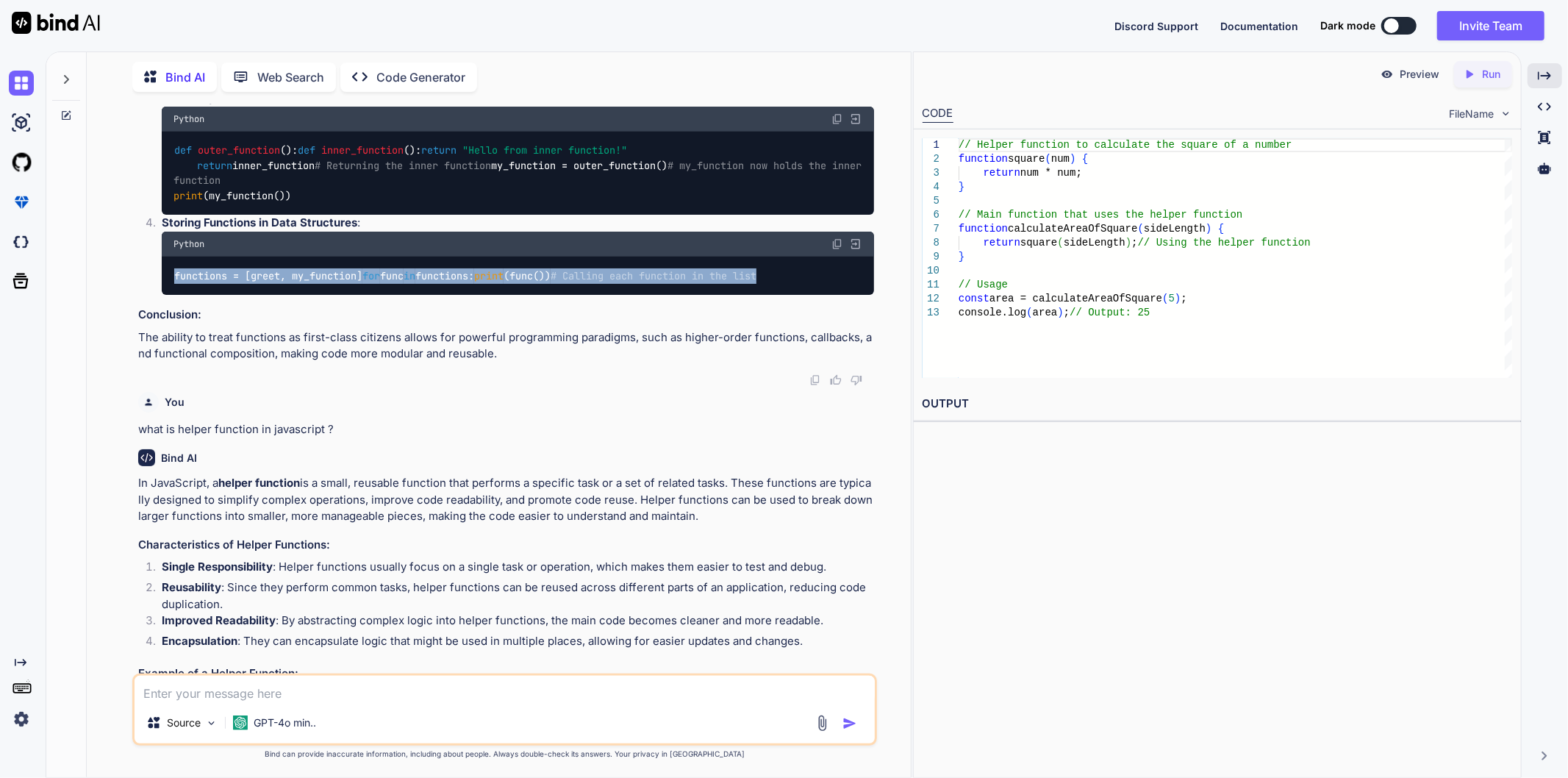
drag, startPoint x: 574, startPoint y: 407, endPoint x: 176, endPoint y: 380, distance: 398.9
click at [176, 295] on div "functions = [greet, my_function] for func in functions: print (func()) # Callin…" at bounding box center [518, 275] width 712 height 38
click at [488, 295] on div "functions = [greet, my_function] for func in functions: print (func()) # Callin…" at bounding box center [518, 275] width 712 height 38
drag, startPoint x: 546, startPoint y: 409, endPoint x: 158, endPoint y: 381, distance: 389.0
click at [158, 295] on li "Storing Functions in Data Structures : Python functions = [greet, my_function] …" at bounding box center [512, 254] width 724 height 80
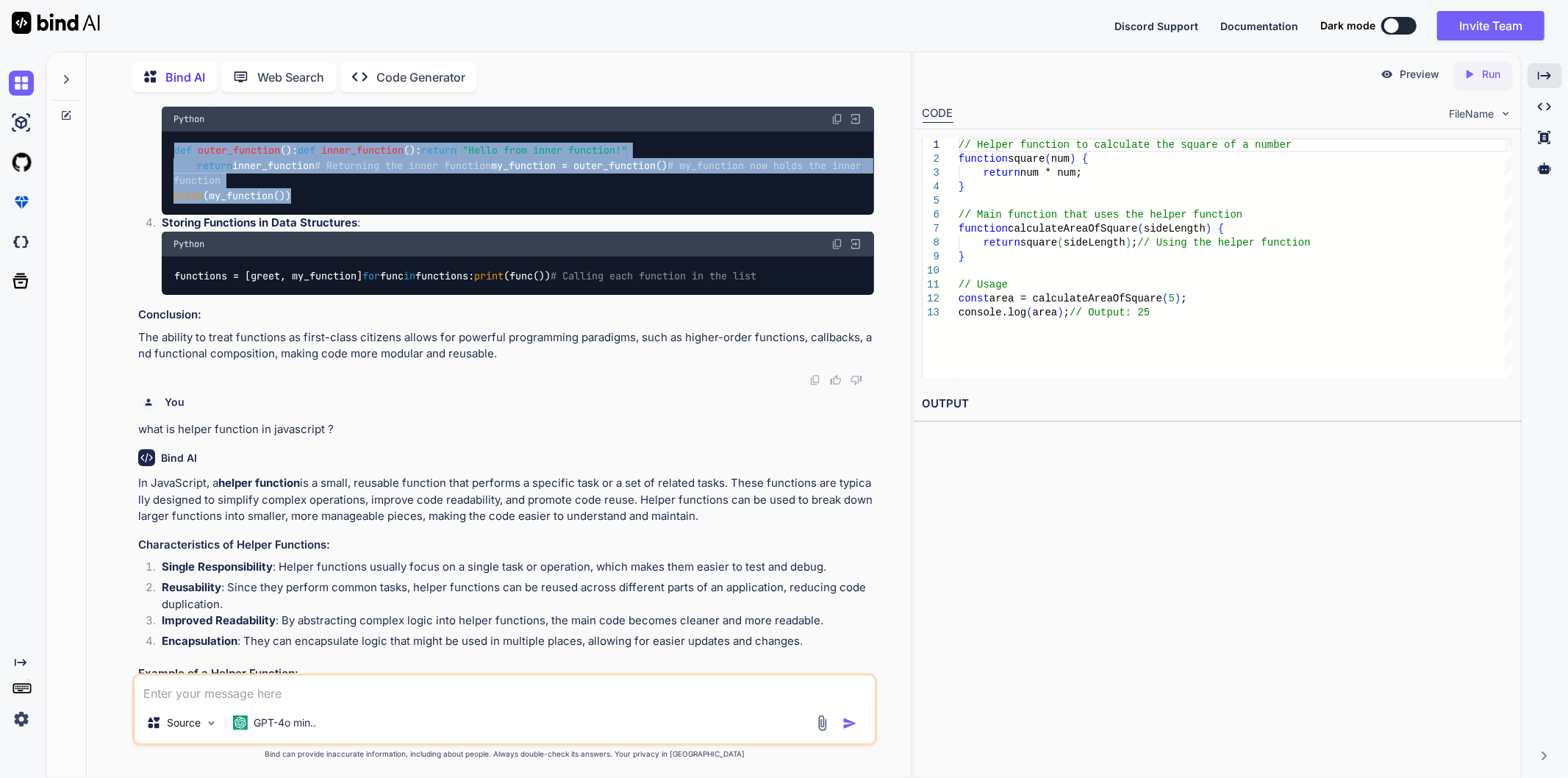
drag, startPoint x: 331, startPoint y: 304, endPoint x: 172, endPoint y: 210, distance: 184.7
click at [172, 210] on div "def outer_function (): def inner_function (): return "Hello from inner function…" at bounding box center [518, 174] width 712 height 84
click at [510, 215] on div "def outer_function (): def inner_function (): return "Hello from inner function…" at bounding box center [518, 174] width 712 height 84
drag, startPoint x: 328, startPoint y: 295, endPoint x: 176, endPoint y: 214, distance: 172.2
click at [176, 214] on div "def outer_function (): def inner_function (): return "Hello from inner function…" at bounding box center [518, 174] width 712 height 84
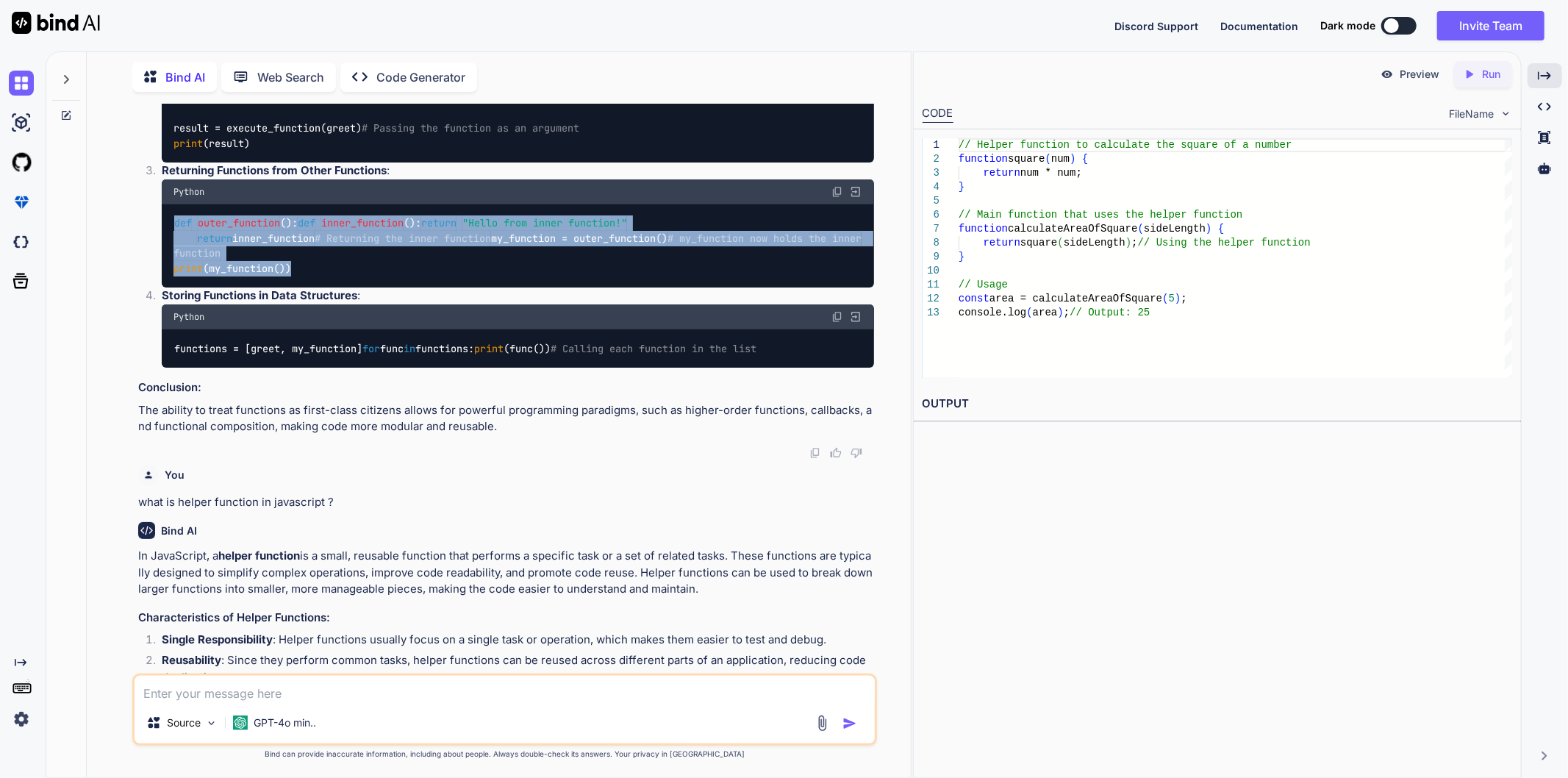
scroll to position [483, 0]
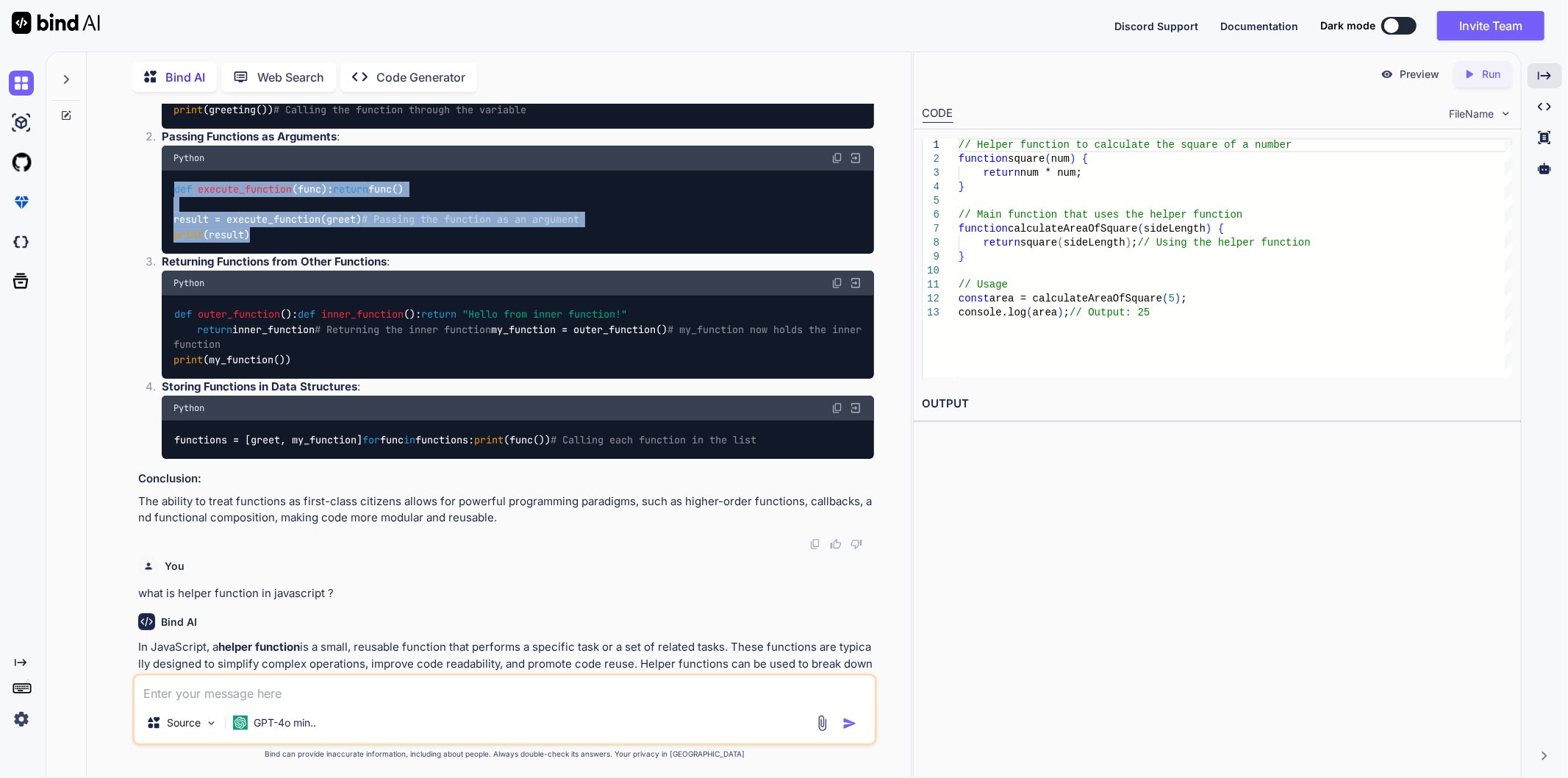
drag, startPoint x: 262, startPoint y: 295, endPoint x: 173, endPoint y: 225, distance: 113.2
click at [173, 225] on div "def execute_function ( func ): return func() result = execute_function(greet) #…" at bounding box center [518, 213] width 712 height 84
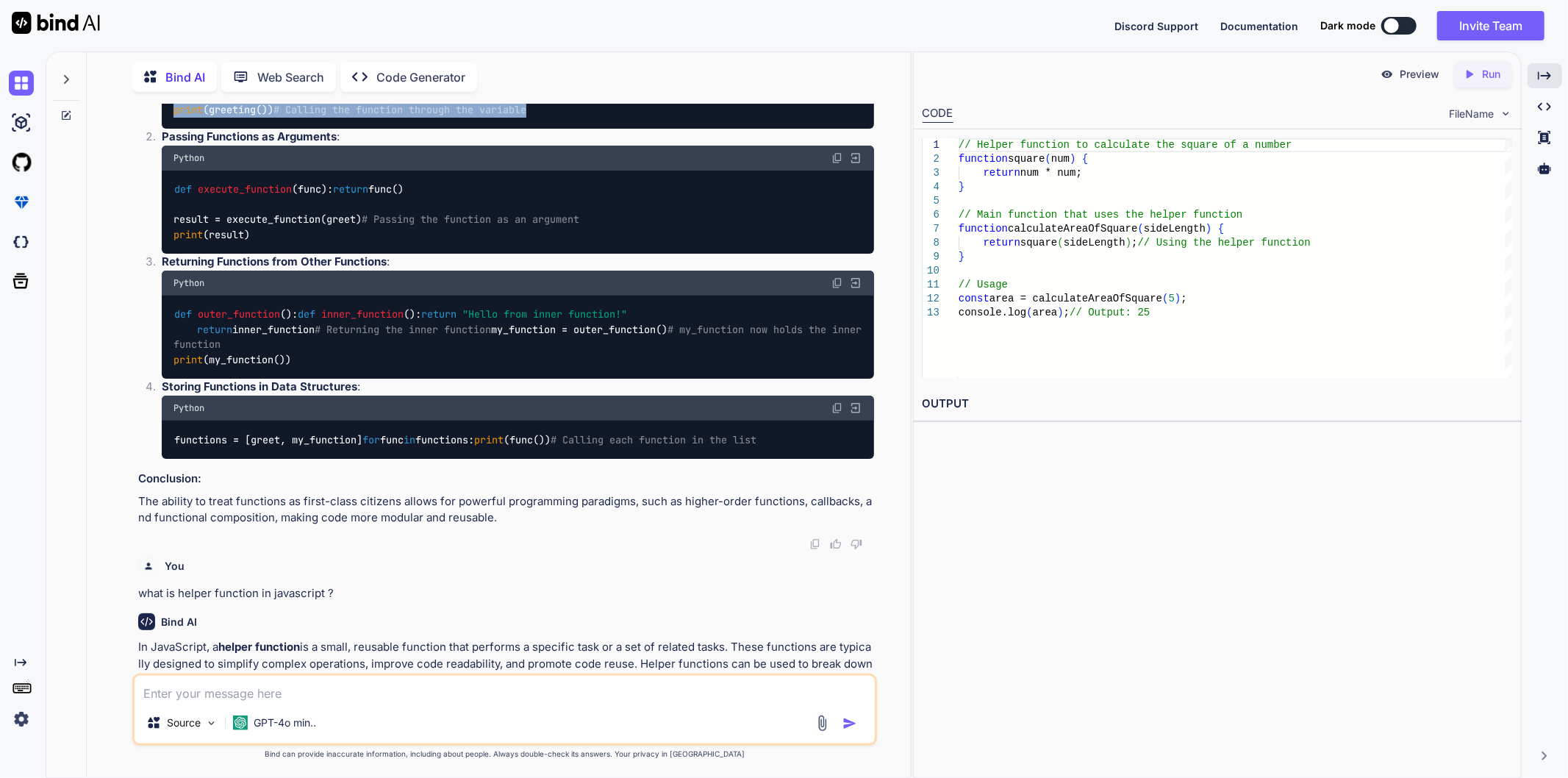
drag, startPoint x: 579, startPoint y: 152, endPoint x: 168, endPoint y: 140, distance: 411.2
click at [168, 130] on div "def greet (): return "Hello!" greeting = greet # Assigning the function to a va…" at bounding box center [518, 103] width 712 height 54
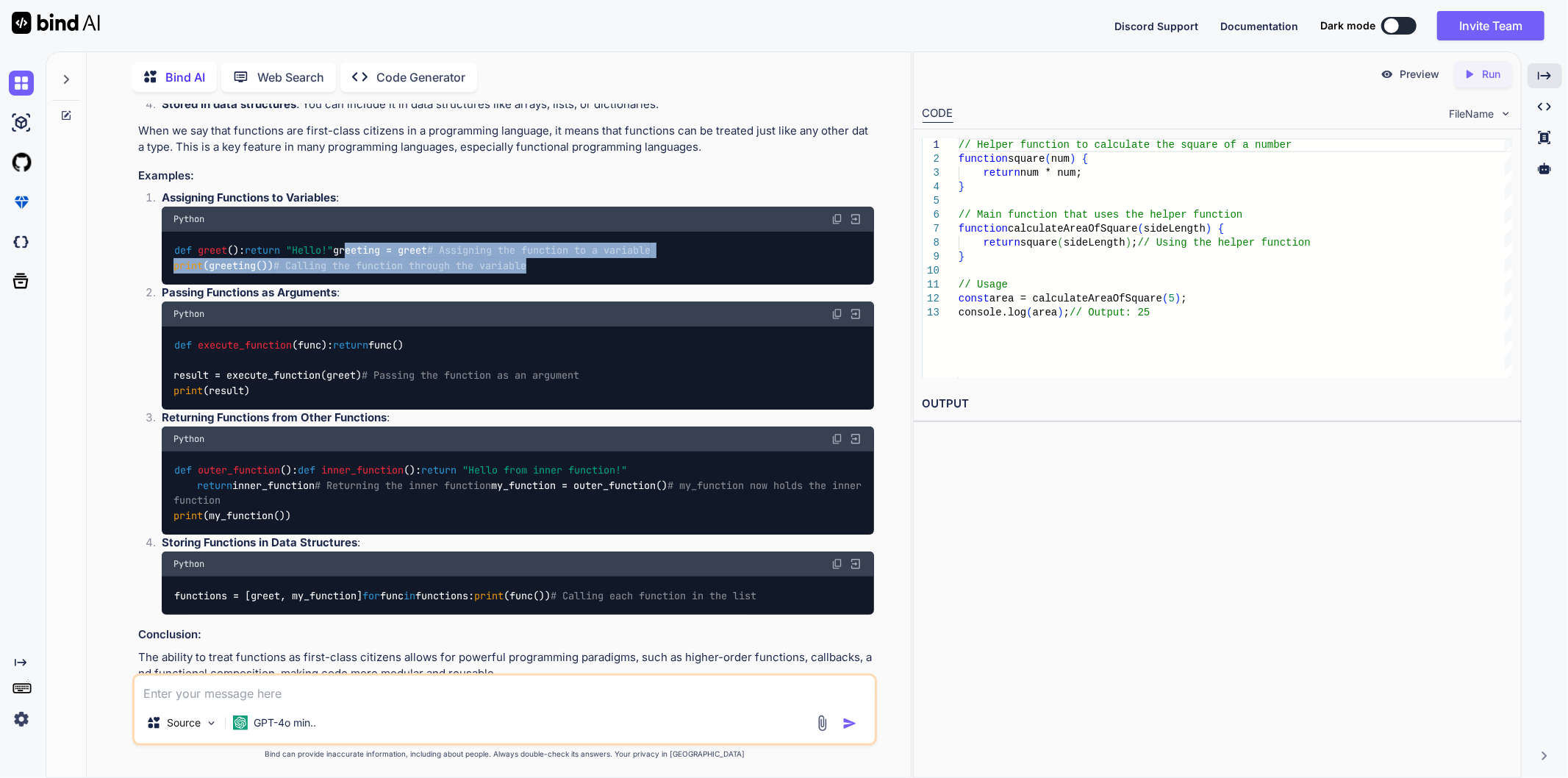
scroll to position [320, 0]
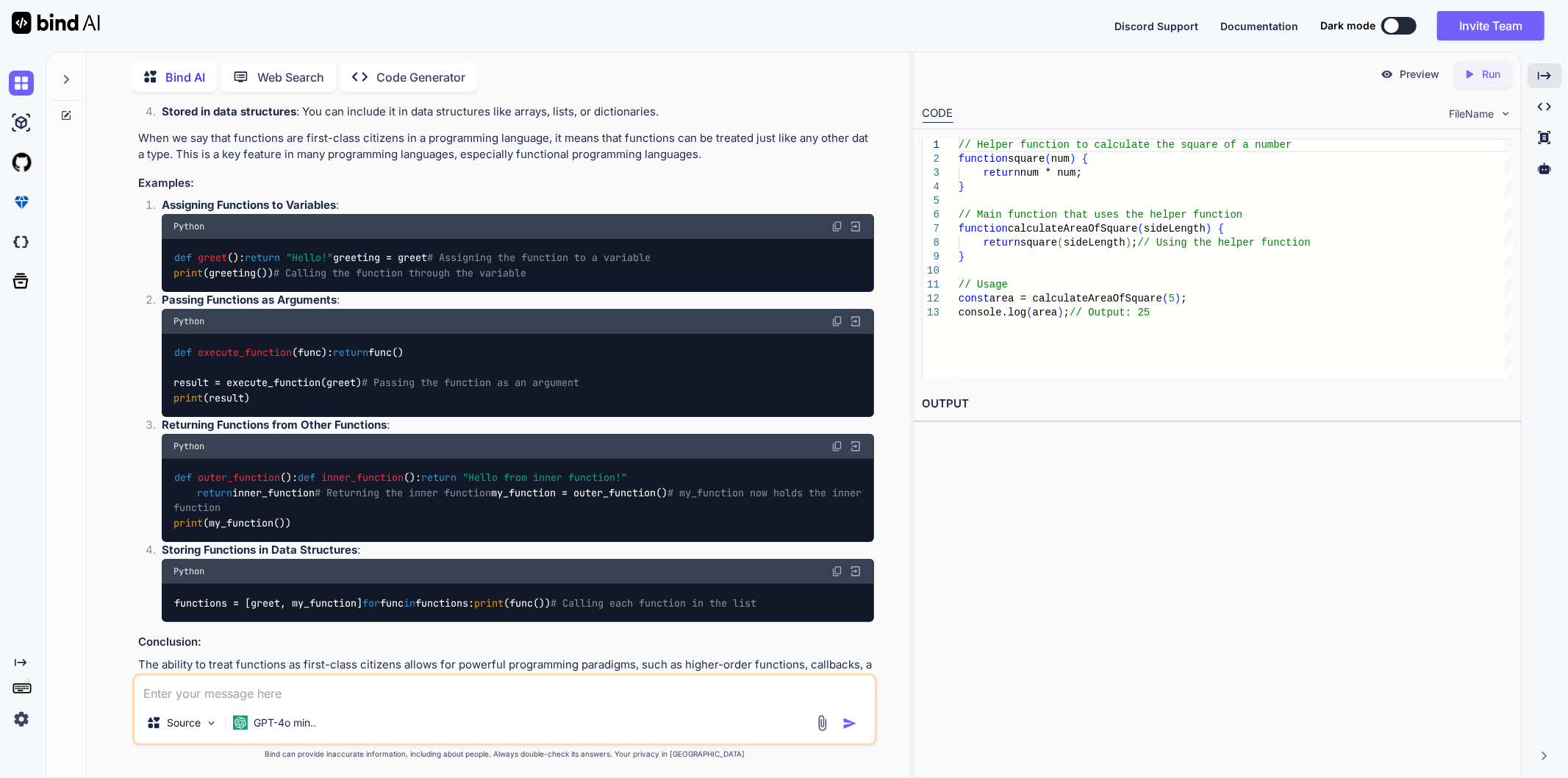
click at [298, 268] on div "def greet (): return "Hello!" greeting = greet # Assigning the function to a va…" at bounding box center [518, 266] width 712 height 54
drag, startPoint x: 358, startPoint y: 268, endPoint x: 168, endPoint y: 250, distance: 190.9
click at [168, 250] on div "def greet (): return "Hello!" greeting = greet # Assigning the function to a va…" at bounding box center [518, 266] width 712 height 54
click at [385, 283] on div "def greet (): return "Hello!" greeting = greet # Assigning the function to a va…" at bounding box center [518, 266] width 712 height 54
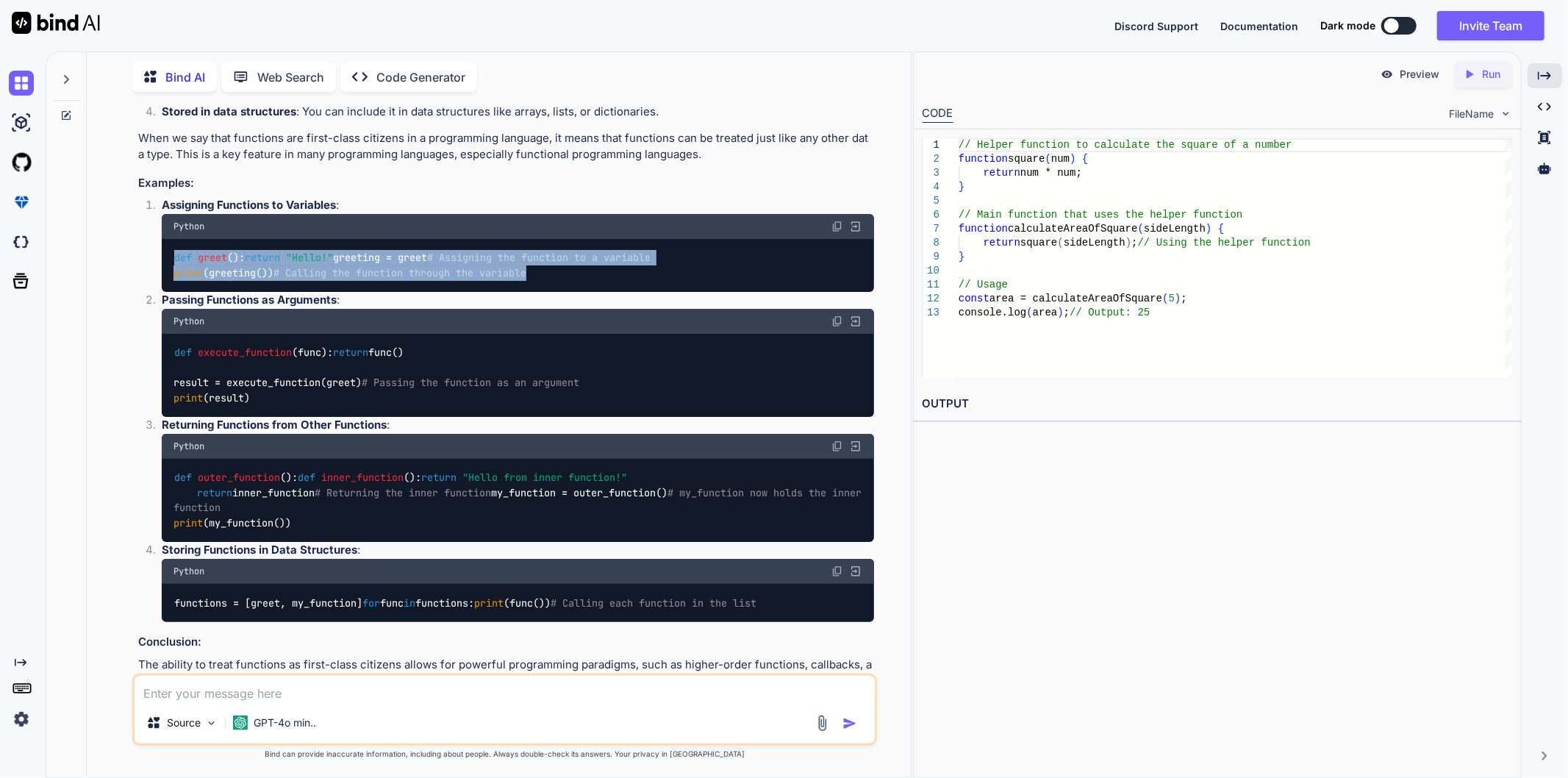
drag, startPoint x: 172, startPoint y: 252, endPoint x: 572, endPoint y: 324, distance: 406.4
click at [572, 292] on div "def greet (): return "Hello!" greeting = greet # Assigning the function to a va…" at bounding box center [518, 266] width 712 height 54
click at [636, 292] on div "def greet (): return "Hello!" greeting = greet # Assigning the function to a va…" at bounding box center [518, 266] width 712 height 54
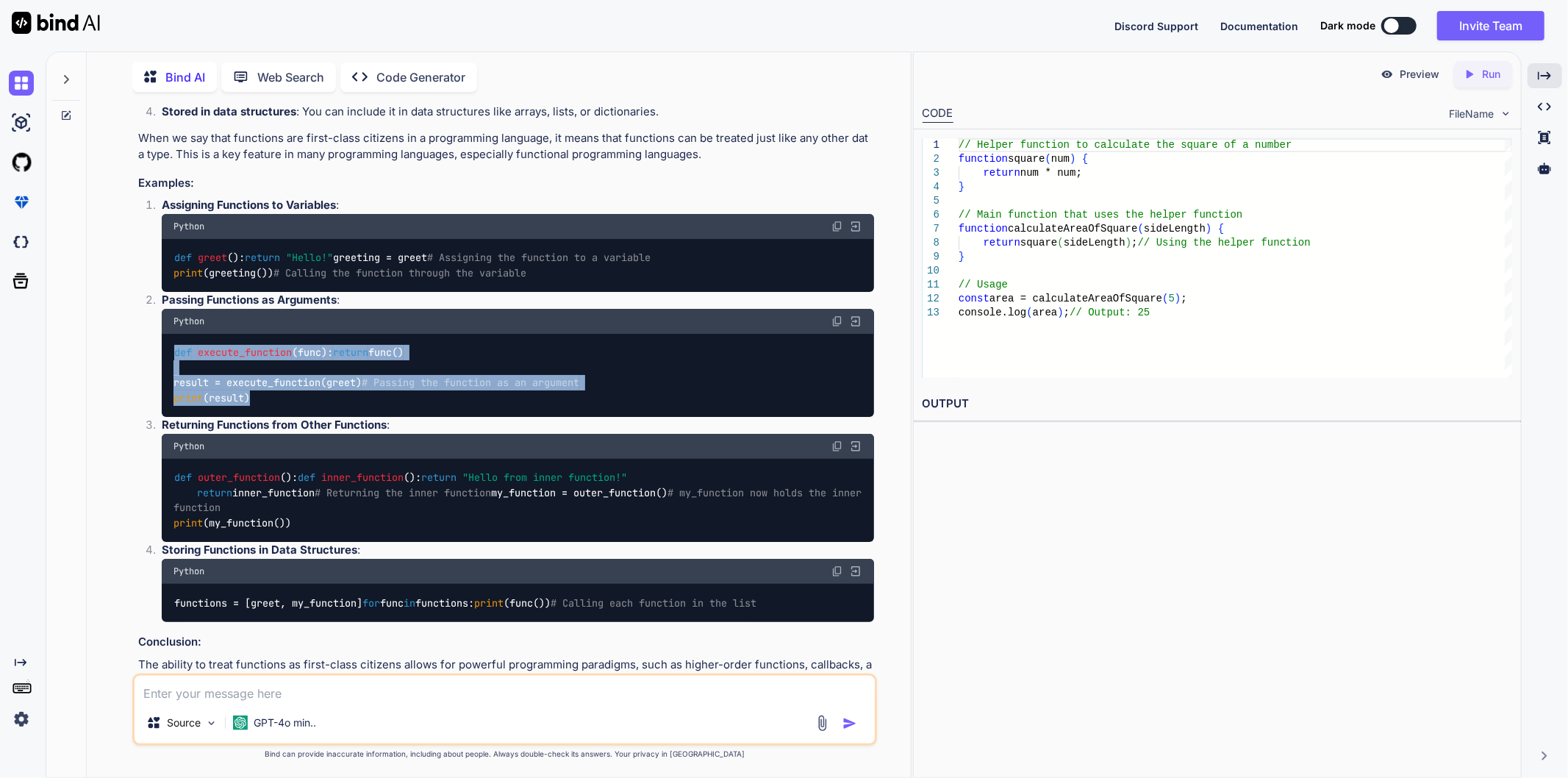
drag, startPoint x: 272, startPoint y: 457, endPoint x: 176, endPoint y: 400, distance: 111.6
click at [176, 400] on div "def execute_function ( func ): return func() result = execute_function(greet) #…" at bounding box center [518, 376] width 712 height 84
click at [341, 417] on div "def execute_function ( func ): return func() result = execute_function(greet) #…" at bounding box center [518, 376] width 712 height 84
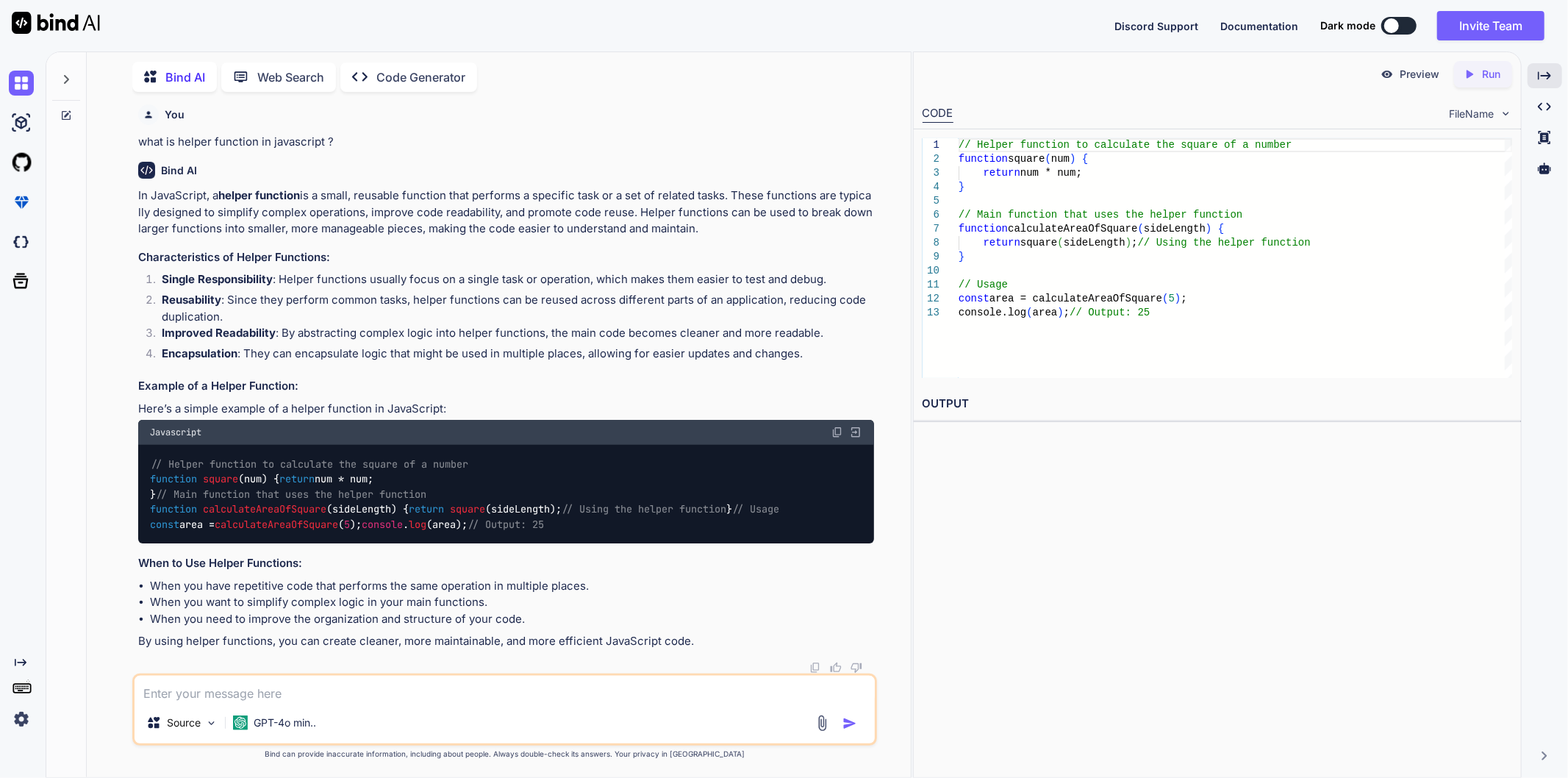
scroll to position [1186, 0]
drag, startPoint x: 402, startPoint y: 585, endPoint x: 613, endPoint y: 589, distance: 211.0
click at [613, 589] on li "When you have repetitive code that performs the same operation in multiple plac…" at bounding box center [512, 586] width 724 height 17
click at [651, 584] on li "When you have repetitive code that performs the same operation in multiple plac…" at bounding box center [512, 586] width 724 height 17
drag, startPoint x: 193, startPoint y: 604, endPoint x: 501, endPoint y: 605, distance: 308.0
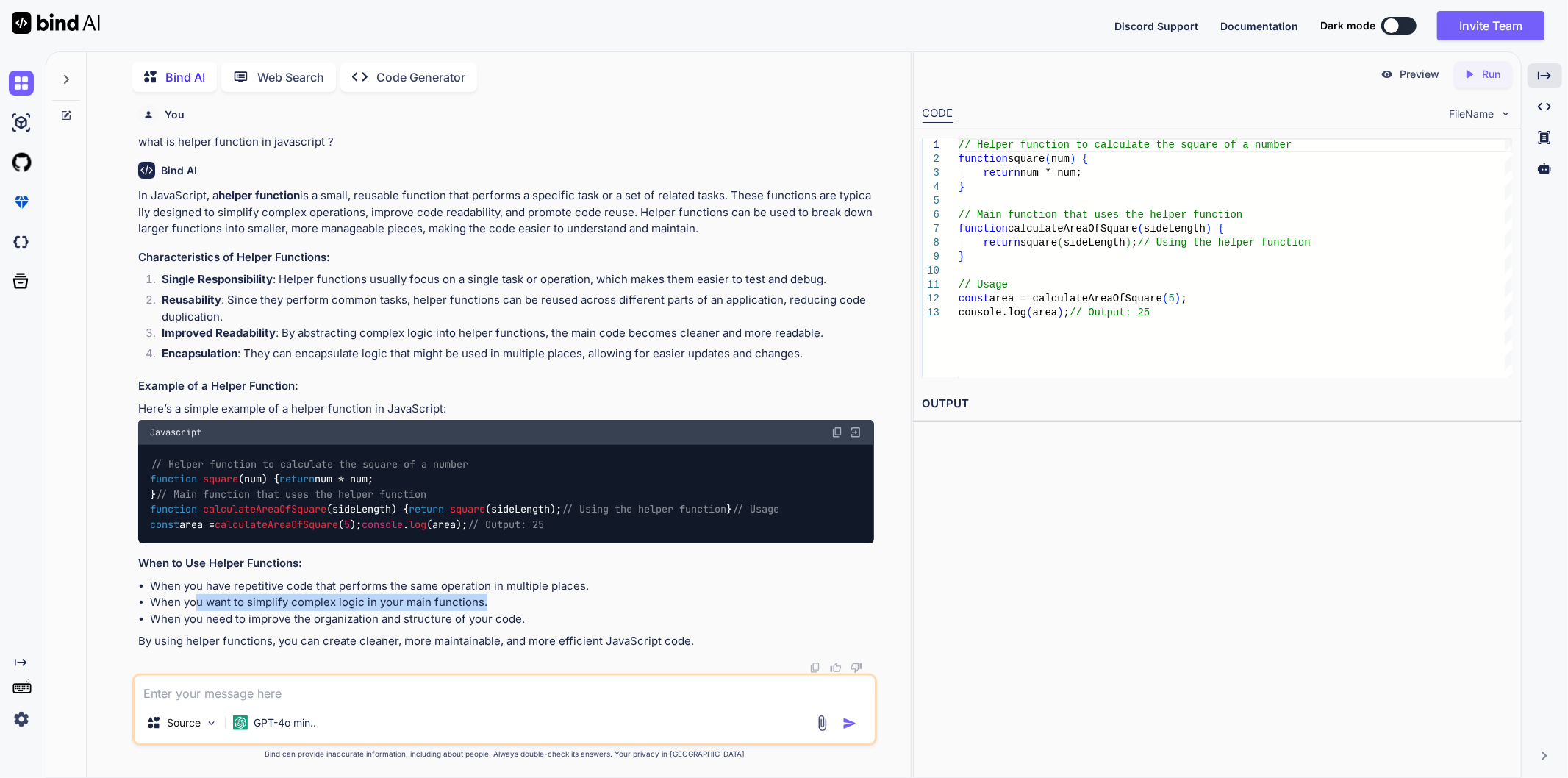
click at [501, 605] on li "When you want to simplify complex logic in your main functions." at bounding box center [512, 602] width 724 height 17
click at [538, 606] on li "When you want to simplify complex logic in your main functions." at bounding box center [512, 602] width 724 height 17
drag, startPoint x: 550, startPoint y: 620, endPoint x: 196, endPoint y: 622, distance: 354.0
click at [196, 622] on li "When you need to improve the organization and structure of your code." at bounding box center [512, 619] width 724 height 17
click at [597, 495] on div "// Helper function to calculate the square of a number function square ( num ) …" at bounding box center [506, 493] width 736 height 98
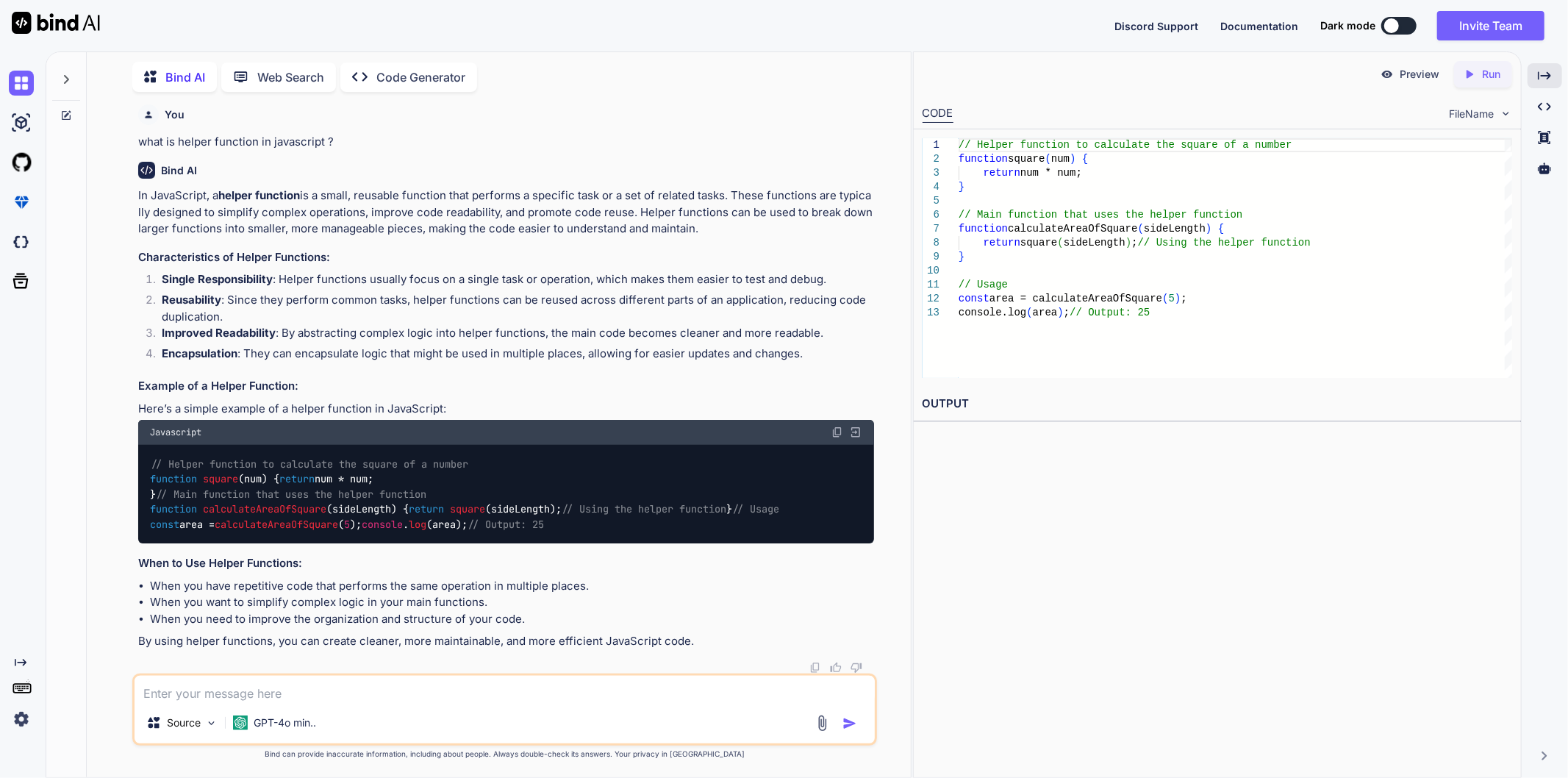
scroll to position [1104, 0]
drag, startPoint x: 253, startPoint y: 319, endPoint x: 806, endPoint y: 325, distance: 553.0
click at [806, 346] on p "Encapsulation : They can encapsulate logic that might be used in multiple place…" at bounding box center [518, 354] width 712 height 17
click at [820, 346] on li "Encapsulation : They can encapsulate logic that might be used in multiple place…" at bounding box center [512, 355] width 724 height 20
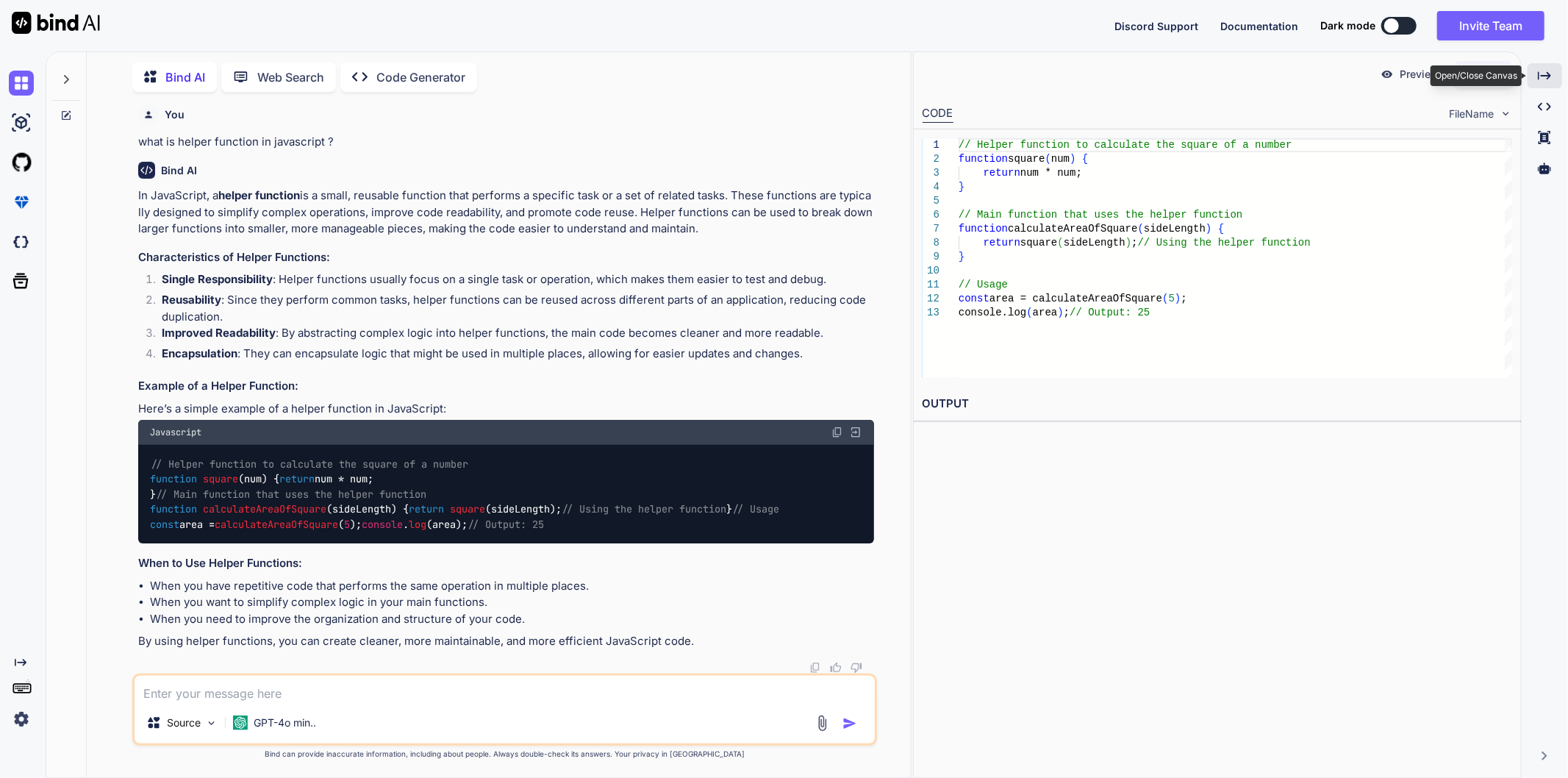
click at [1546, 73] on icon "Created with Pixso." at bounding box center [1545, 76] width 13 height 13
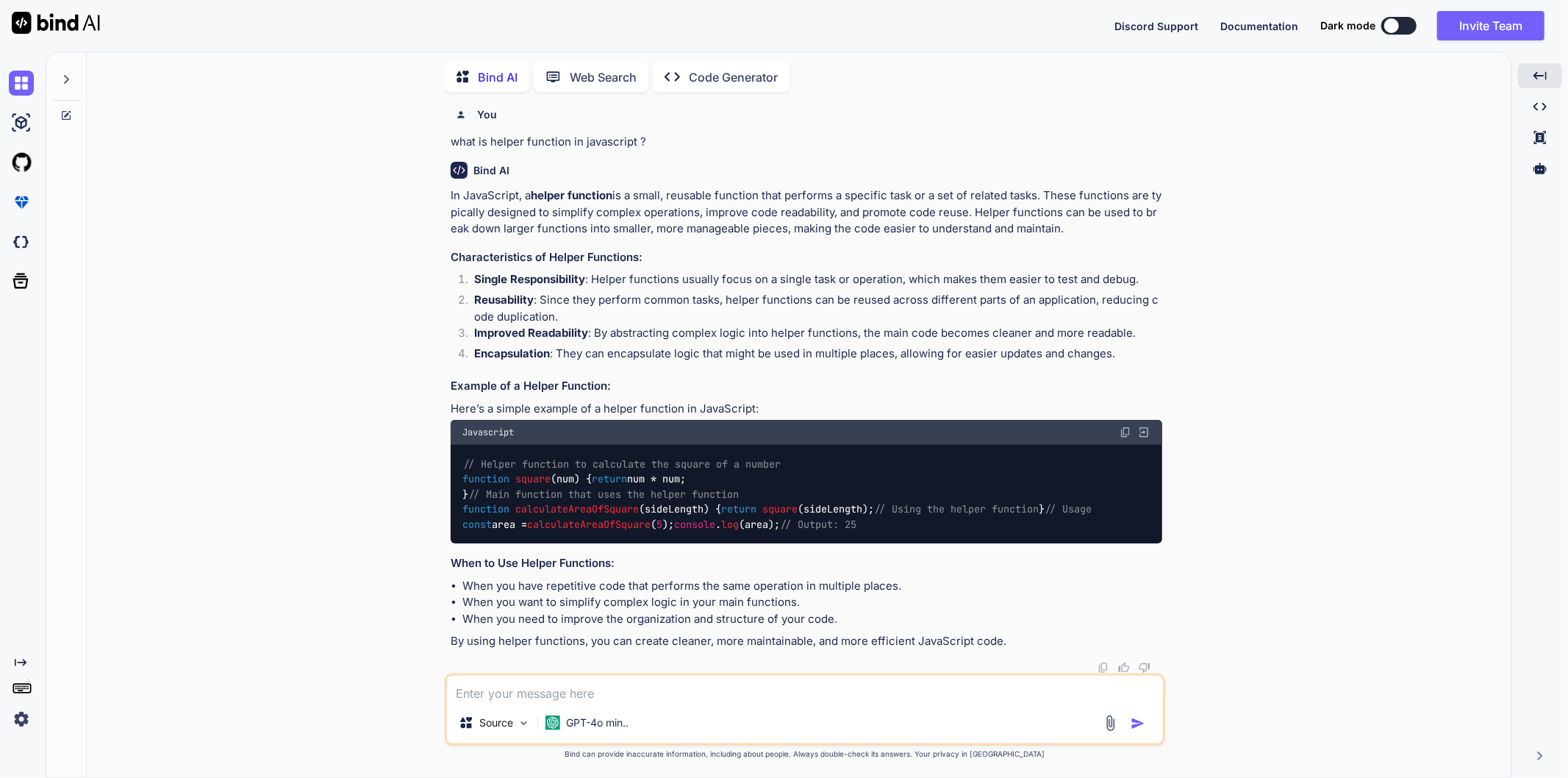
click at [1123, 444] on div "// Helper function to calculate the square of a number function square ( num ) …" at bounding box center [806, 493] width 711 height 98
click at [717, 678] on textarea at bounding box center [804, 688] width 716 height 26
type textarea "what is callback function ?"
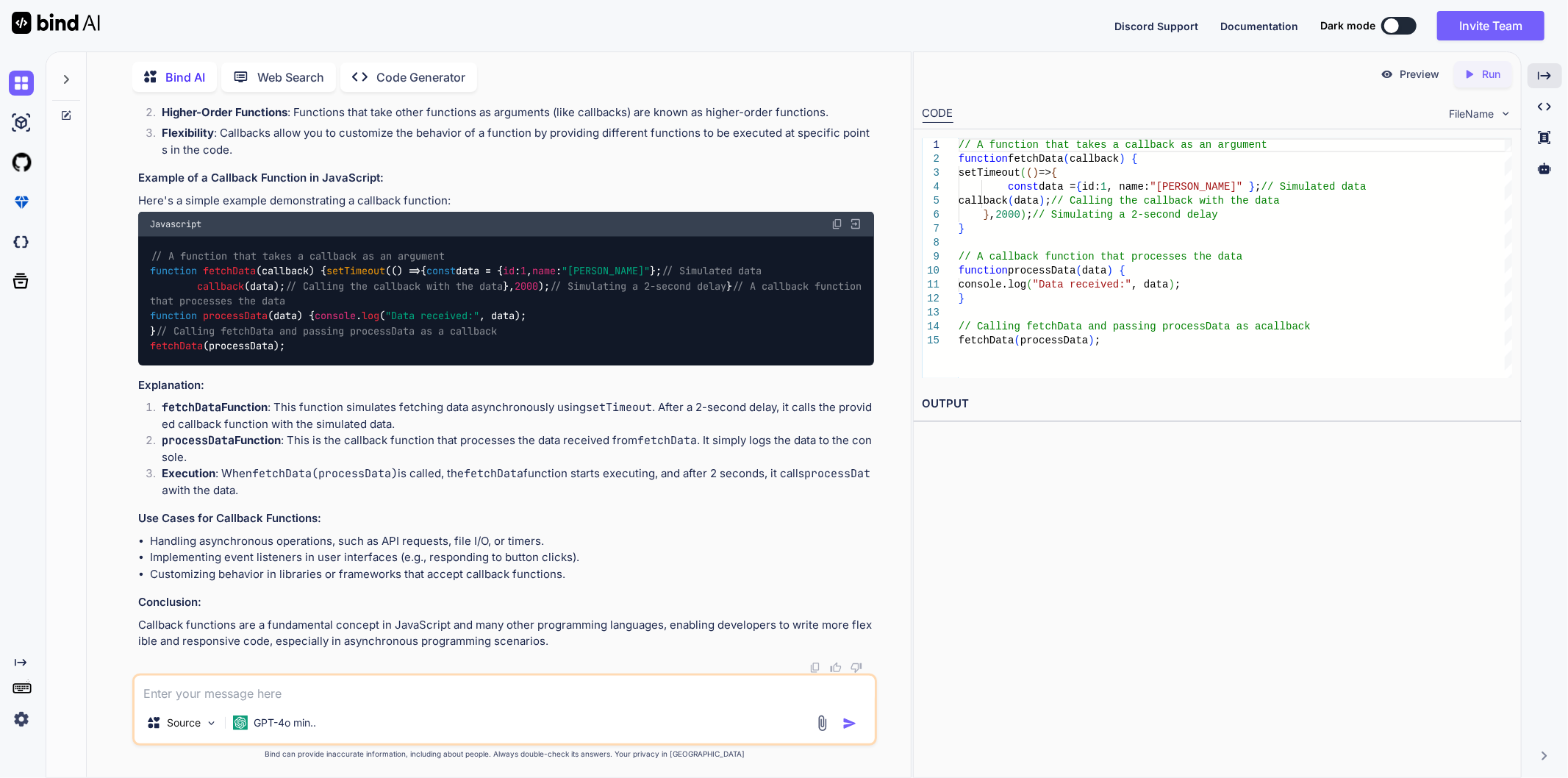
scroll to position [1749, 0]
drag, startPoint x: 543, startPoint y: 209, endPoint x: 839, endPoint y: 214, distance: 296.0
click at [839, 37] on p "A callback function is a function that is passed as an argument to another func…" at bounding box center [506, 12] width 736 height 50
click at [373, 66] on h3 "Characteristics of Callback Functions:" at bounding box center [506, 58] width 736 height 17
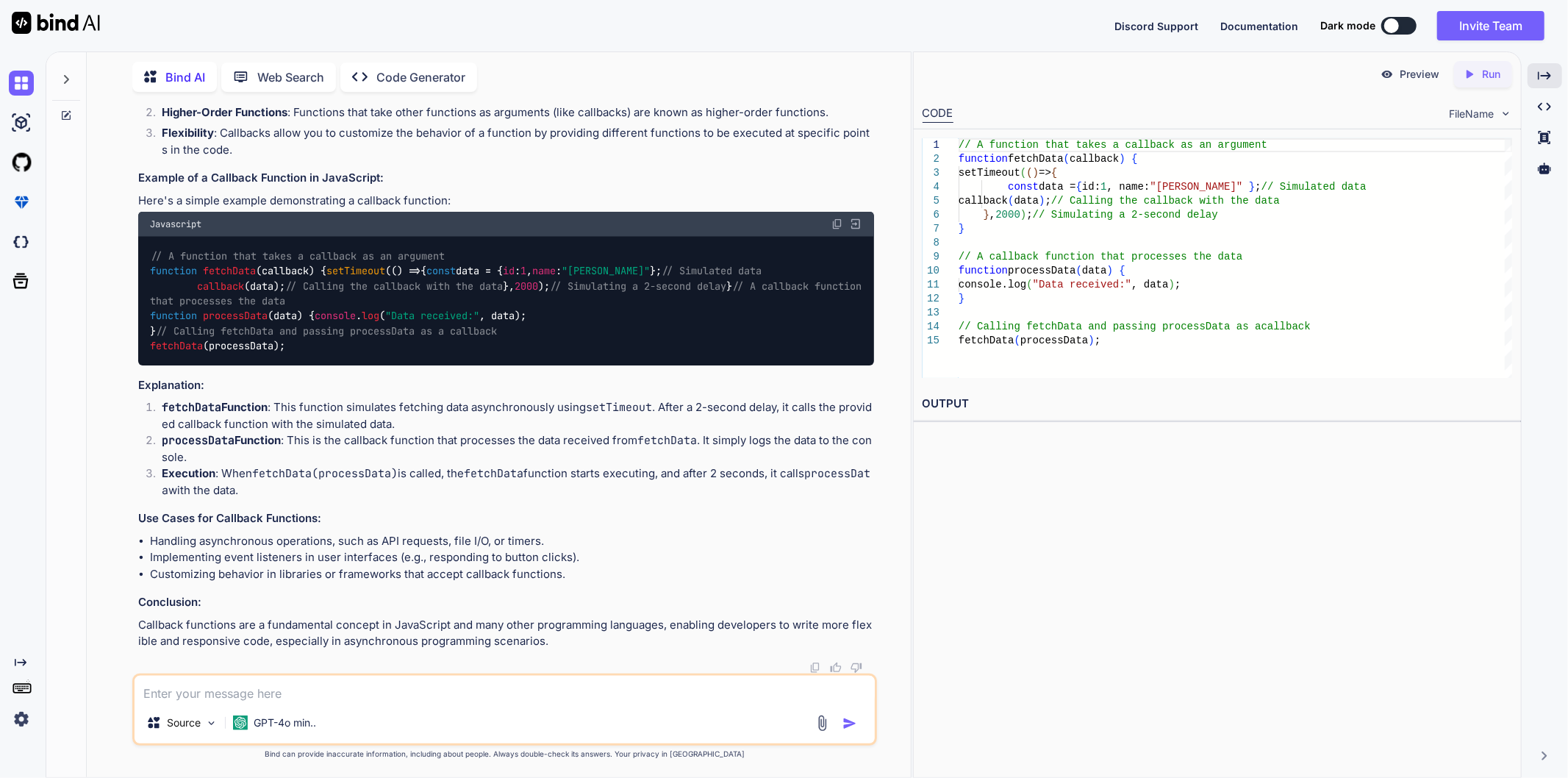
click at [340, 696] on textarea at bounding box center [504, 688] width 741 height 26
paste textarea "function callback() { console.log("callback function called"); } function main(…"
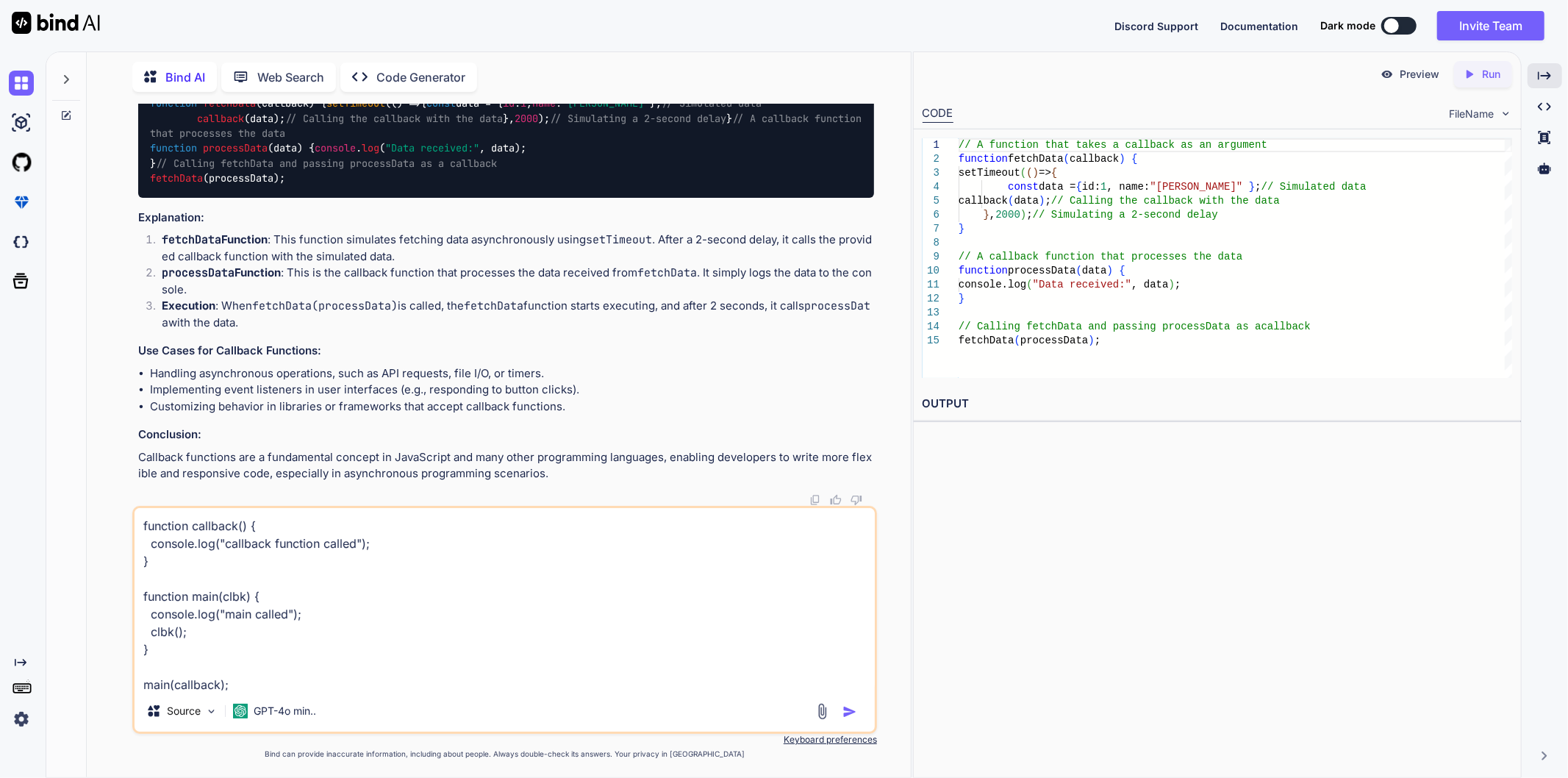
scroll to position [1, 0]
click at [307, 669] on textarea "function callback() { console.log("callback function called"); } function main(…" at bounding box center [504, 599] width 741 height 182
click at [297, 685] on textarea "function callback() { console.log("callback function called"); } function main(…" at bounding box center [504, 599] width 741 height 182
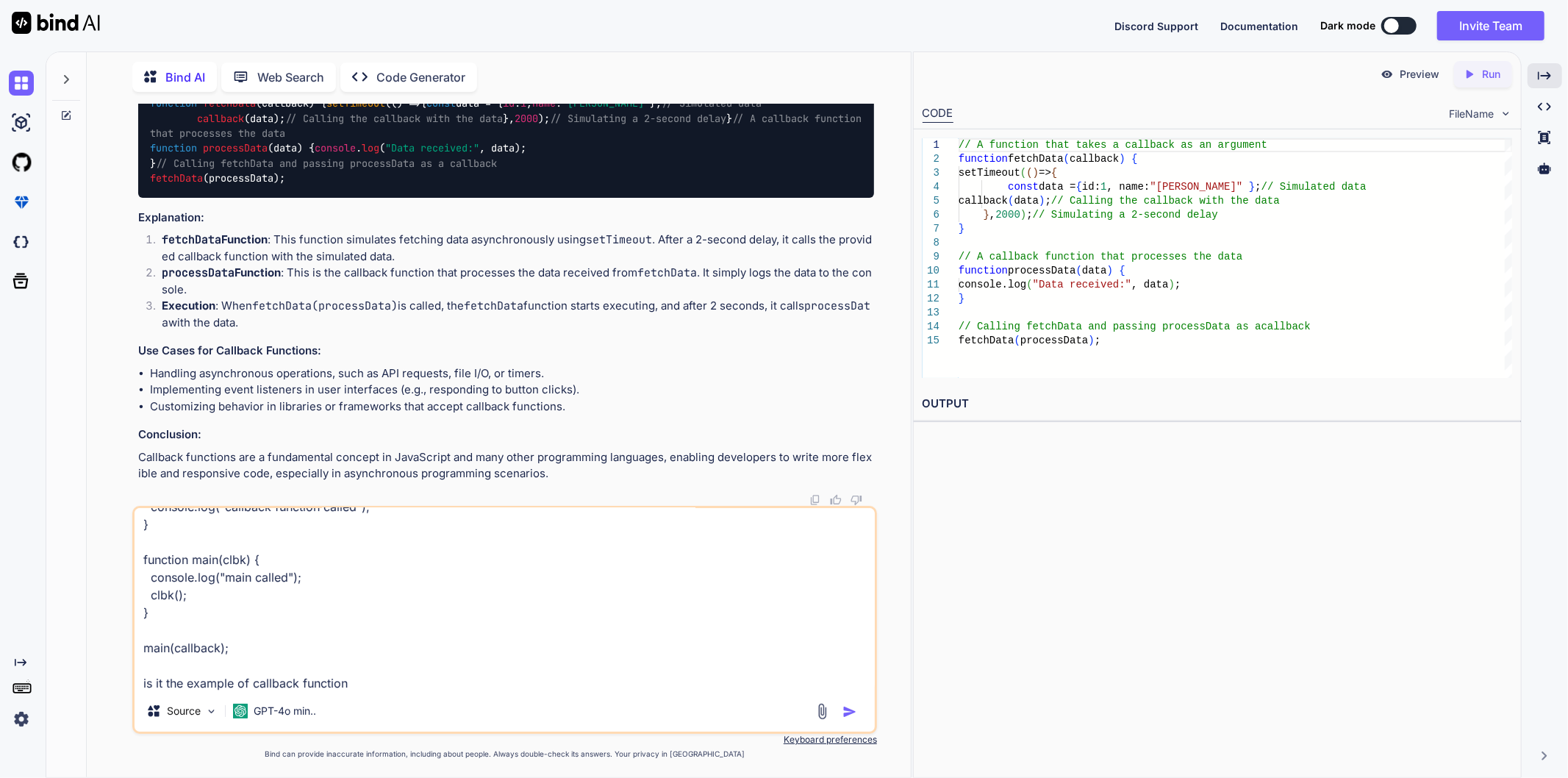
type textarea "function callback() { console.log("callback function called"); } function main(…"
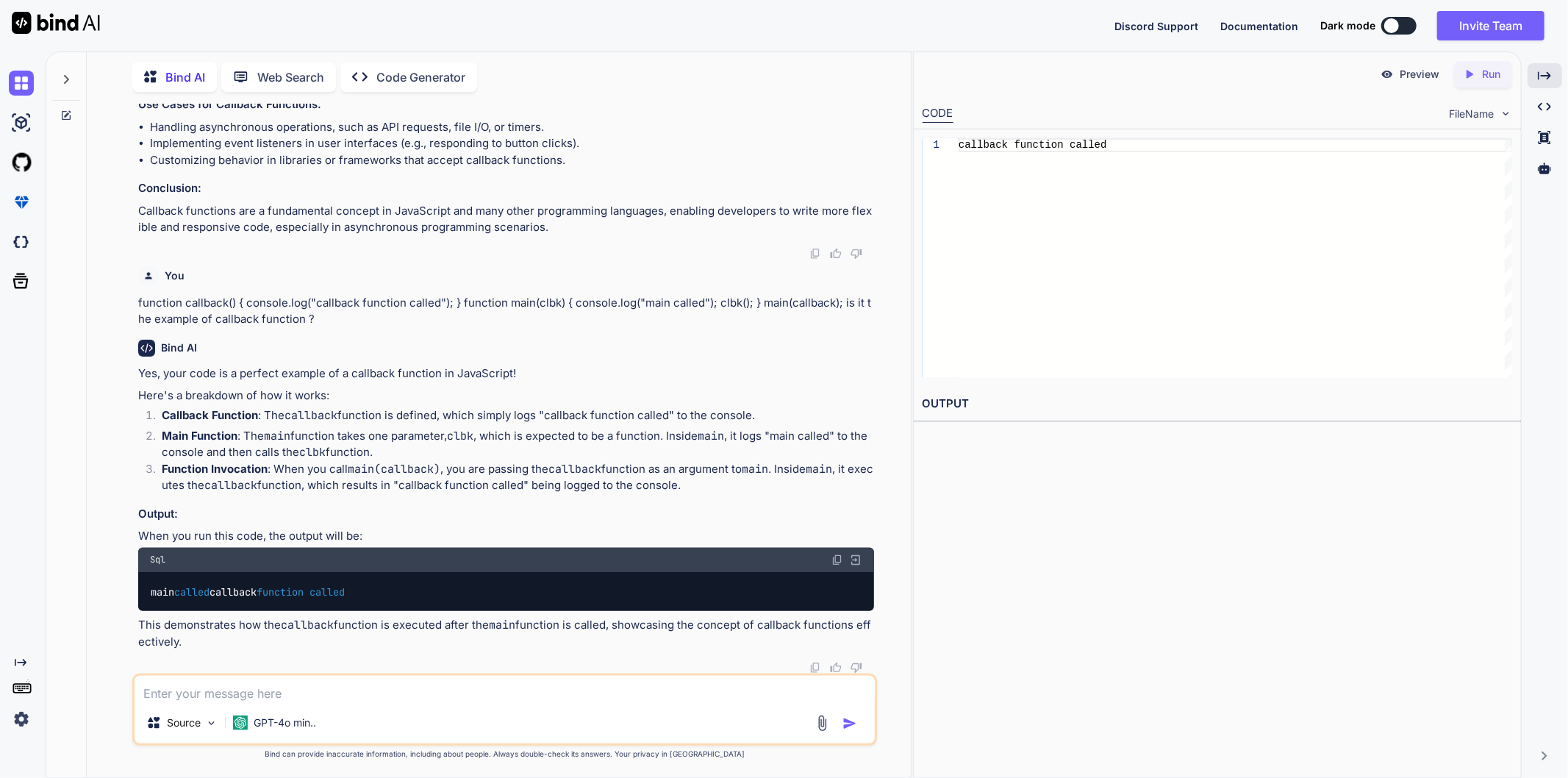
scroll to position [2509, 0]
click at [278, 700] on textarea at bounding box center [504, 688] width 741 height 26
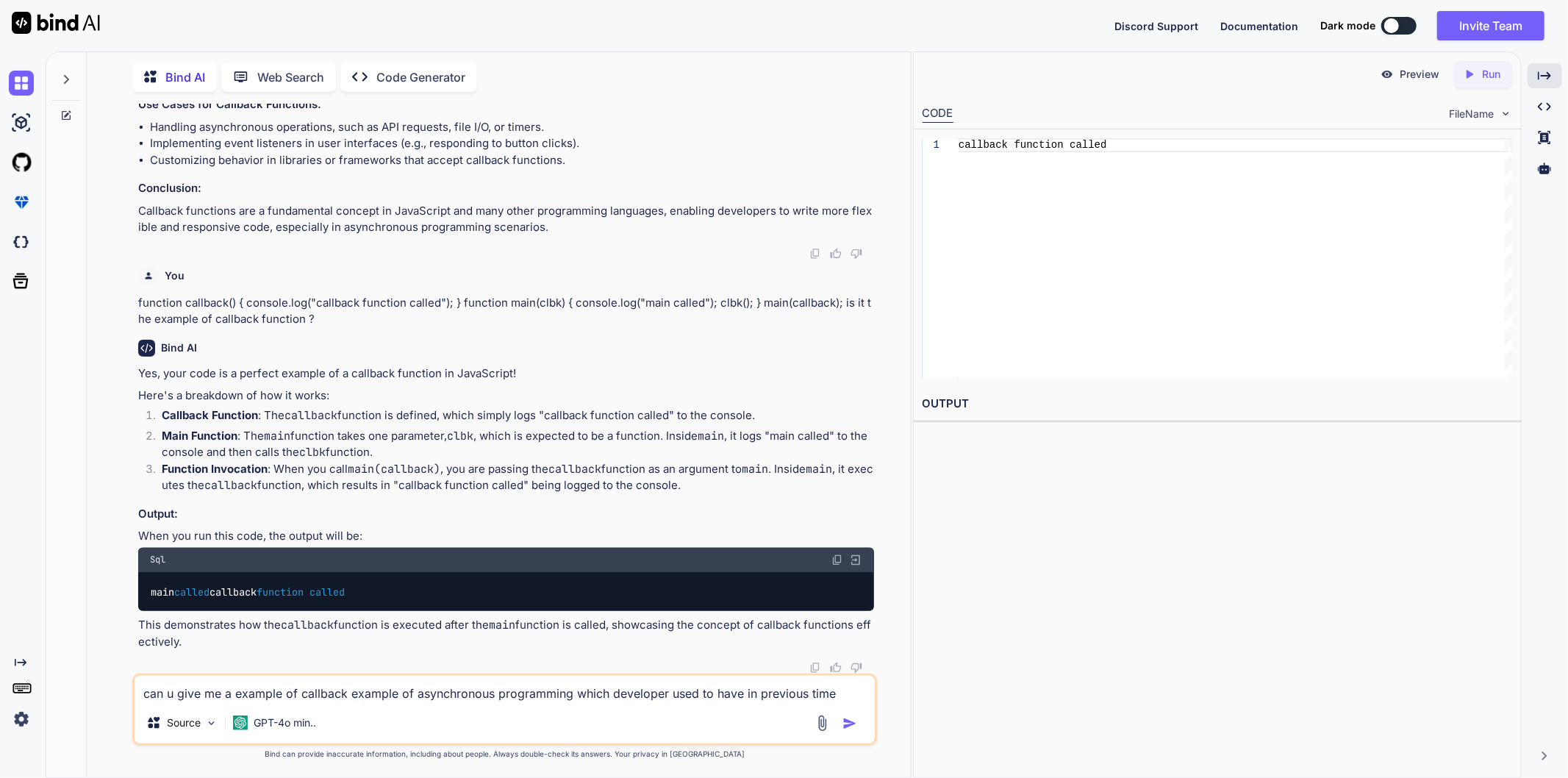
type textarea "can u give me a example of callback example of asynchronous programming which d…"
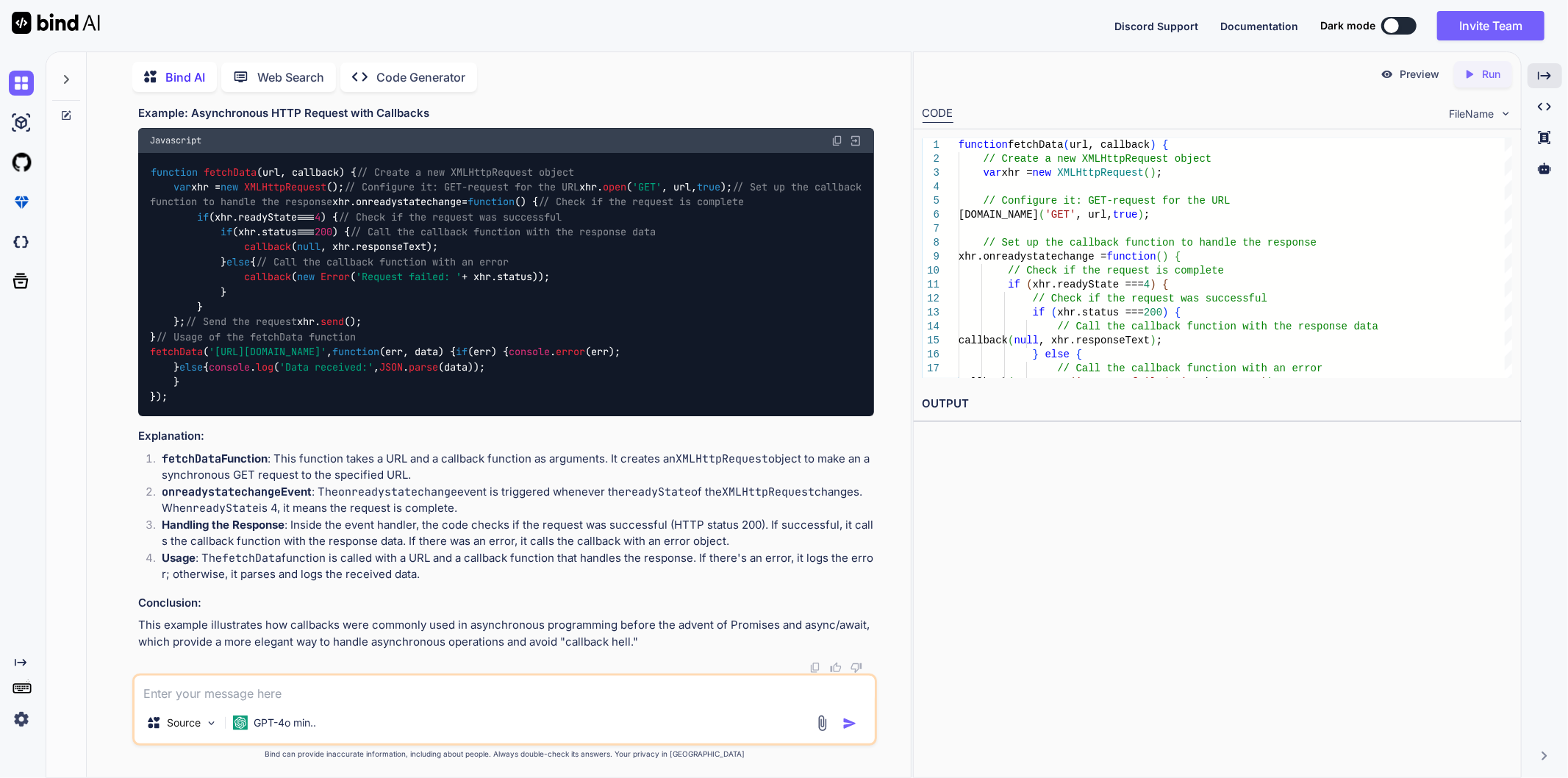
scroll to position [3248, 0]
drag, startPoint x: 559, startPoint y: 503, endPoint x: 495, endPoint y: 482, distance: 67.4
click at [495, 416] on div "function fetchData ( url, callback ) { // Create a new XMLHttpRequest object va…" at bounding box center [506, 284] width 736 height 263
drag, startPoint x: 495, startPoint y: 482, endPoint x: 483, endPoint y: 495, distance: 17.7
click at [483, 416] on div "function fetchData ( url, callback ) { // Create a new XMLHttpRequest object va…" at bounding box center [506, 284] width 736 height 263
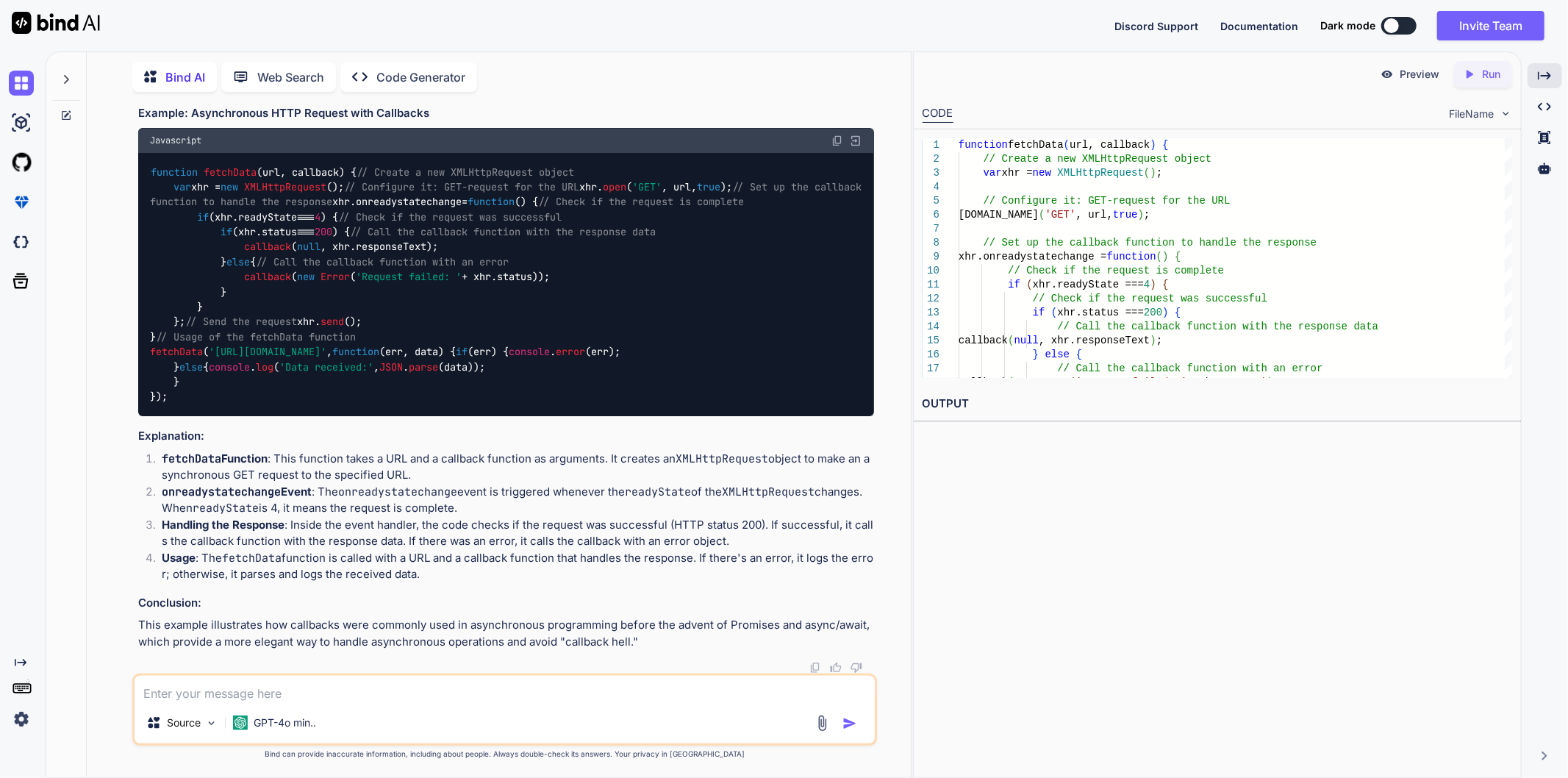
click at [503, 416] on div "function fetchData ( url, callback ) { // Create a new XMLHttpRequest object va…" at bounding box center [506, 284] width 736 height 263
click at [259, 697] on textarea at bounding box center [504, 688] width 741 height 26
type textarea "h"
type textarea "what is higher order function ?"
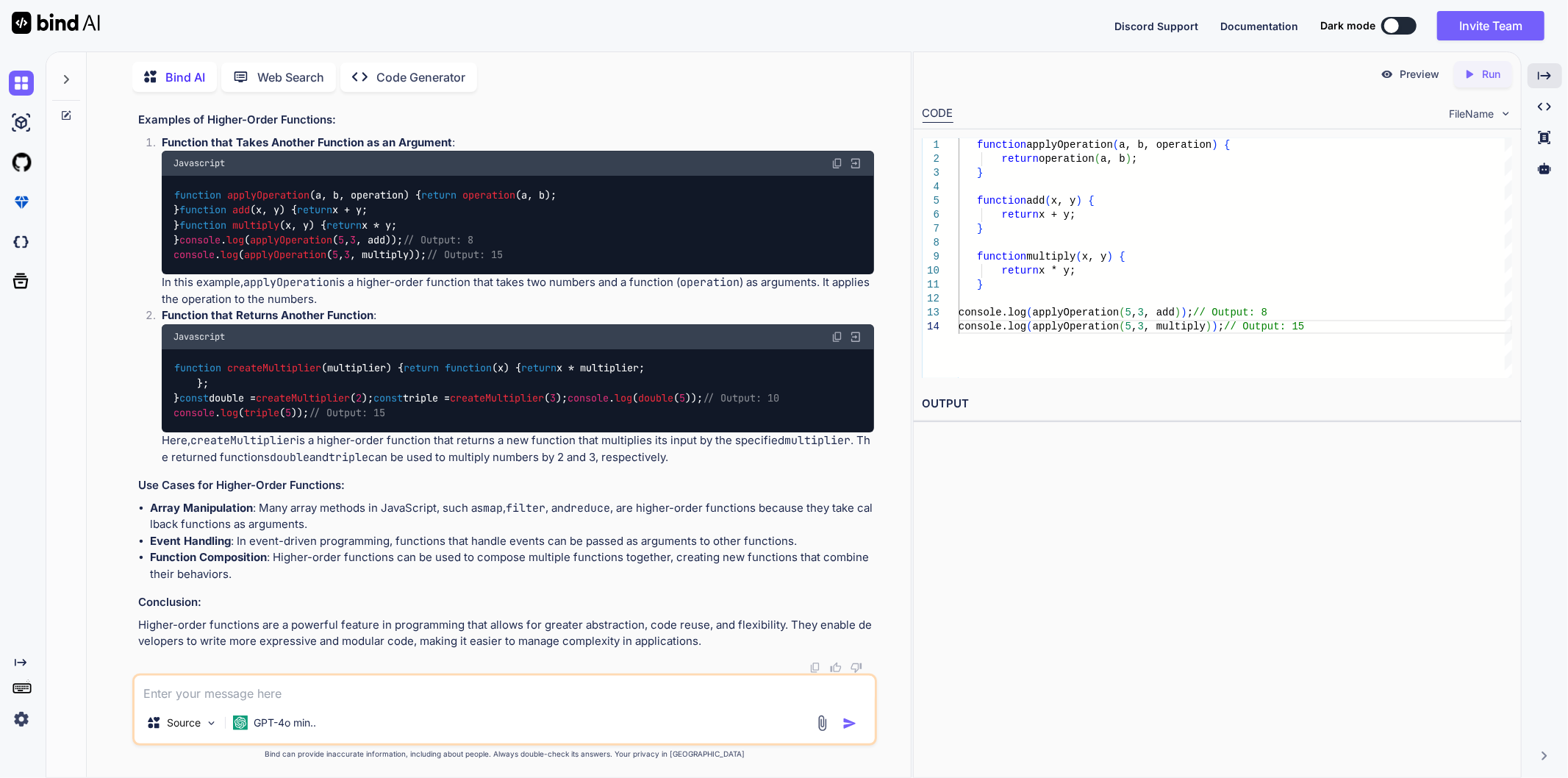
scroll to position [4541, 0]
click at [313, 692] on textarea at bounding box center [504, 688] width 741 height 26
paste textarea "(function () { console.log(this); })(); (() => { console.log(this); })();"
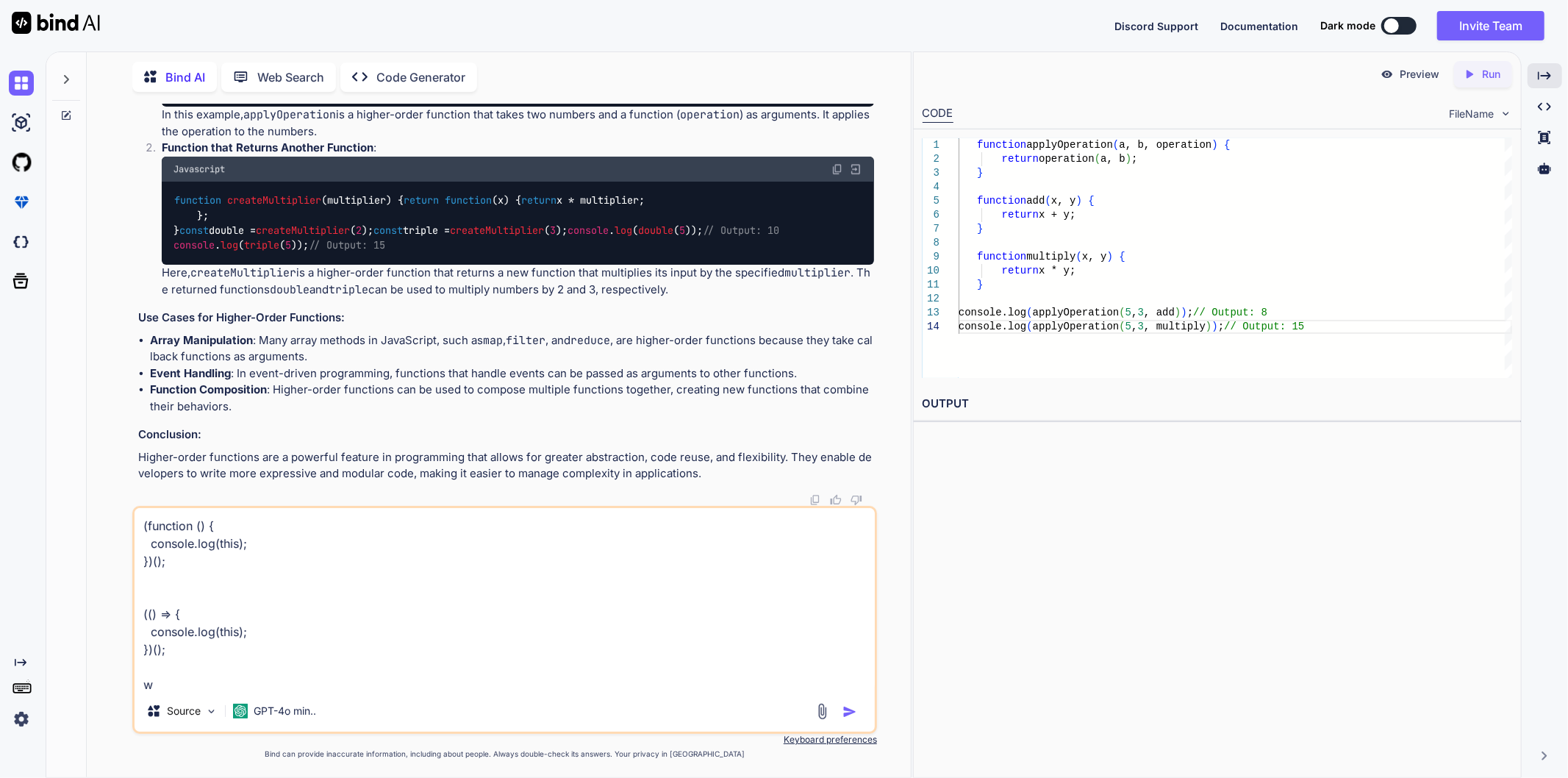
scroll to position [1, 0]
type textarea "(function () { console.log(this); })(); (() => { console.log(this); })(); why s…"
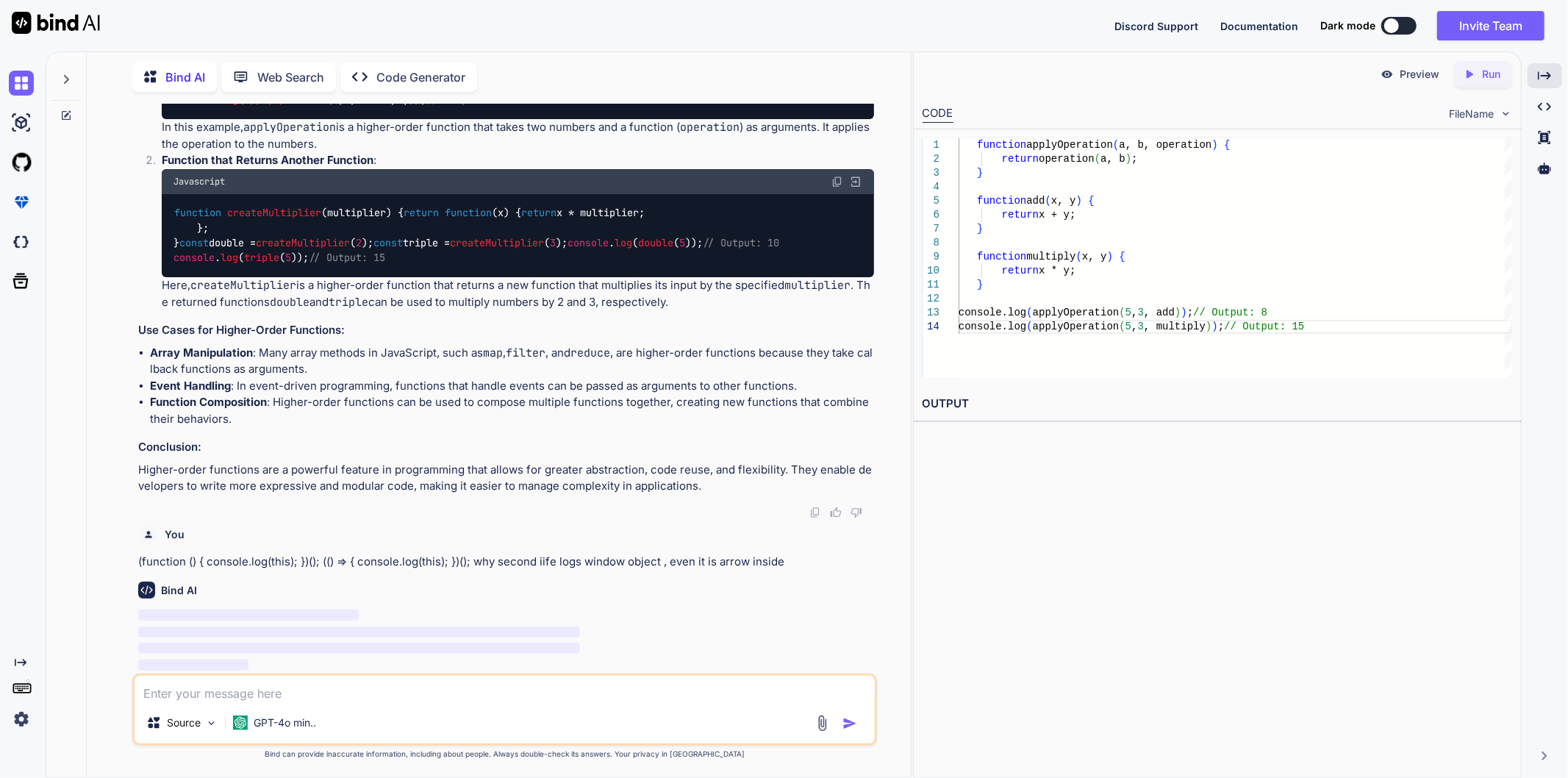
scroll to position [4696, 0]
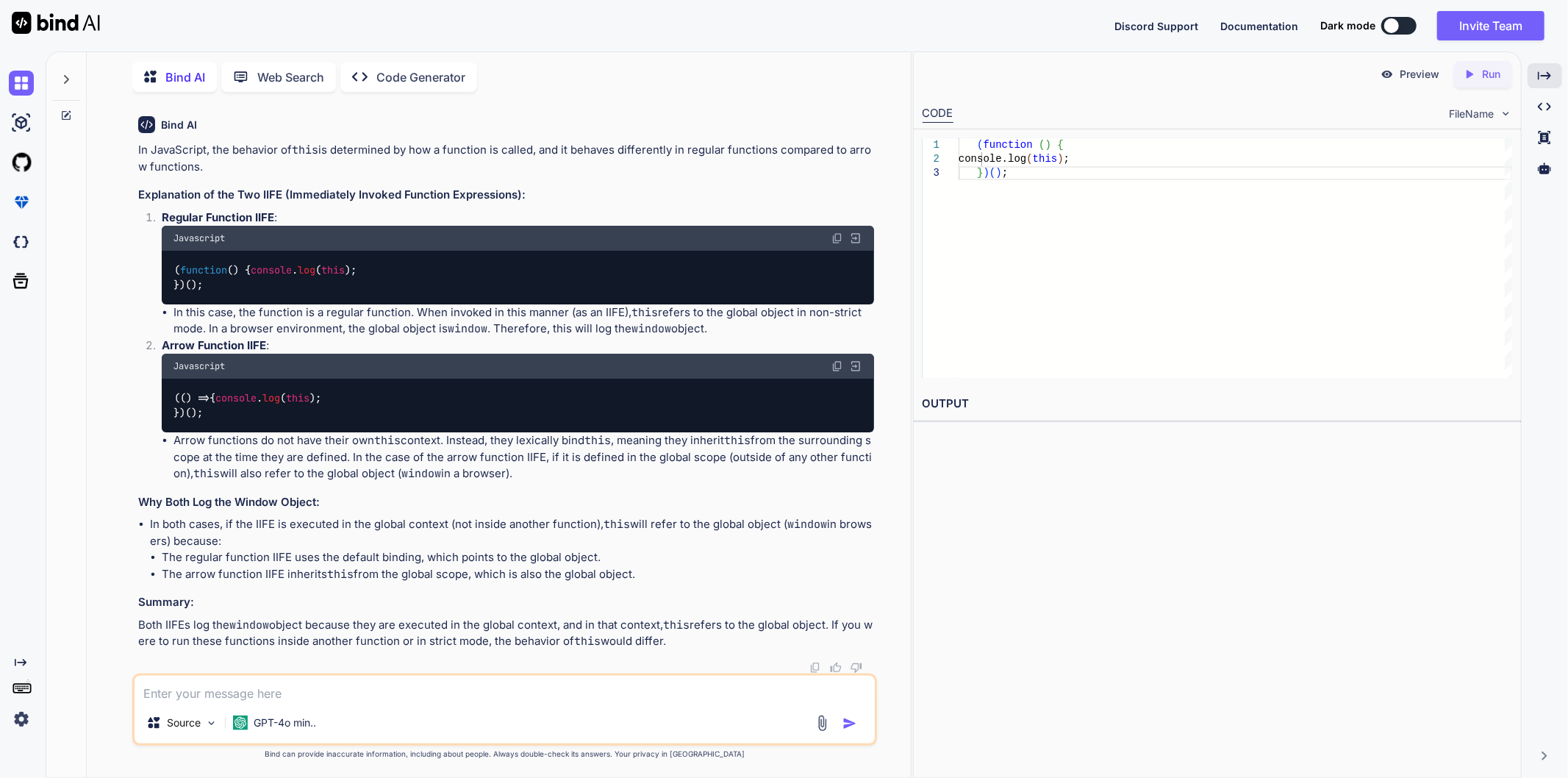
click at [349, 699] on textarea at bounding box center [504, 688] width 741 height 26
click at [291, 693] on textarea at bounding box center [504, 688] width 741 height 26
type textarea "what actually call method of function does"
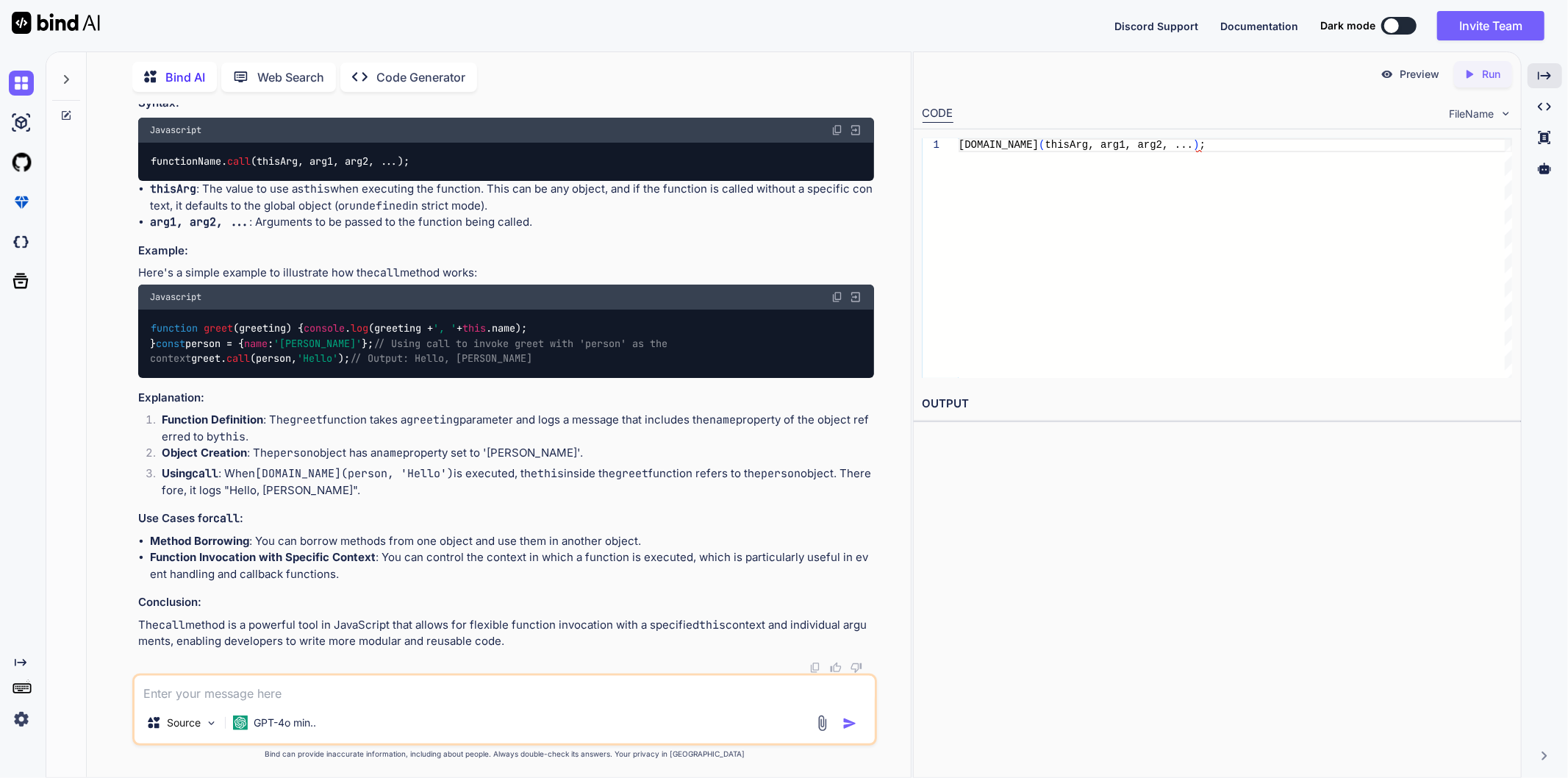
scroll to position [6008, 0]
click at [248, 688] on textarea at bounding box center [504, 688] width 741 height 26
type textarea "but why we could do that , how we set this of the method or function to some ot…"
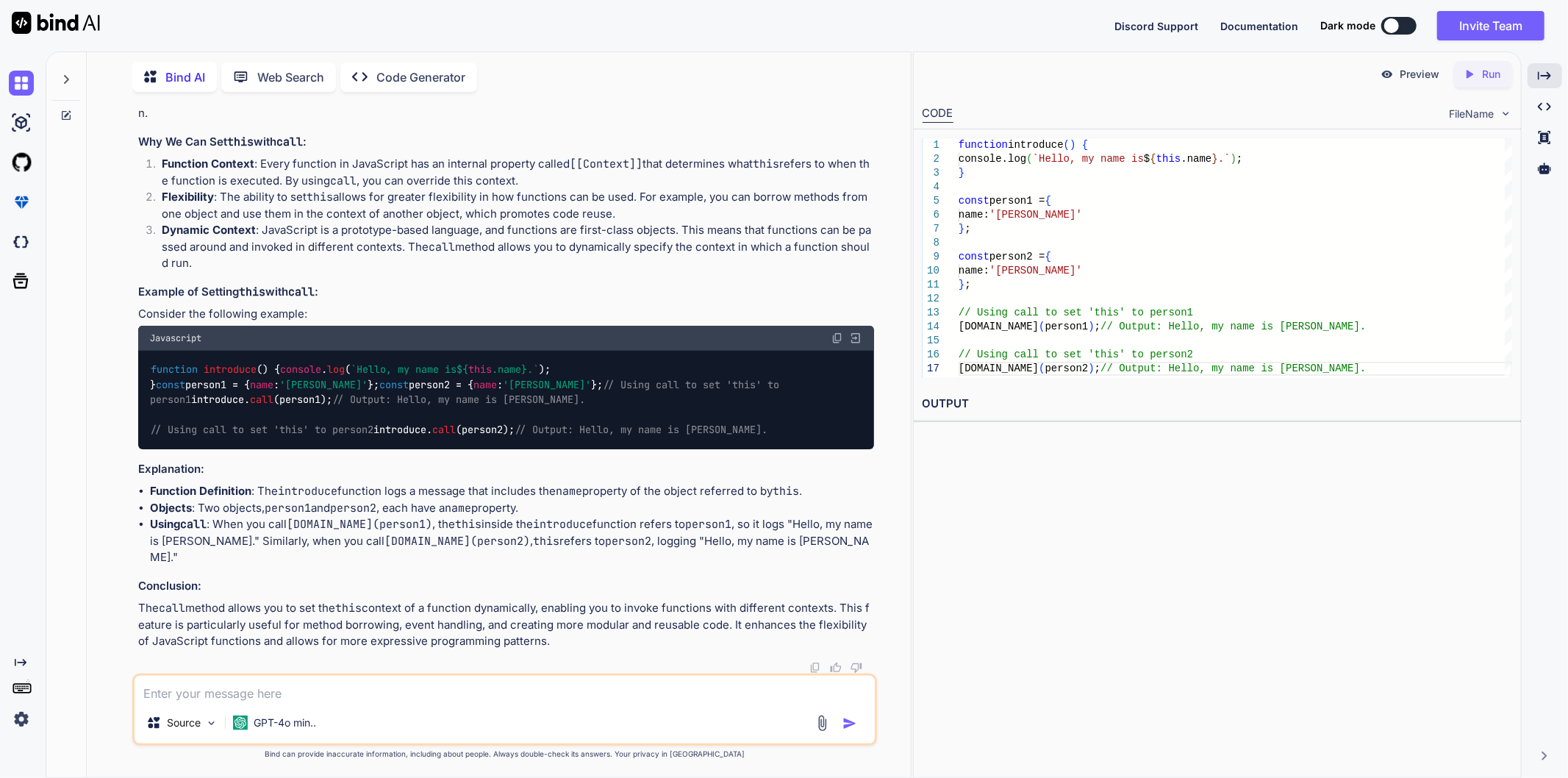
scroll to position [6861, 0]
click at [324, 697] on textarea at bounding box center [504, 688] width 741 height 26
type textarea "means this calue is defined in runtime right for regular function and compile t…"
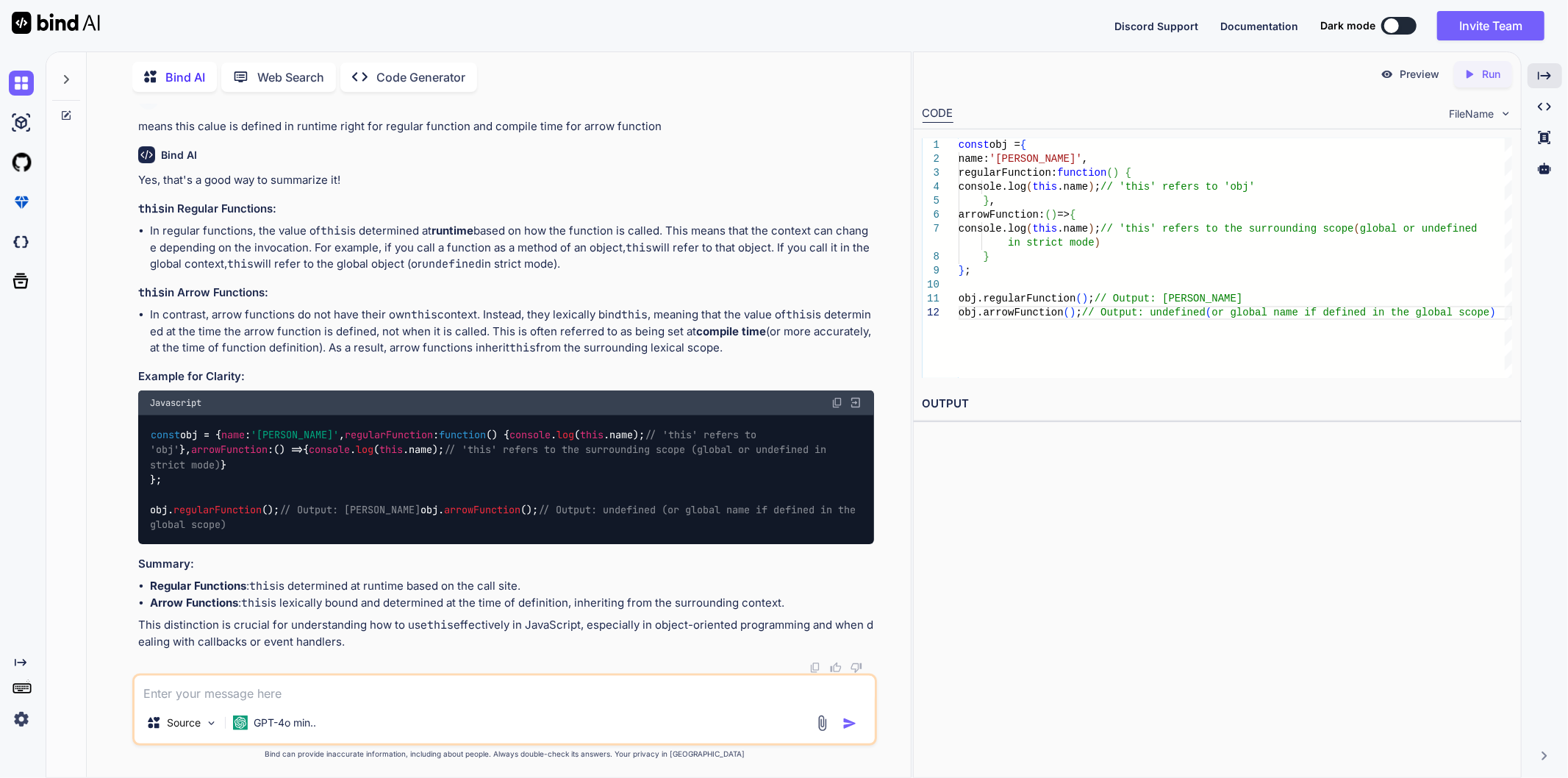
scroll to position [6547, 0]
click at [854, 90] on div "Bind AI Web Search Created with Pixso. Code Generator" at bounding box center [505, 77] width 745 height 42
drag, startPoint x: 219, startPoint y: 414, endPoint x: 131, endPoint y: 233, distance: 201.3
click at [131, 233] on div "You hi Bind AI Hello! How can I assist you [DATE]? Created with Pixso. Open in …" at bounding box center [504, 440] width 812 height 673
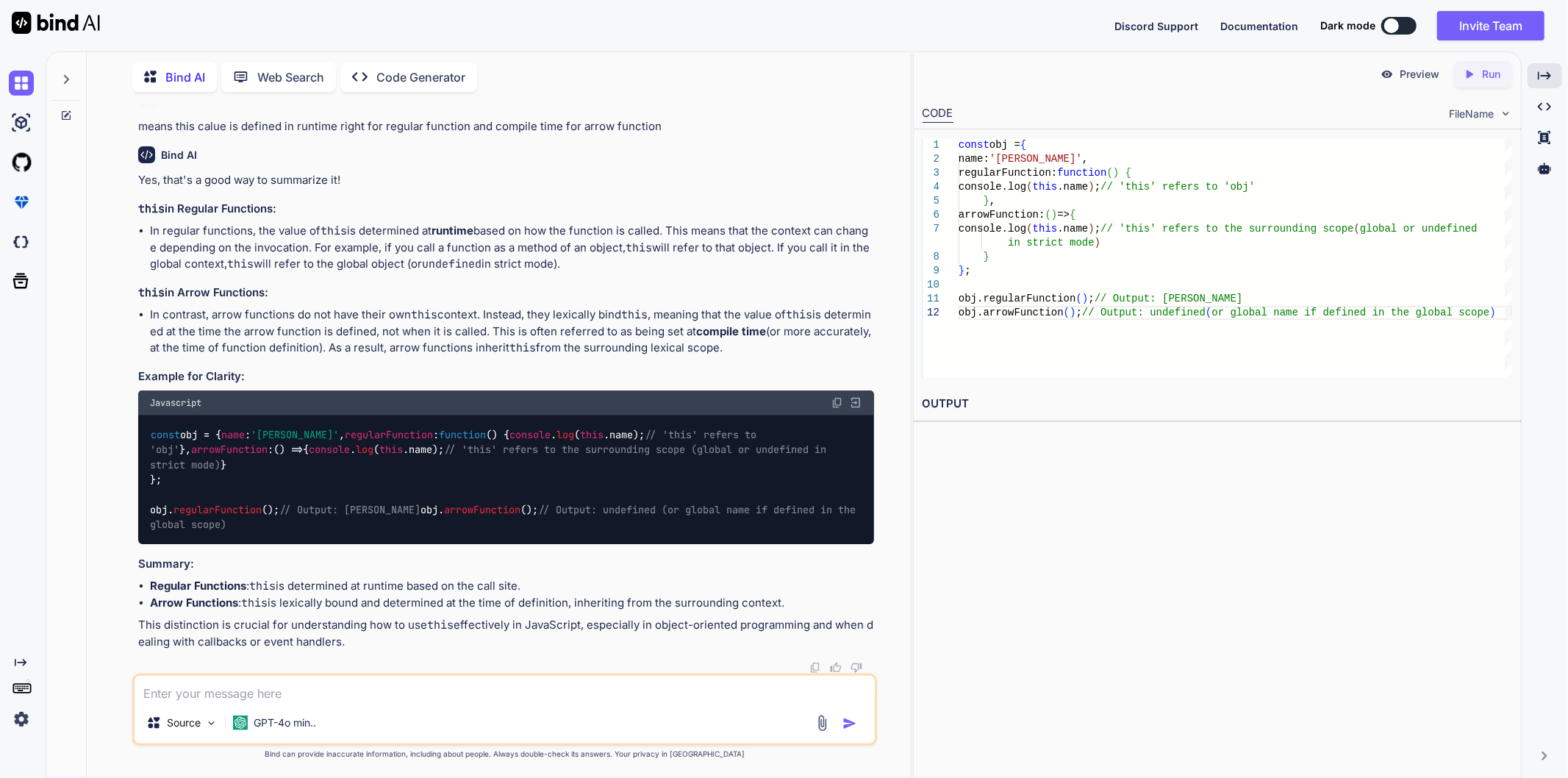
drag, startPoint x: 135, startPoint y: 232, endPoint x: 311, endPoint y: 458, distance: 286.4
click at [311, 458] on div "You hi Bind AI Hello! How can I assist you [DATE]? Created with Pixso. Open in …" at bounding box center [506, 388] width 742 height 570
drag, startPoint x: 340, startPoint y: 462, endPoint x: 126, endPoint y: 229, distance: 316.4
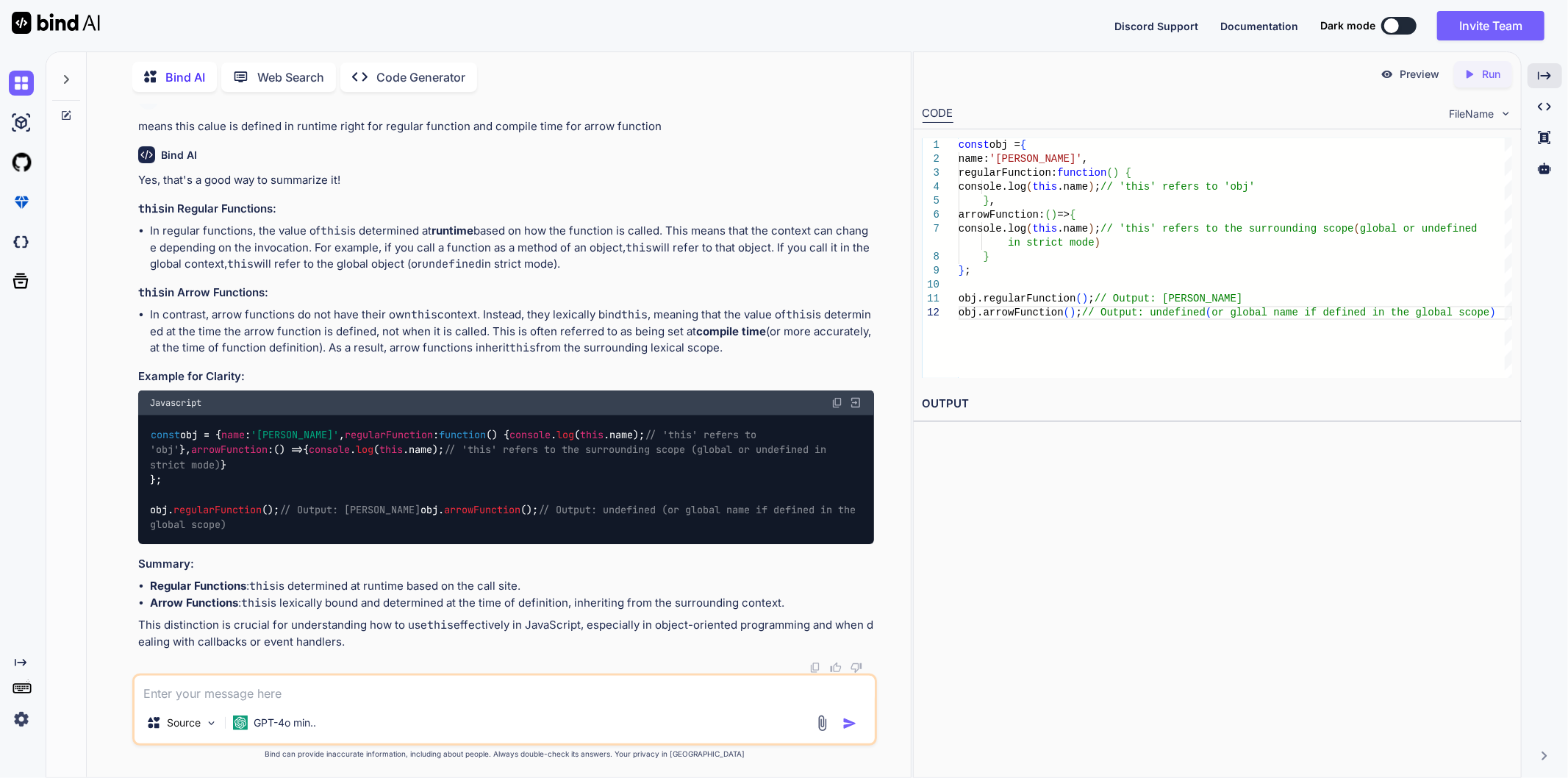
click at [126, 229] on div "You hi Bind AI Hello! How can I assist you [DATE]? Created with Pixso. Open in …" at bounding box center [504, 440] width 812 height 673
drag, startPoint x: 139, startPoint y: 233, endPoint x: 334, endPoint y: 463, distance: 301.5
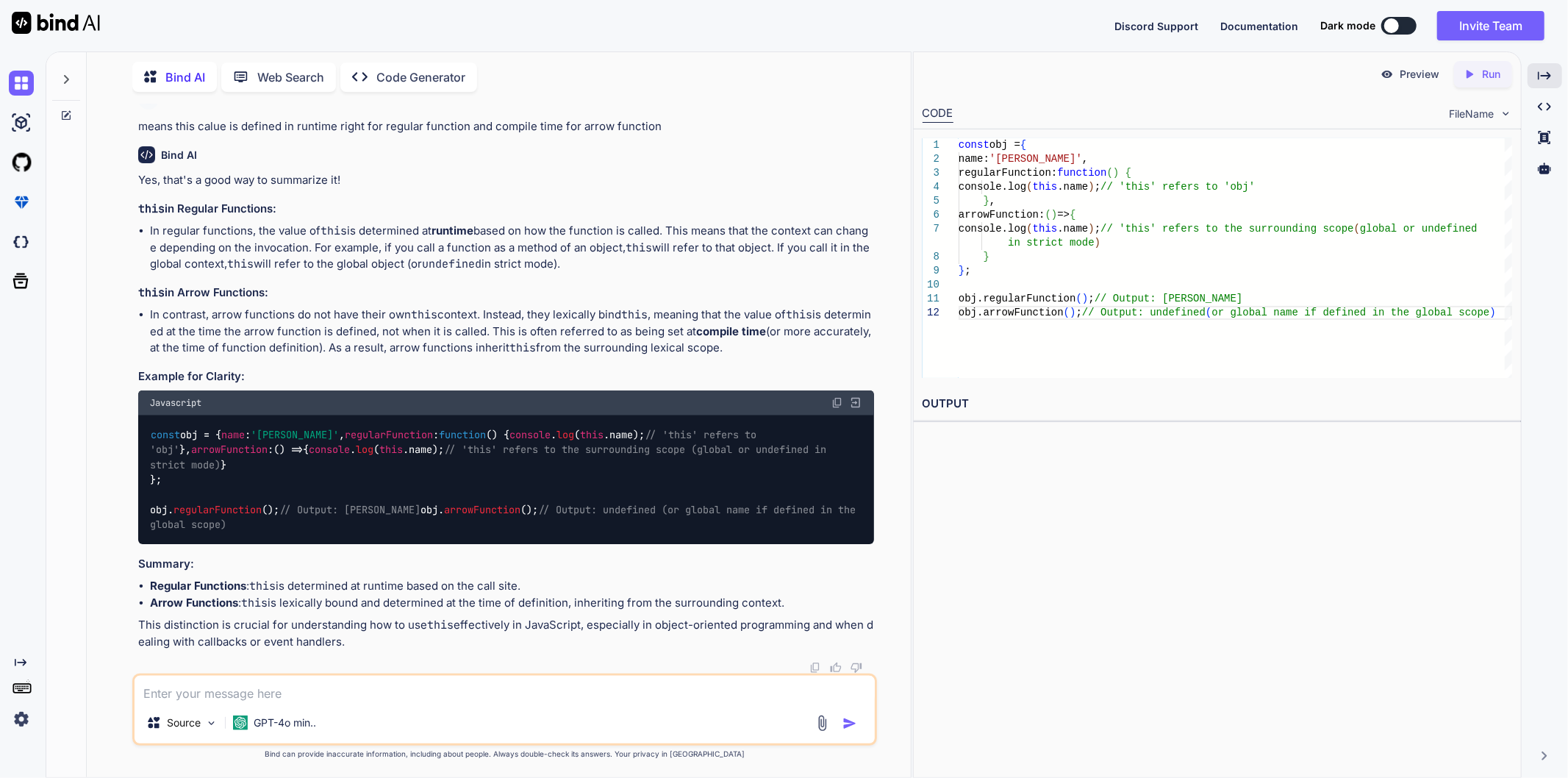
drag, startPoint x: 349, startPoint y: 469, endPoint x: 133, endPoint y: 239, distance: 315.5
click at [133, 239] on div "You hi Bind AI Hello! How can I assist you [DATE]? Created with Pixso. Open in …" at bounding box center [505, 440] width 745 height 673
click at [353, 687] on textarea at bounding box center [504, 688] width 741 height 26
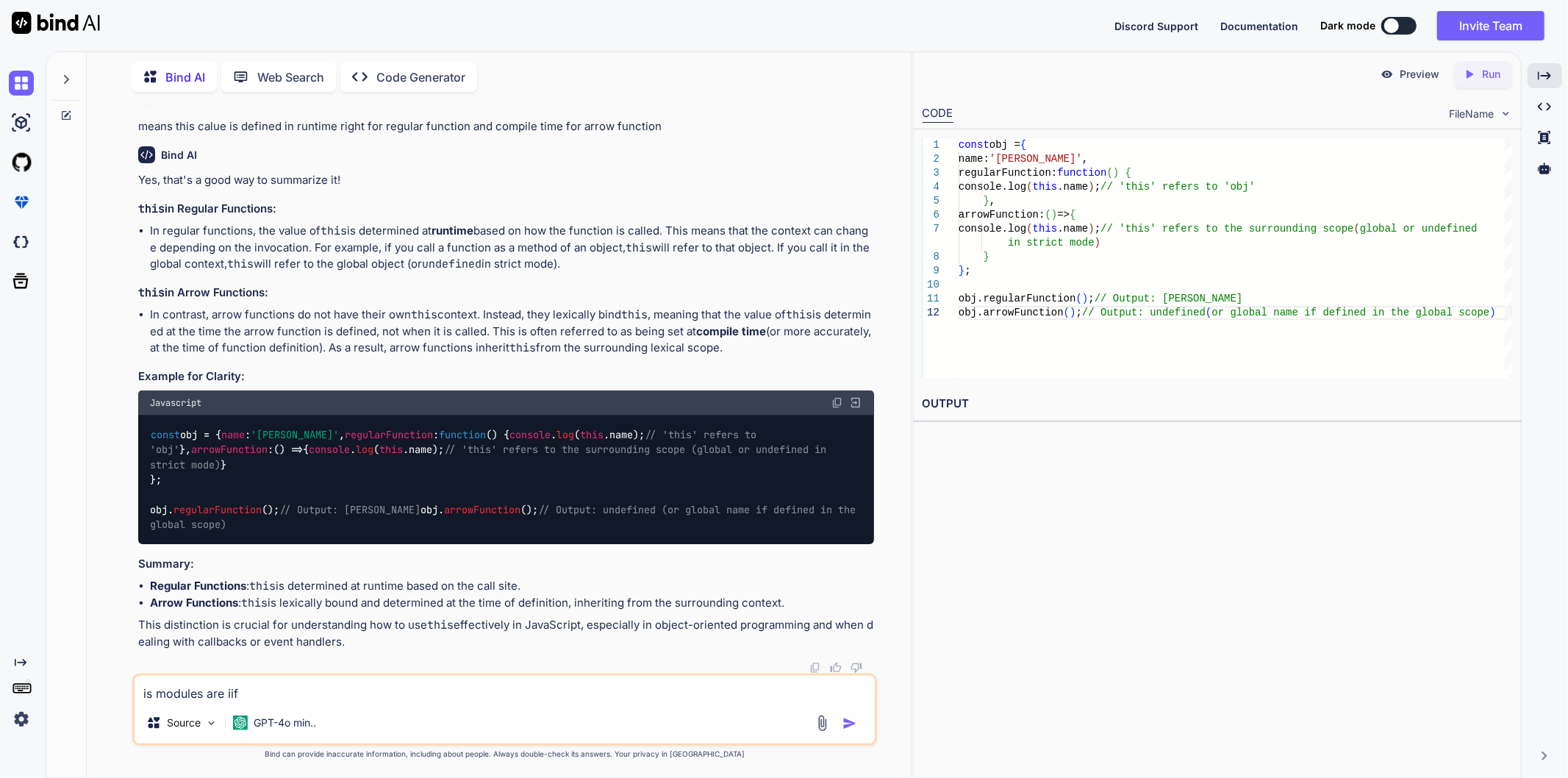
type textarea "is modules are iife"
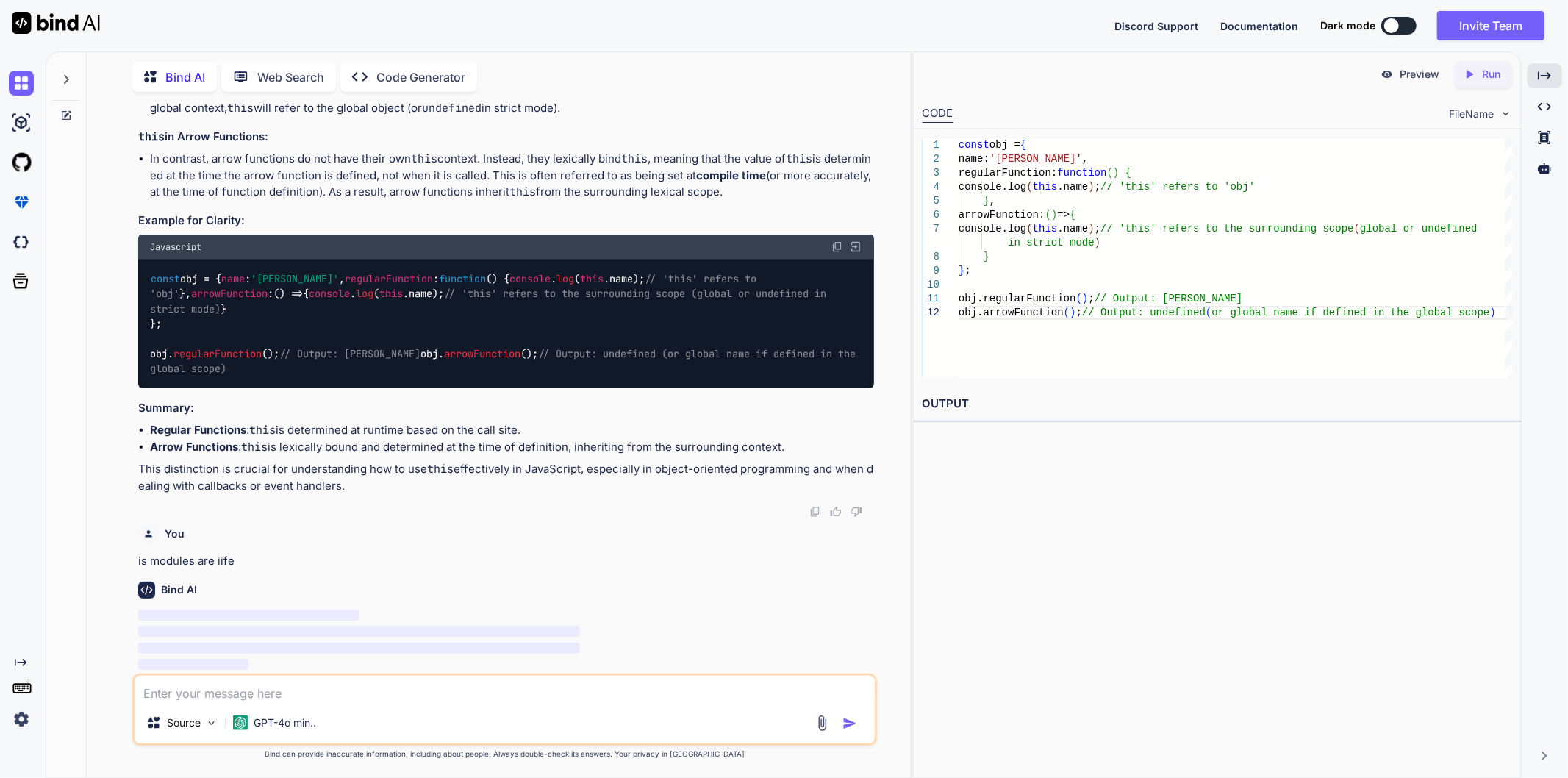
scroll to position [7683, 0]
click at [1538, 86] on div "Created with Pixso." at bounding box center [1545, 75] width 34 height 25
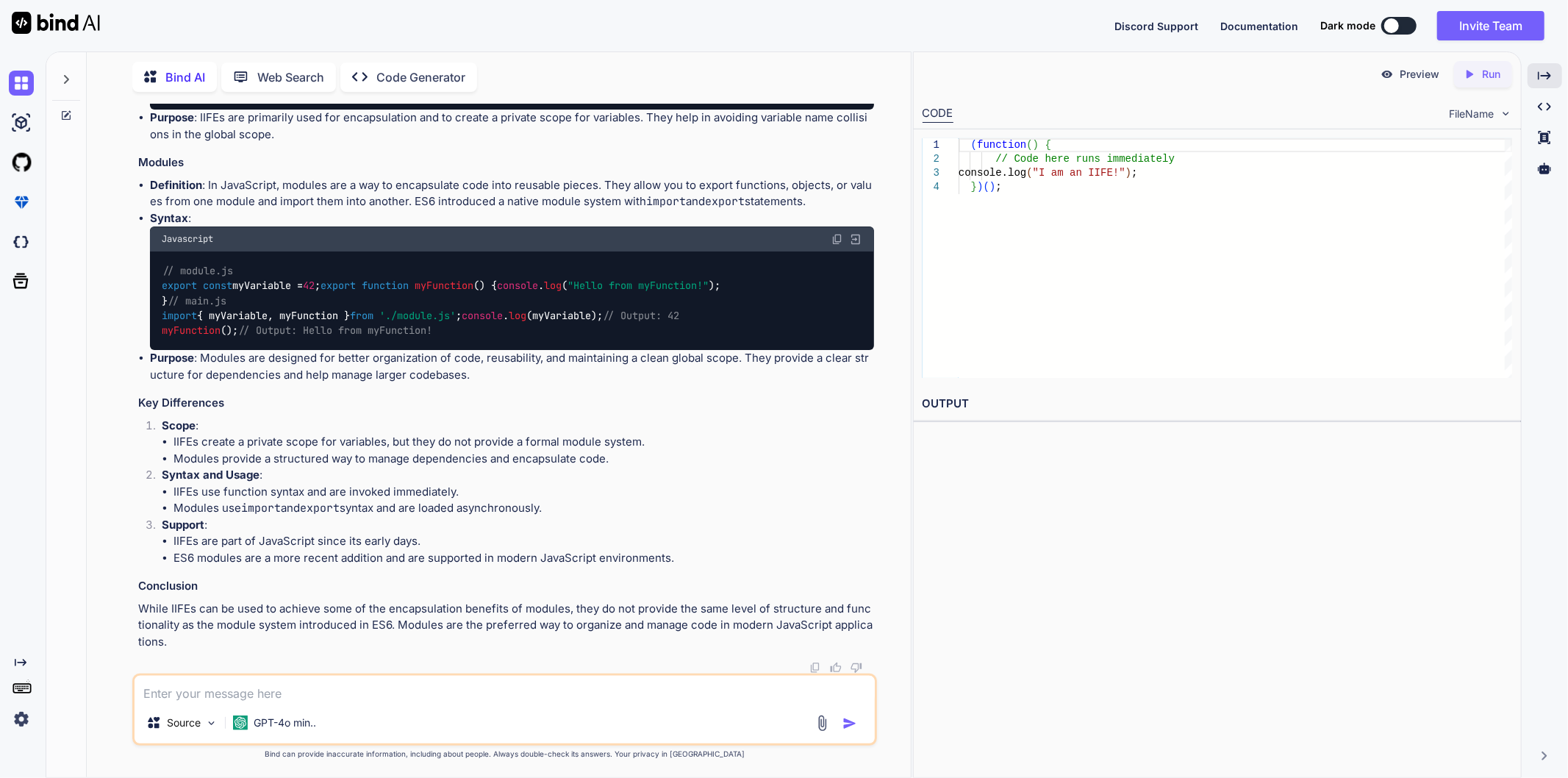
scroll to position [8479, 0]
drag, startPoint x: 303, startPoint y: 441, endPoint x: 349, endPoint y: 444, distance: 46.1
click at [349, 444] on li "IIFEs create a private scope for variables, but they do not provide a formal mo…" at bounding box center [523, 442] width 701 height 17
drag, startPoint x: 388, startPoint y: 444, endPoint x: 680, endPoint y: 441, distance: 292.0
click at [680, 441] on li "IIFEs create a private scope for variables, but they do not provide a formal mo…" at bounding box center [523, 442] width 701 height 17
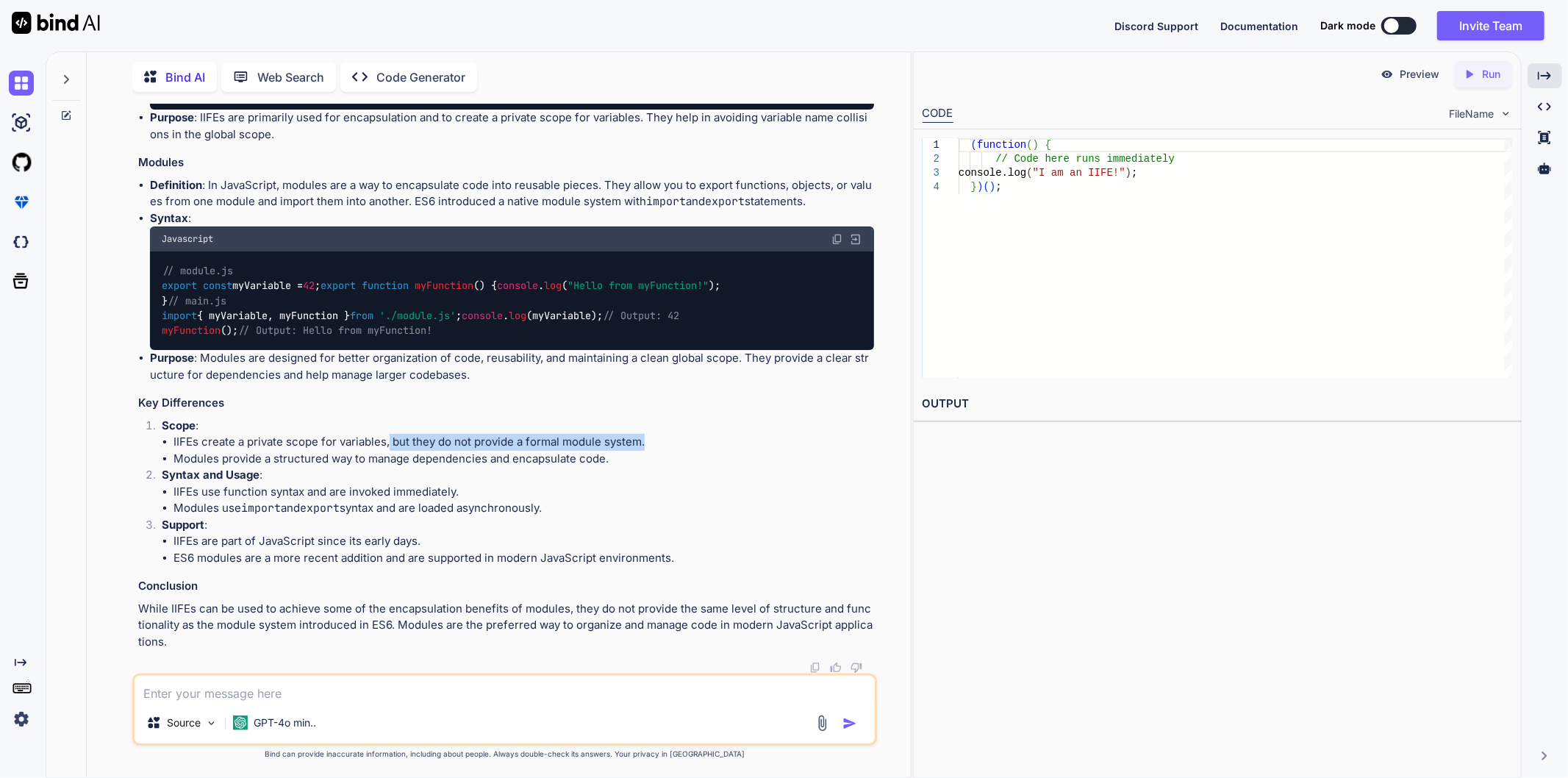
click at [696, 445] on li "IIFEs create a private scope for variables, but they do not provide a formal mo…" at bounding box center [523, 442] width 701 height 17
drag, startPoint x: 253, startPoint y: 464, endPoint x: 599, endPoint y: 465, distance: 346.0
click at [599, 465] on li "Modules provide a structured way to manage dependencies and encapsulate code." at bounding box center [523, 459] width 701 height 17
click at [636, 467] on li "Modules provide a structured way to manage dependencies and encapsulate code." at bounding box center [523, 459] width 701 height 17
drag, startPoint x: 199, startPoint y: 498, endPoint x: 459, endPoint y: 495, distance: 260.0
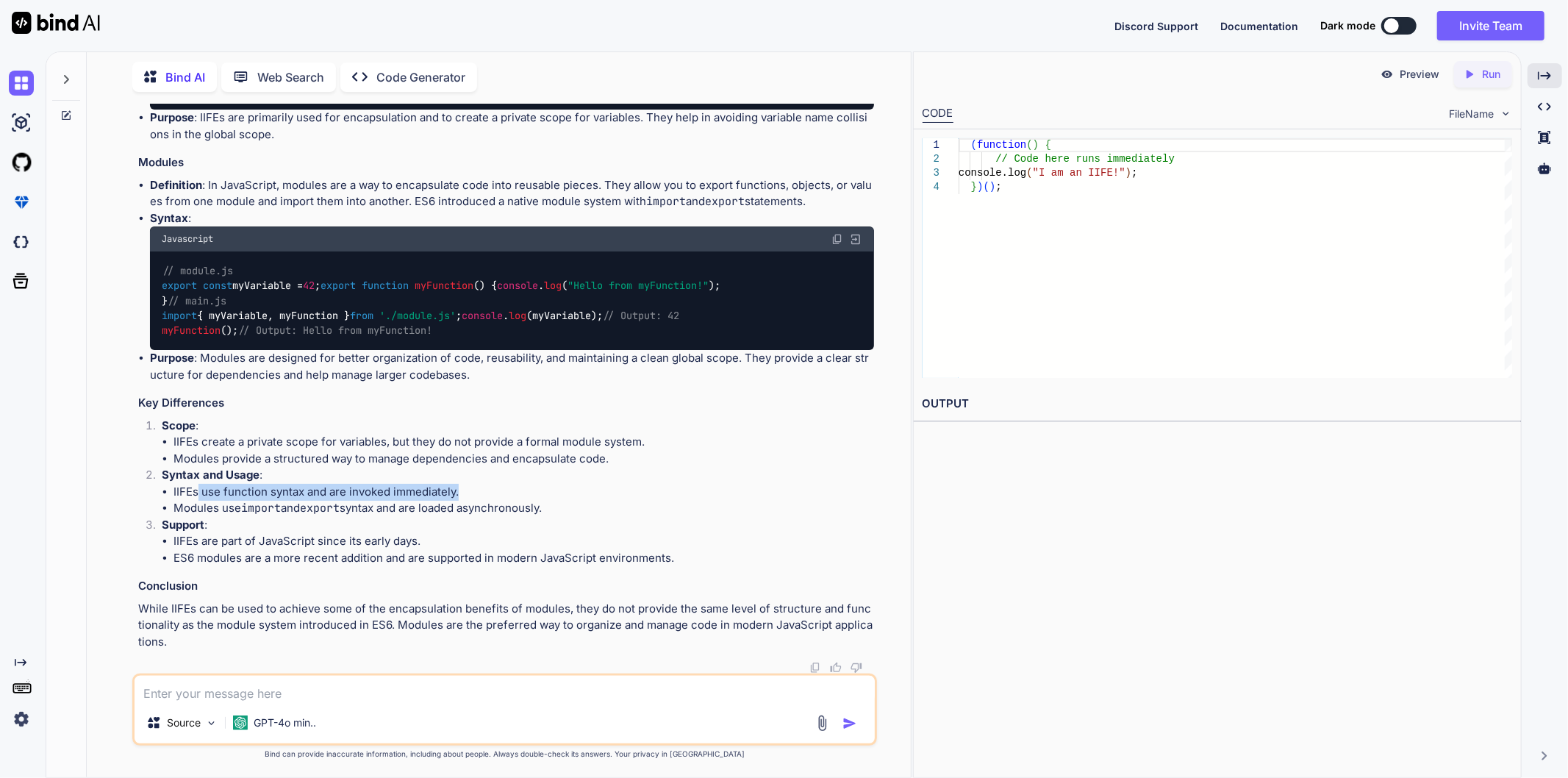
click at [459, 495] on li "IIFEs use function syntax and are invoked immediately." at bounding box center [523, 492] width 701 height 17
click at [541, 490] on li "IIFEs use function syntax and are invoked immediately." at bounding box center [523, 492] width 701 height 17
drag, startPoint x: 187, startPoint y: 513, endPoint x: 564, endPoint y: 515, distance: 377.0
click at [564, 515] on li "Modules use import and export syntax and are loaded asynchronously." at bounding box center [523, 508] width 701 height 17
click at [628, 516] on li "Modules use import and export syntax and are loaded asynchronously." at bounding box center [523, 508] width 701 height 17
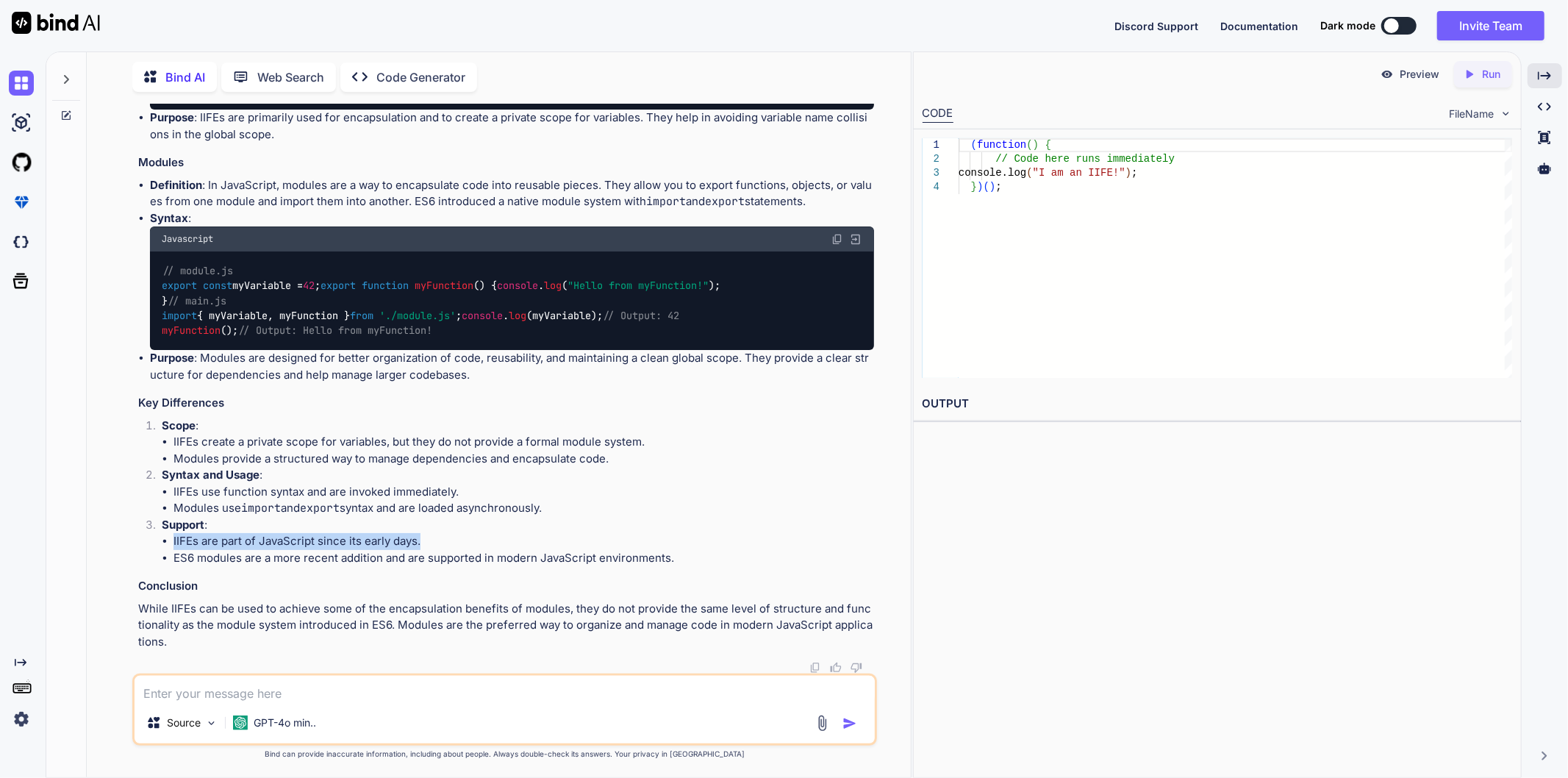
drag, startPoint x: 174, startPoint y: 544, endPoint x: 453, endPoint y: 535, distance: 279.1
click at [453, 535] on li "IIFEs are part of JavaScript since its early days." at bounding box center [523, 541] width 701 height 17
click at [510, 533] on p "Support :" at bounding box center [518, 525] width 712 height 17
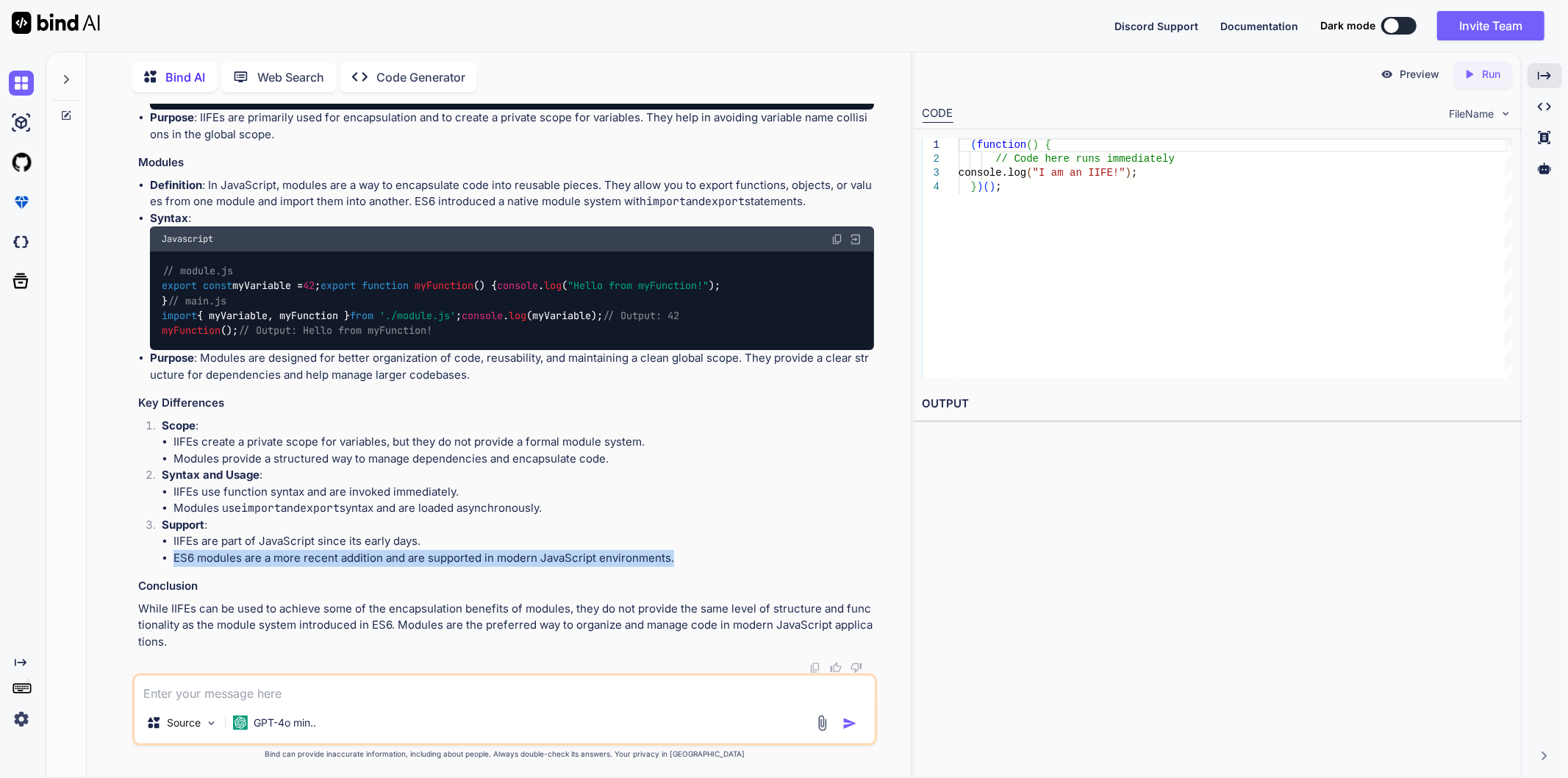
drag, startPoint x: 173, startPoint y: 555, endPoint x: 705, endPoint y: 566, distance: 532.1
click at [705, 566] on li "ES6 modules are a more recent addition and are supported in modern JavaScript e…" at bounding box center [523, 558] width 701 height 17
click at [828, 520] on p "Support :" at bounding box center [518, 525] width 712 height 17
click at [322, 692] on textarea at bounding box center [504, 688] width 741 height 26
click at [192, 690] on textarea "why" at bounding box center [504, 688] width 741 height 26
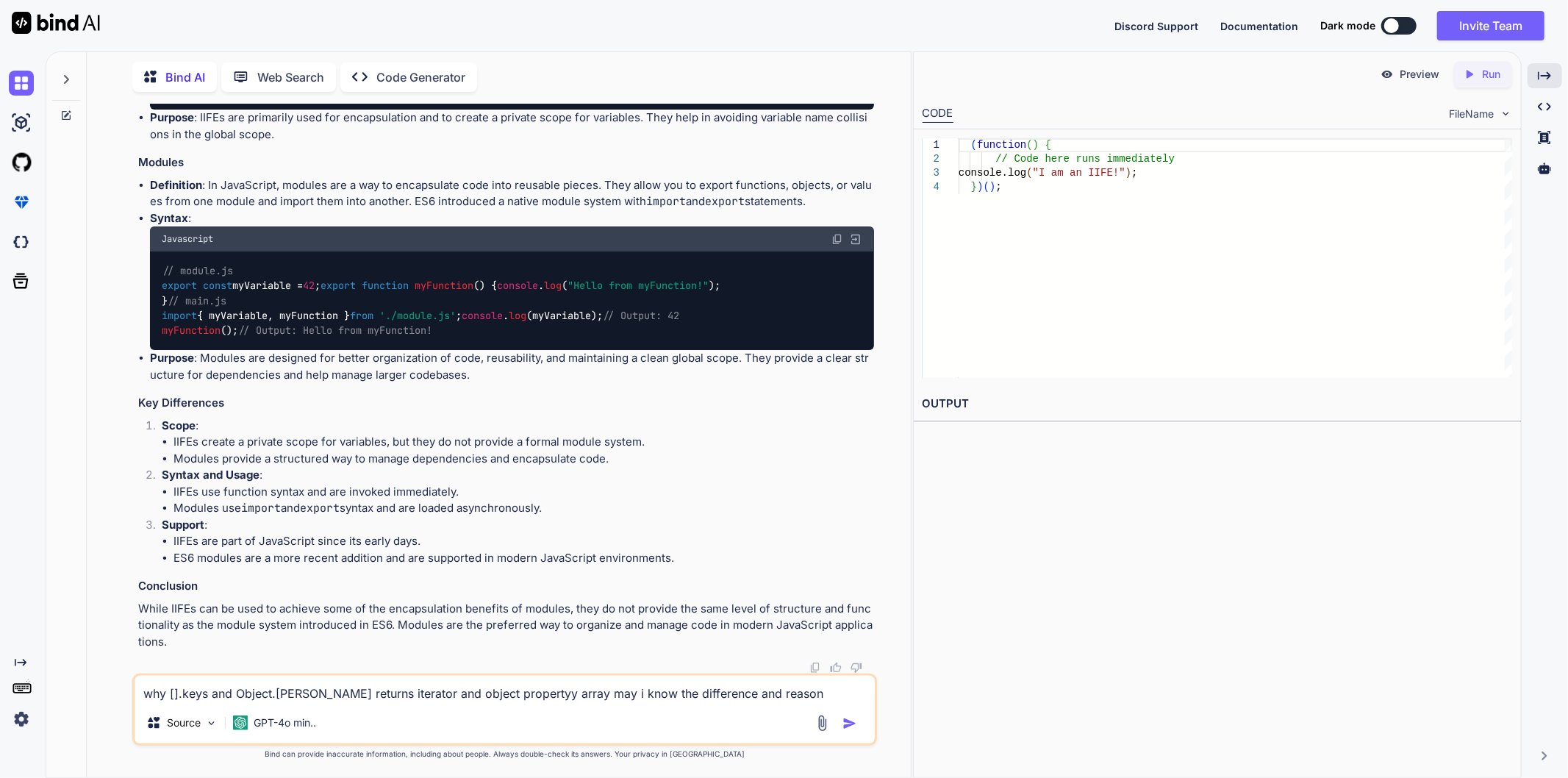
type textarea "why [].keys and Object.[PERSON_NAME] returns iterator and object propertyy arra…"
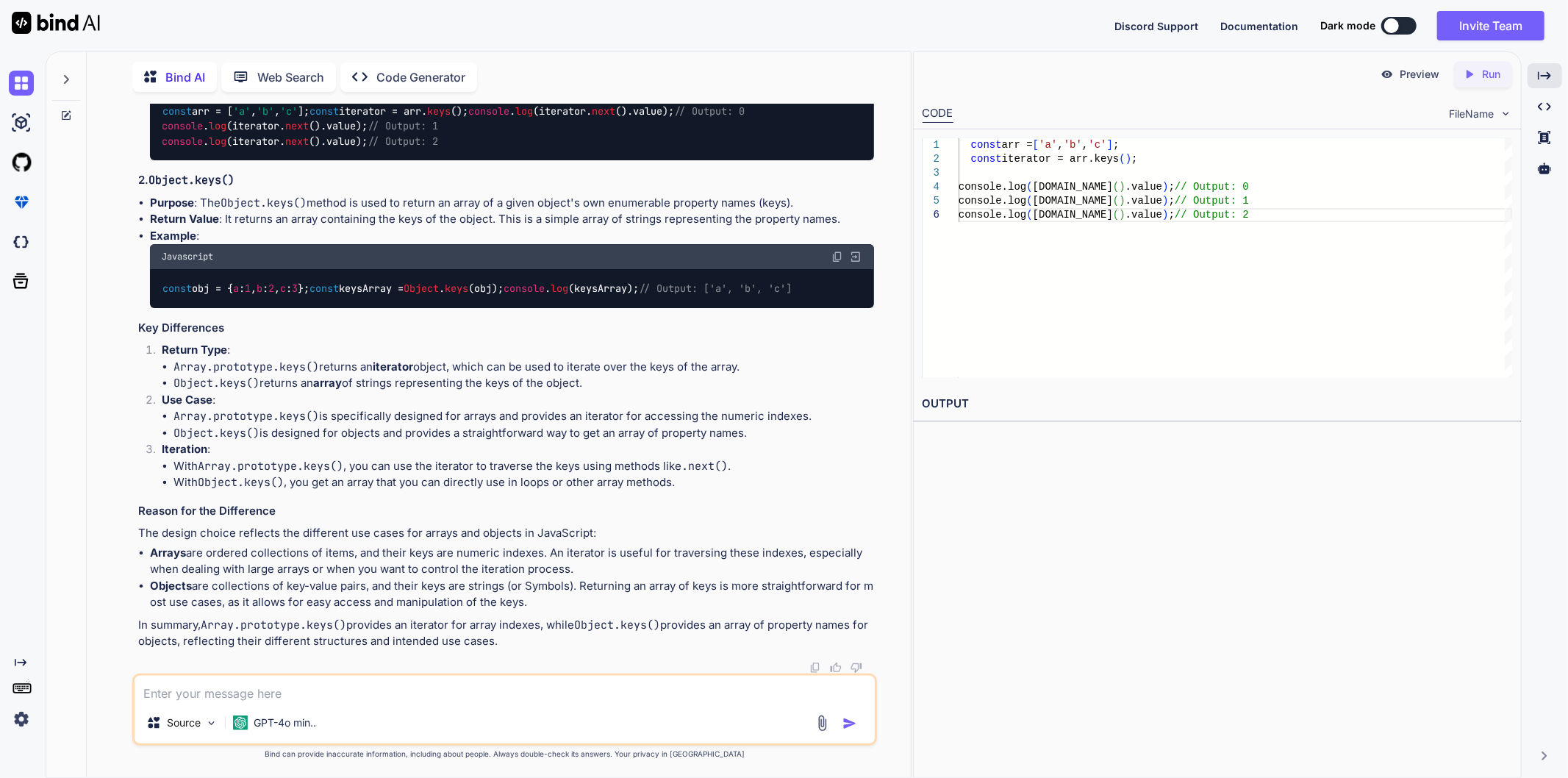
scroll to position [8962, 0]
drag, startPoint x: 307, startPoint y: 356, endPoint x: 857, endPoint y: 355, distance: 550.0
click at [857, 18] on p "Purpose : The keys() method is used to return a new Array Iterator object that …" at bounding box center [512, 9] width 724 height 17
click at [450, 51] on p "Return Value : It returns an iterator object that can be used to iterate over t…" at bounding box center [512, 34] width 724 height 33
drag, startPoint x: 643, startPoint y: 376, endPoint x: 859, endPoint y: 373, distance: 216.0
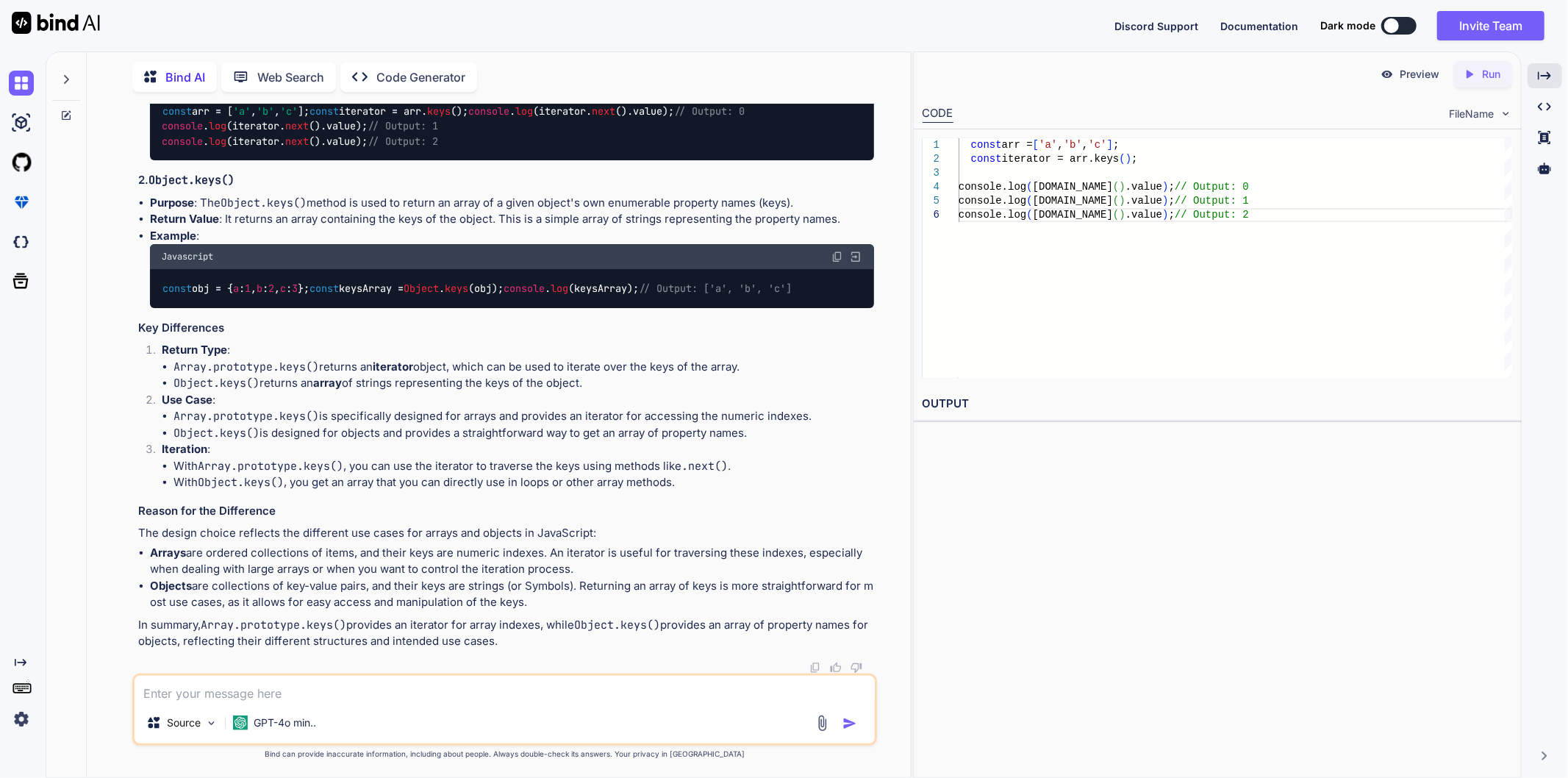
click at [859, 51] on p "Return Value : It returns an iterator object that can be used to iterate over t…" at bounding box center [512, 34] width 724 height 33
click at [489, 51] on p "Return Value : It returns an iterator object that can be used to iterate over t…" at bounding box center [512, 34] width 724 height 33
drag, startPoint x: 203, startPoint y: 432, endPoint x: 800, endPoint y: 428, distance: 597.0
click at [800, 211] on p "Purpose : The Object.keys() method is used to return an array of a given object…" at bounding box center [512, 203] width 724 height 17
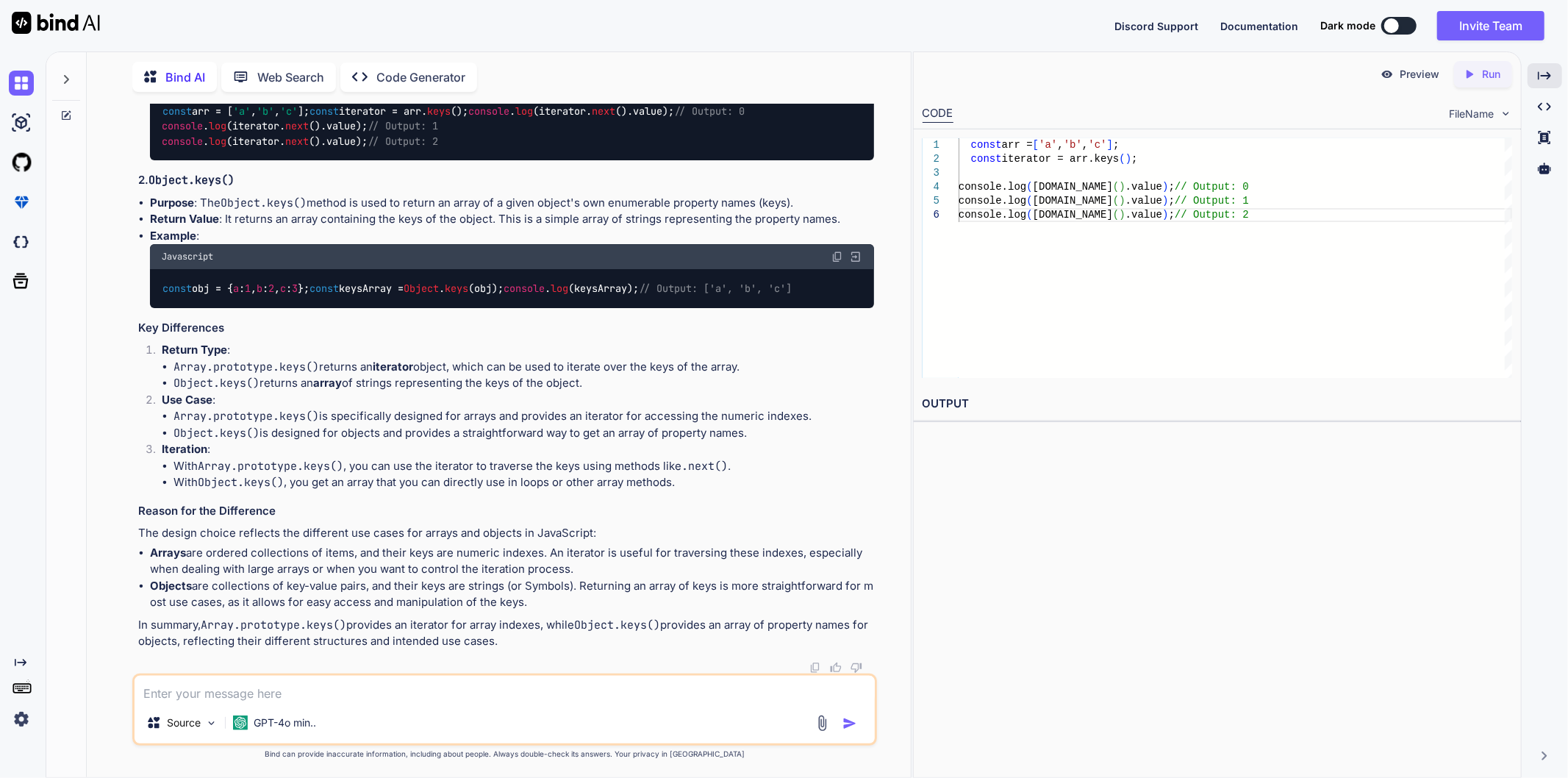
click at [826, 189] on h3 "2. Object.keys()" at bounding box center [506, 180] width 736 height 17
click at [625, 393] on div "The difference between Array.prototype.keys() and Object.keys() in JavaScript l…" at bounding box center [506, 292] width 736 height 716
click at [344, 687] on textarea at bounding box center [504, 688] width 741 height 26
type textarea "what is difference between static and instance methods ?"
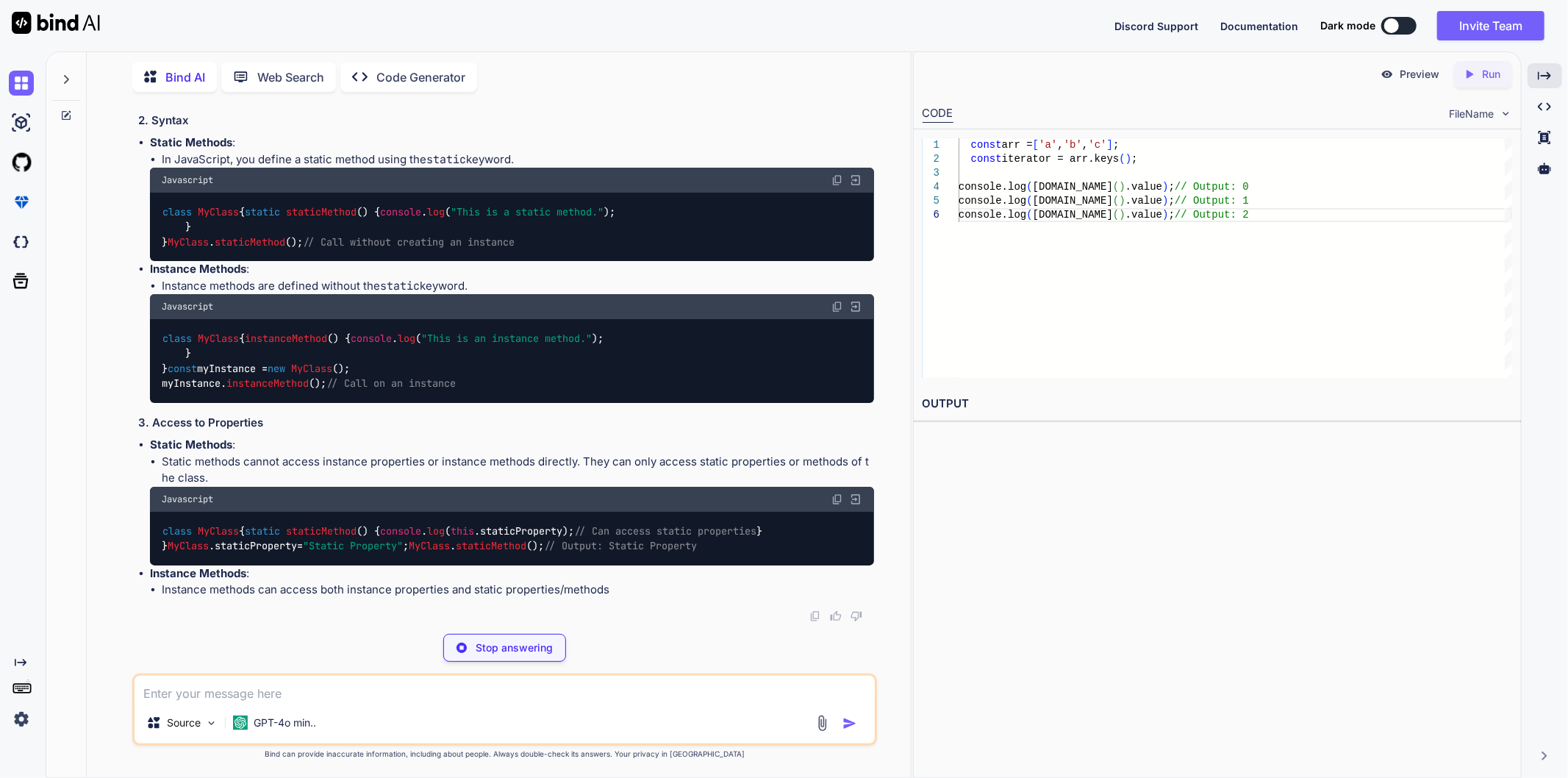
scroll to position [9844, 0]
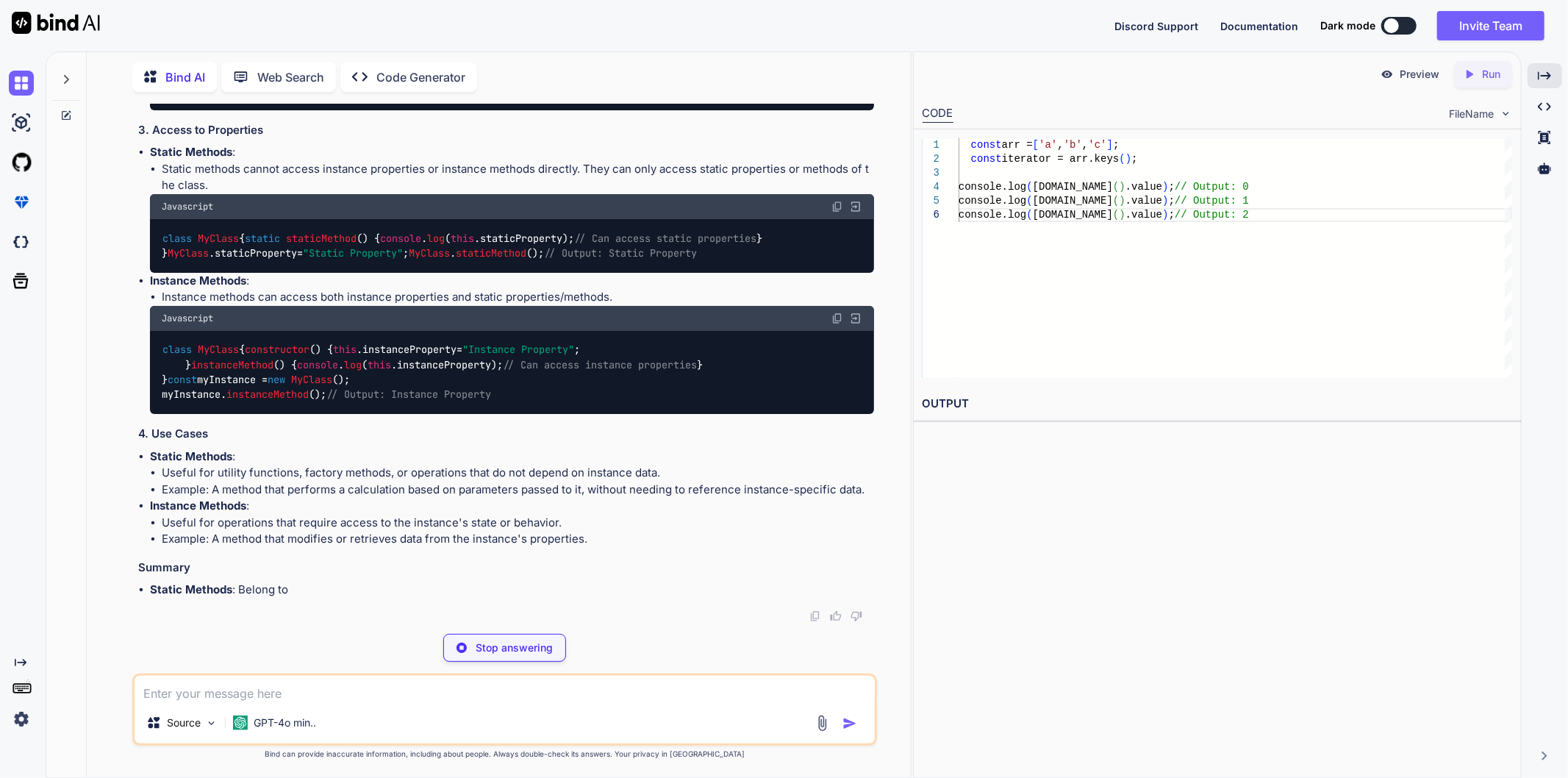
drag, startPoint x: 365, startPoint y: 409, endPoint x: 503, endPoint y: 427, distance: 139.2
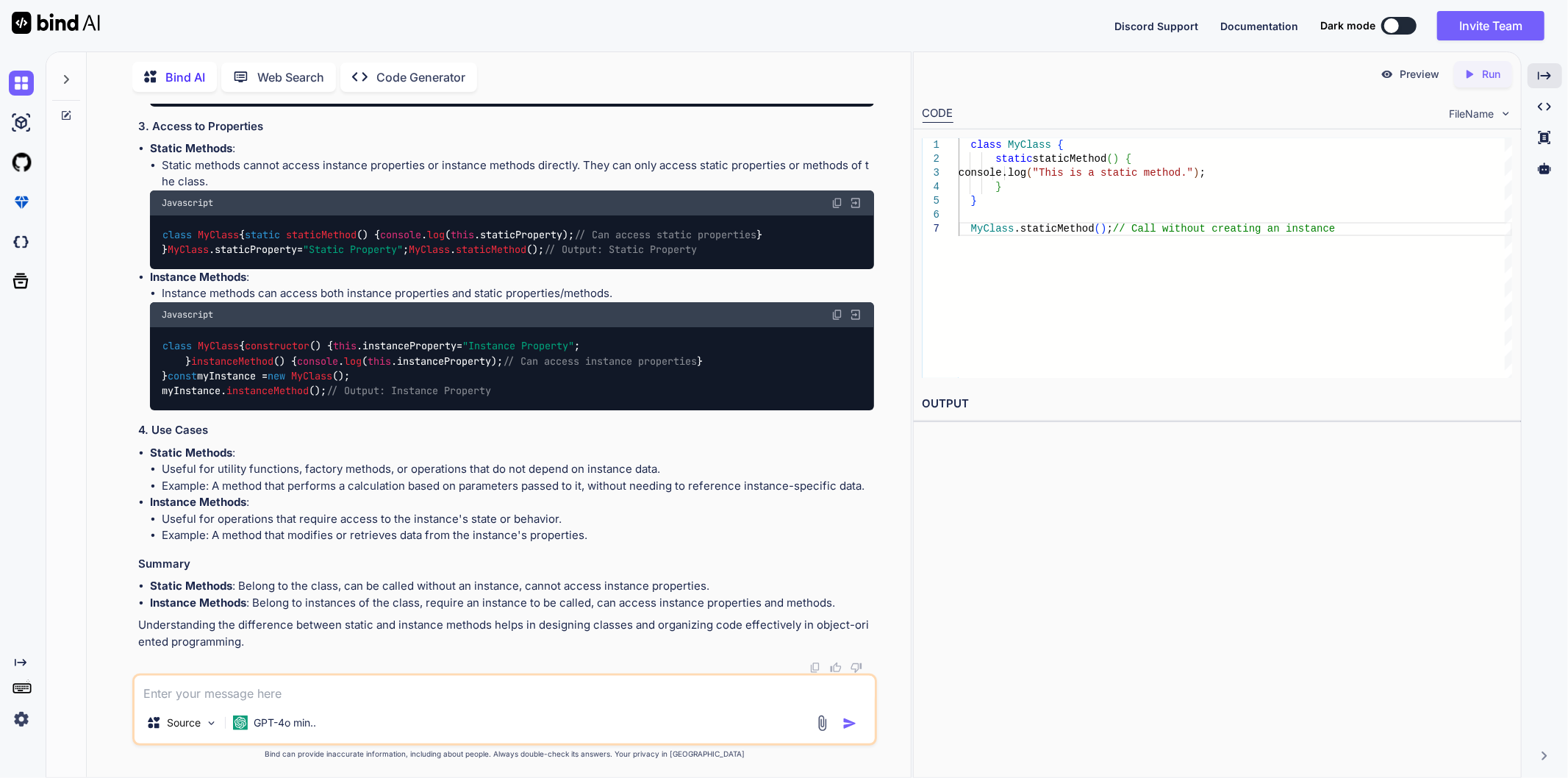
drag, startPoint x: 168, startPoint y: 441, endPoint x: 642, endPoint y: 438, distance: 474.0
drag, startPoint x: 670, startPoint y: 438, endPoint x: 160, endPoint y: 435, distance: 510.0
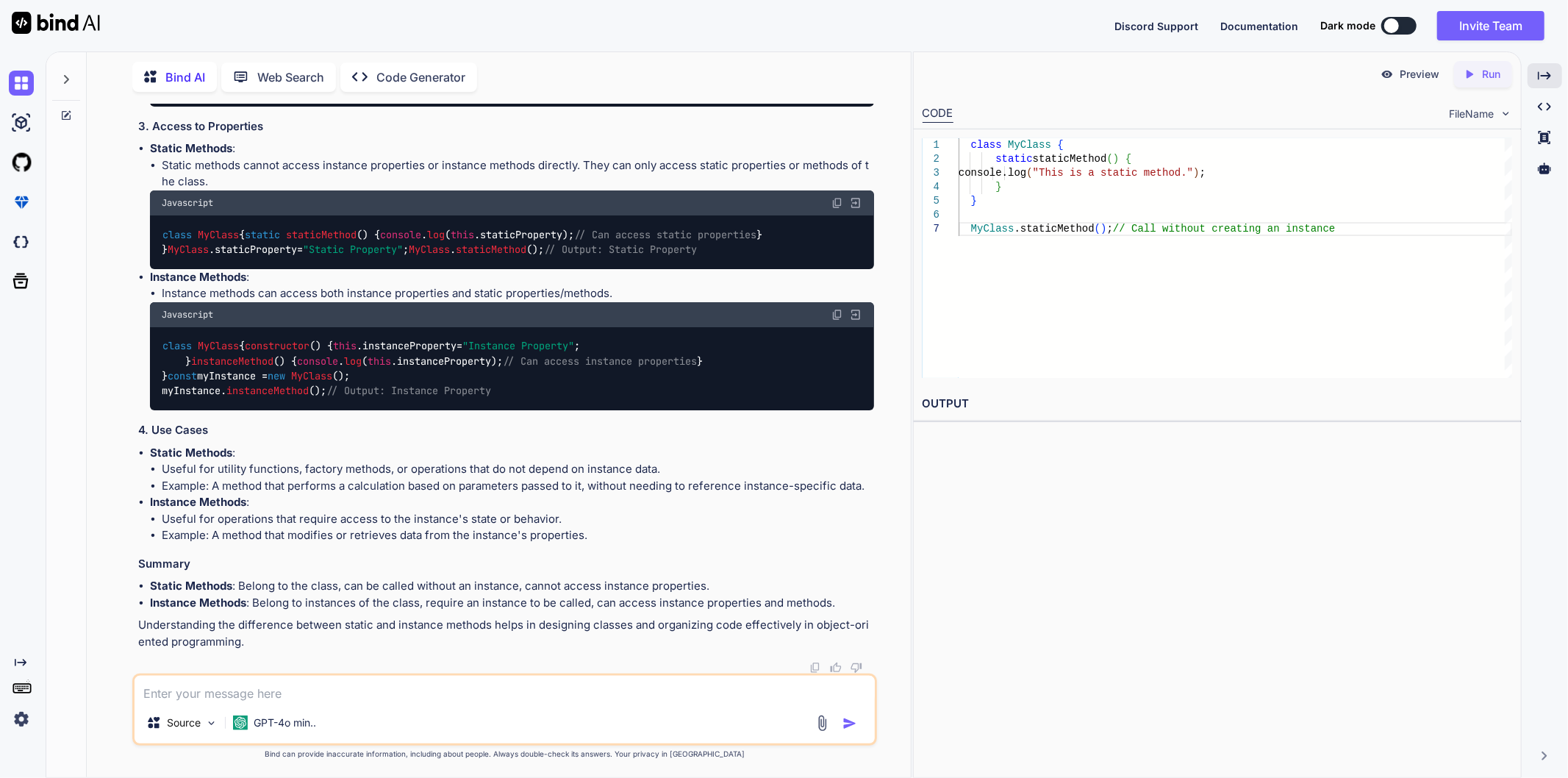
drag, startPoint x: 635, startPoint y: 263, endPoint x: 813, endPoint y: 276, distance: 178.5
click at [813, 190] on li "Static methods cannot access instance properties or instance methods directly. …" at bounding box center [518, 174] width 712 height 33
click at [650, 269] on div "class MyClass { static staticMethod ( ) { console . log ( this . staticProperty…" at bounding box center [512, 242] width 724 height 54
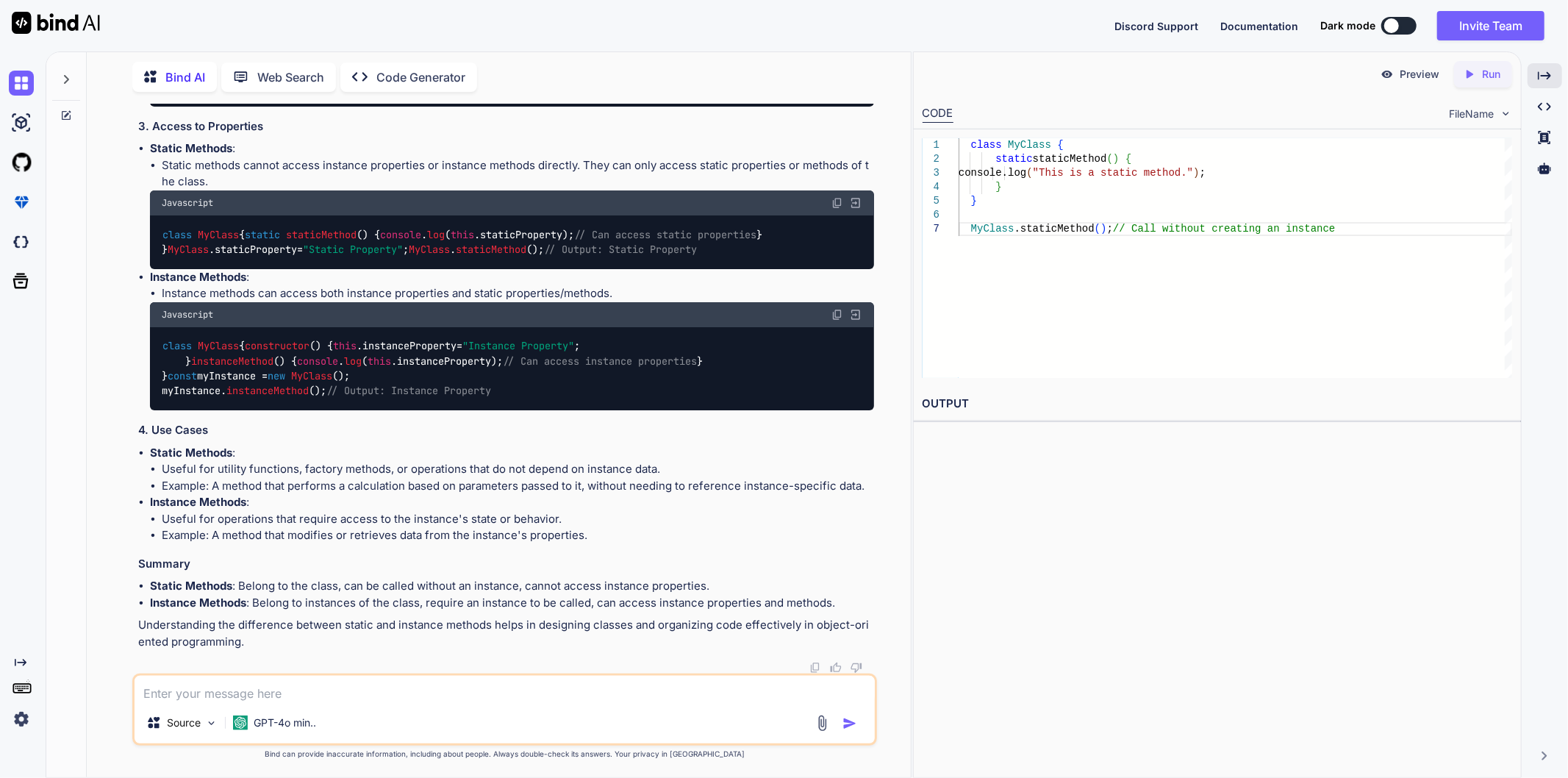
scroll to position [10743, 0]
drag, startPoint x: 336, startPoint y: 302, endPoint x: 554, endPoint y: 309, distance: 218.1
click at [554, 302] on li "Instance methods can access both instance properties and static properties/meth…" at bounding box center [518, 294] width 712 height 17
click at [508, 358] on div "class MyClass { constructor ( ) { this . instanceProperty = "Instance Property"…" at bounding box center [512, 369] width 724 height 84
